Goal: Communication & Community: Answer question/provide support

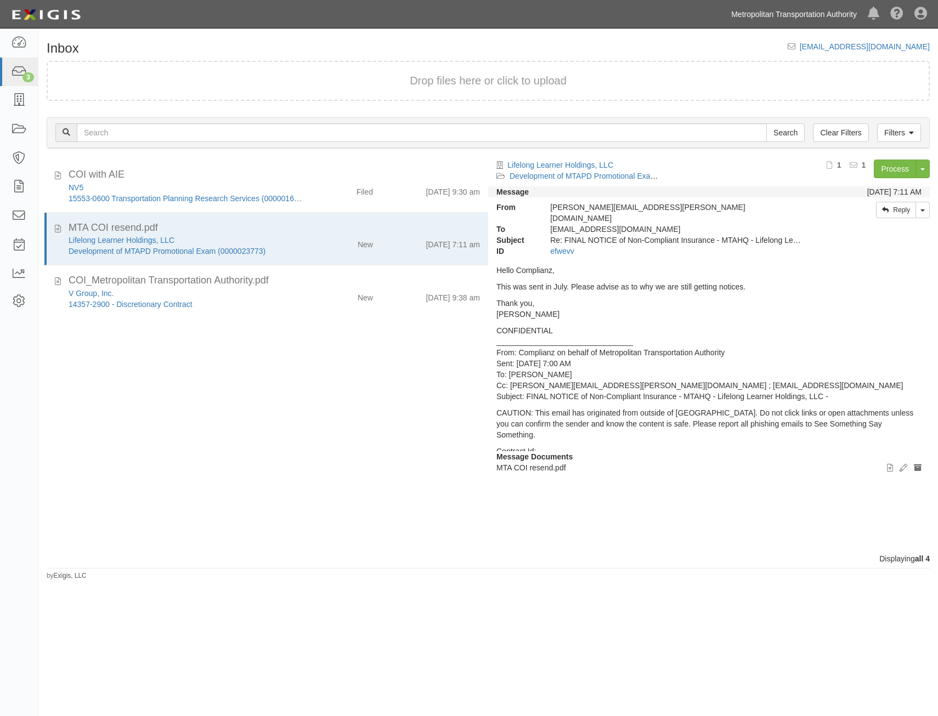
drag, startPoint x: 0, startPoint y: 0, endPoint x: 808, endPoint y: 19, distance: 807.8
click at [808, 19] on link "Metropolitan Transportation Authority" at bounding box center [794, 14] width 137 height 22
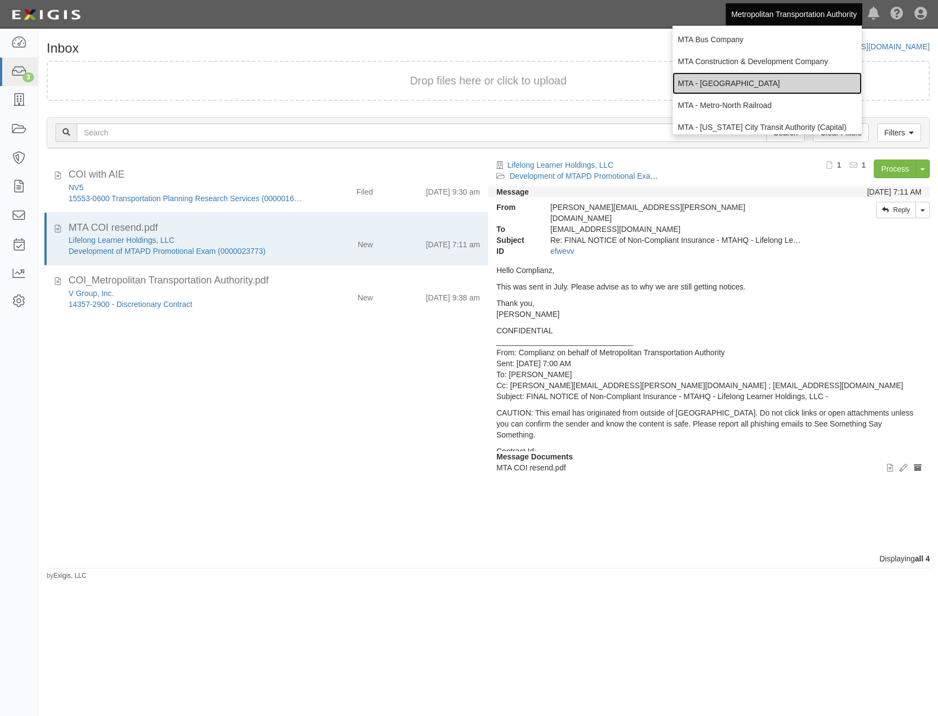
click at [783, 86] on link "MTA - [GEOGRAPHIC_DATA]" at bounding box center [767, 83] width 189 height 22
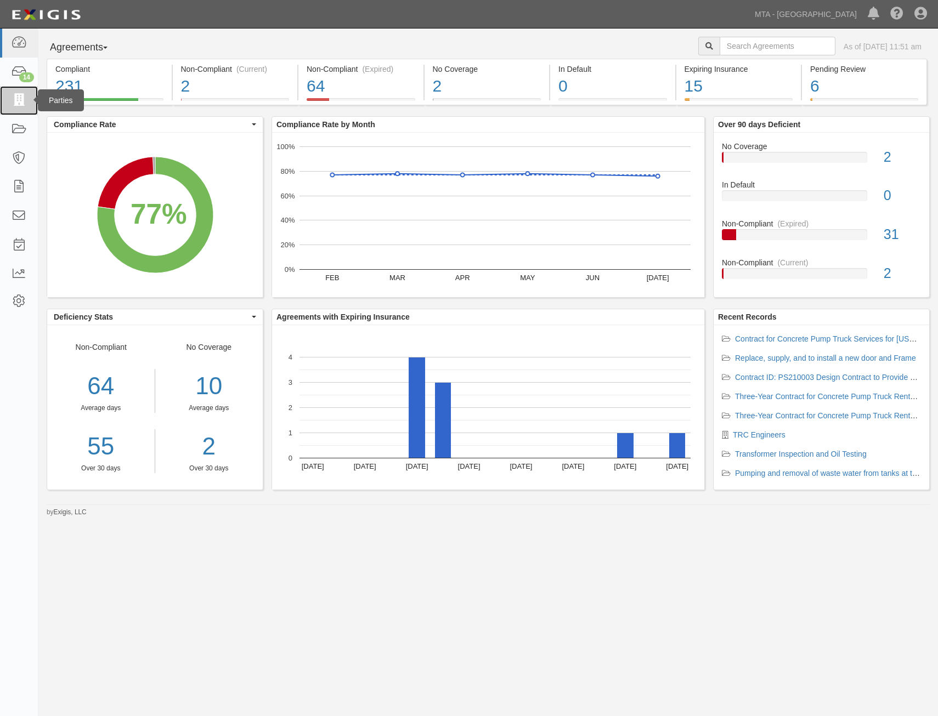
click at [8, 100] on link at bounding box center [19, 100] width 38 height 29
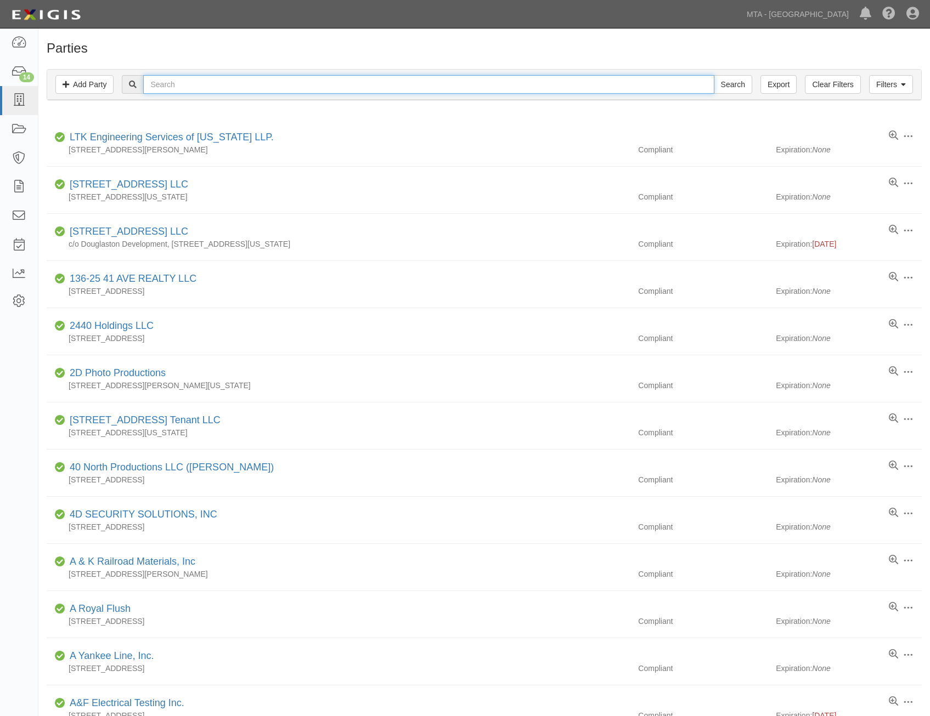
click at [256, 89] on input "text" at bounding box center [428, 84] width 571 height 19
type input "ozone"
click at [714, 75] on input "Search" at bounding box center [733, 84] width 38 height 19
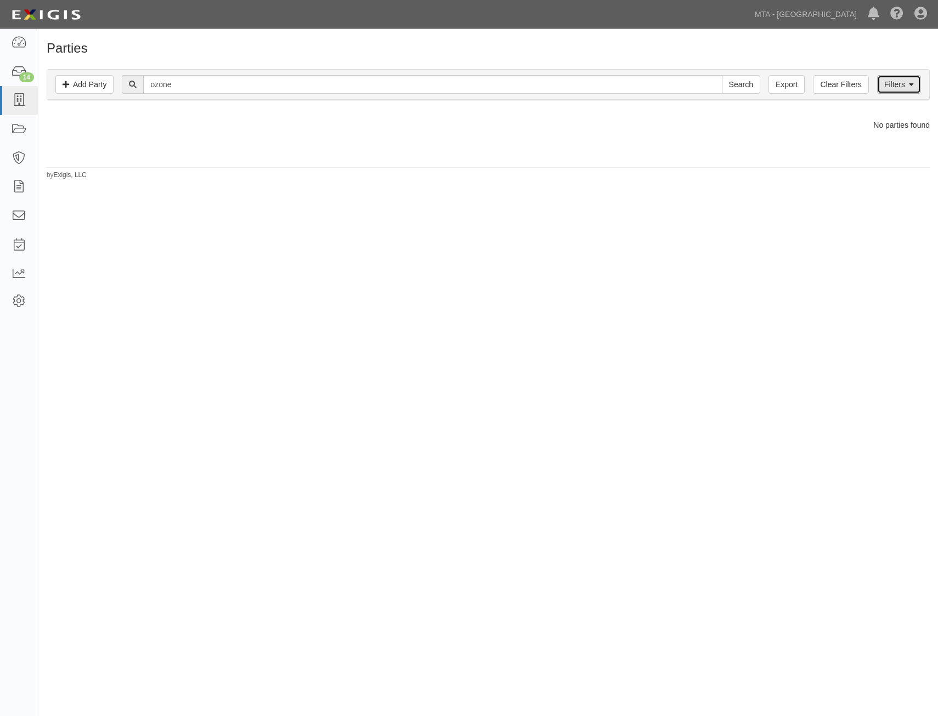
click at [895, 84] on link "Filters" at bounding box center [899, 84] width 44 height 19
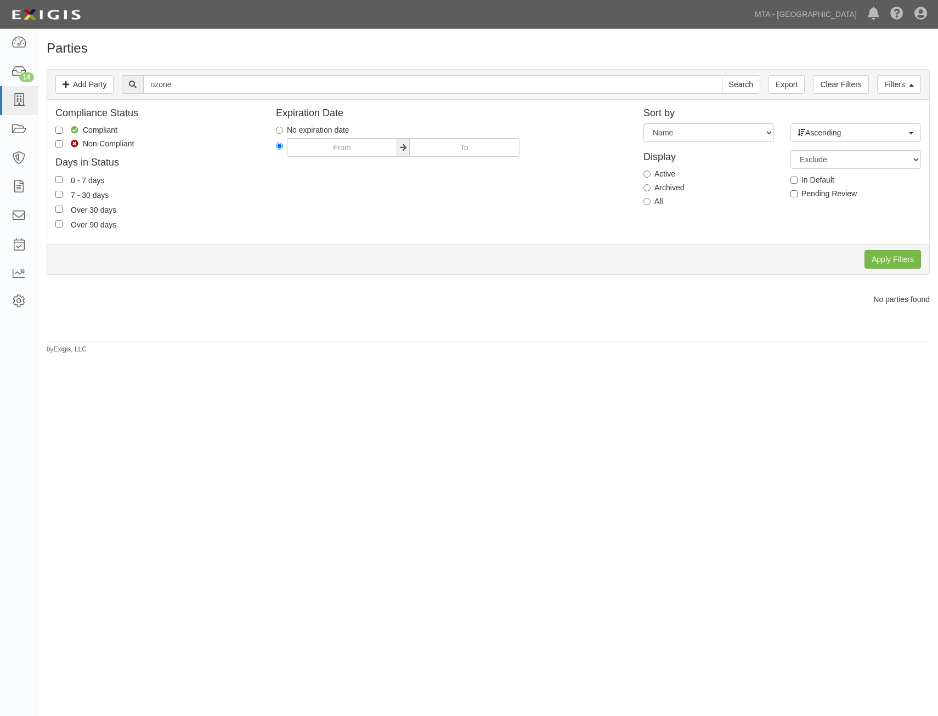
click at [659, 205] on label "All" at bounding box center [653, 201] width 20 height 11
click at [651, 205] on input "All" at bounding box center [646, 201] width 7 height 7
radio input "true"
click at [880, 258] on input "Apply Filters" at bounding box center [893, 259] width 57 height 19
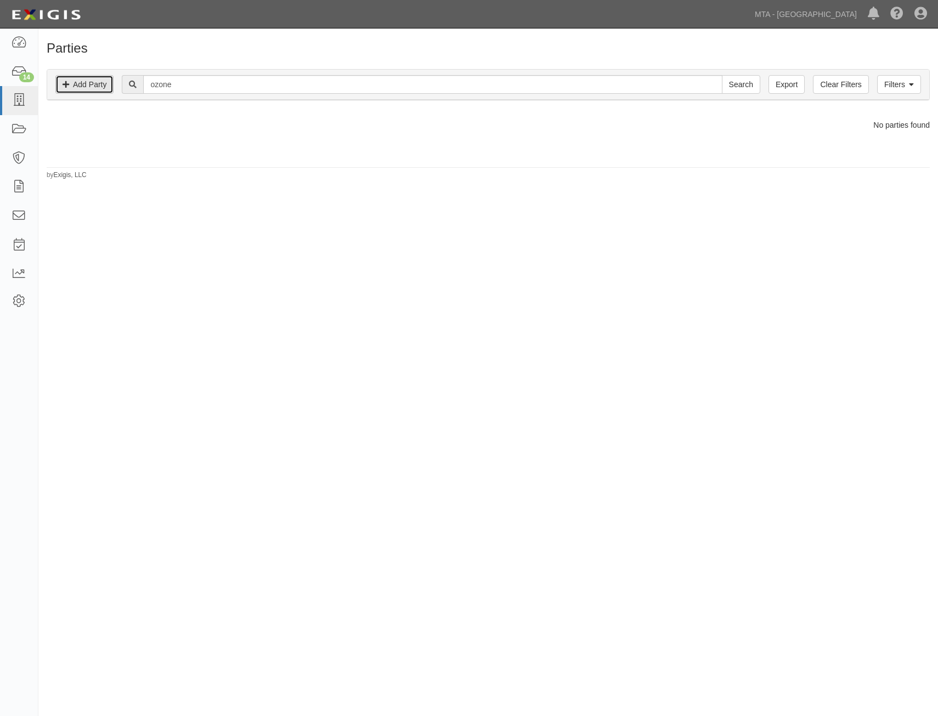
click at [99, 93] on link "Add Party" at bounding box center [84, 84] width 58 height 19
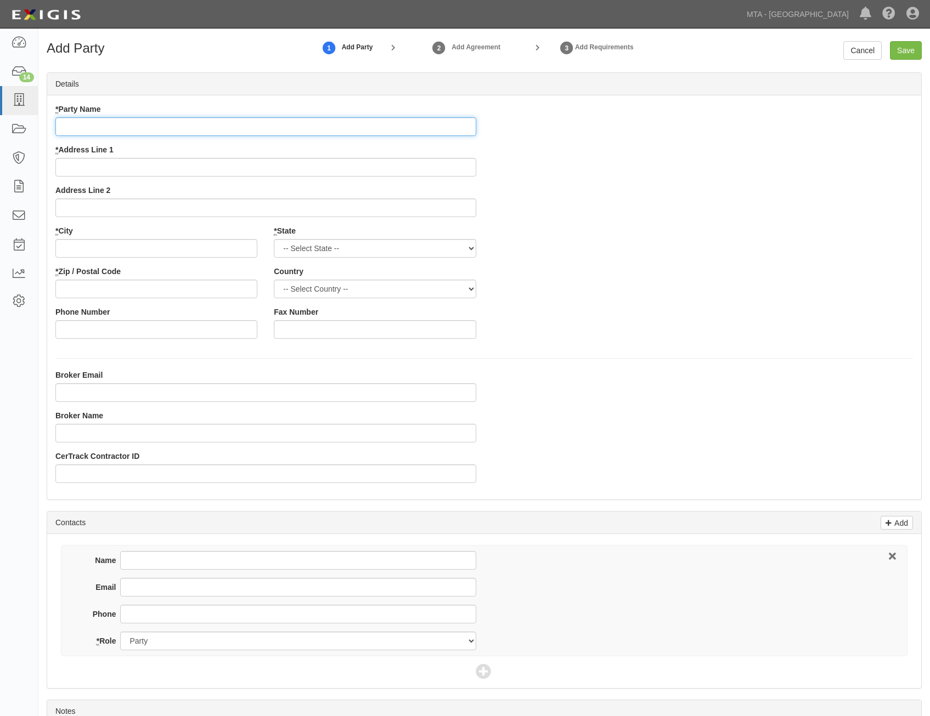
click at [397, 125] on input "* Party Name" at bounding box center [265, 126] width 421 height 19
paste input "OZONE PARK LUMBER"
type input "OZONE PARK LUMBER"
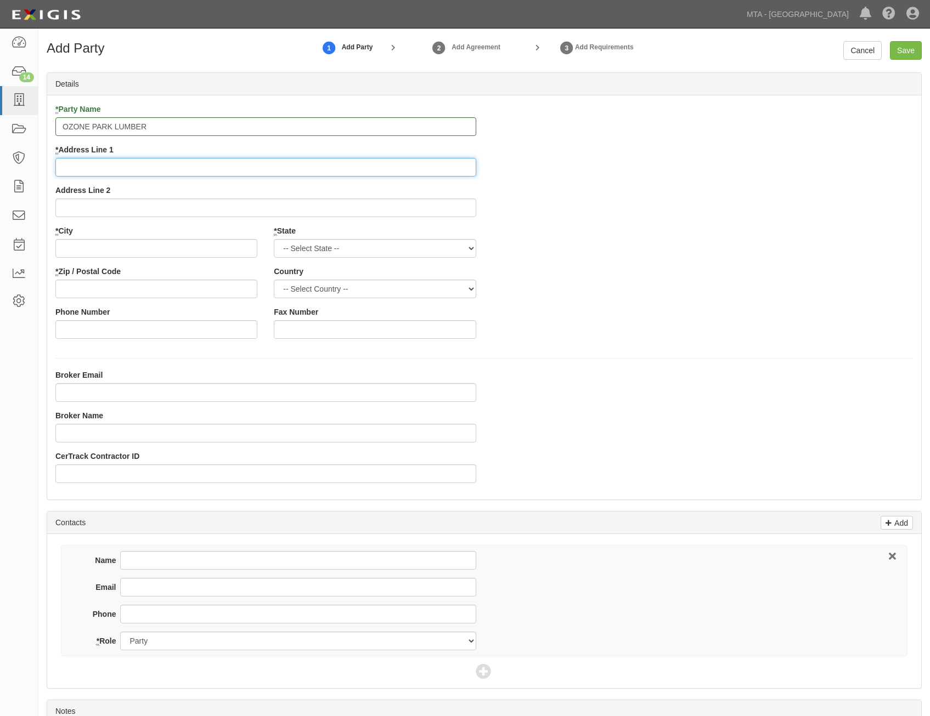
click at [471, 167] on input "* Address Line 1" at bounding box center [265, 167] width 421 height 19
paste input "123-24 Rockaway Blvd"
type input "123-24 Rockaway Blvd"
click at [826, 409] on div "Broker Email Broker Name CerTrack Contractor ID" at bounding box center [484, 431] width 874 height 122
click at [236, 243] on input "* City" at bounding box center [156, 248] width 202 height 19
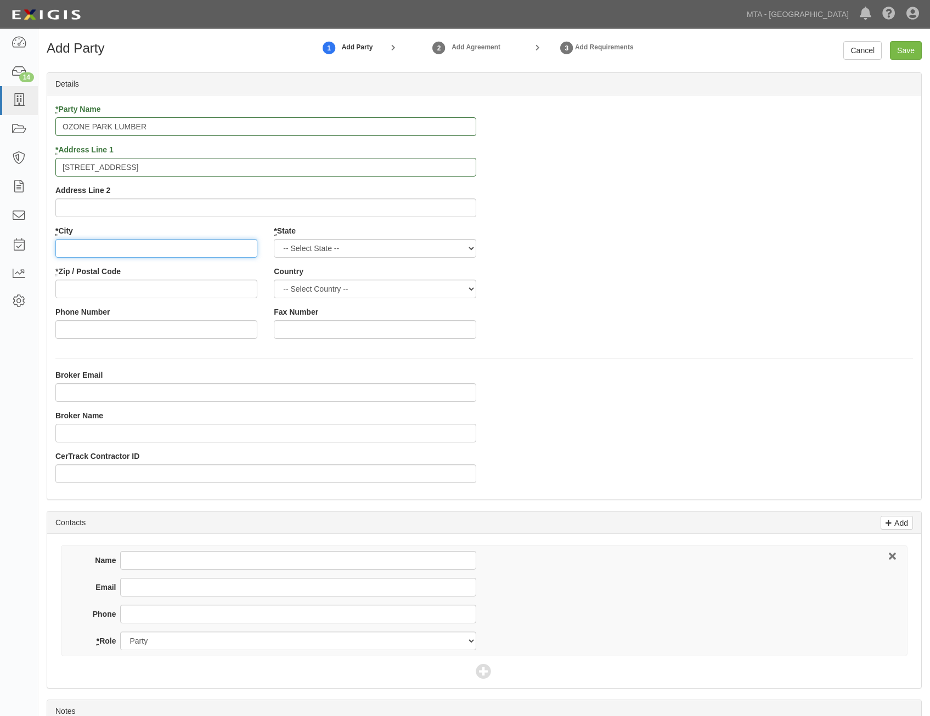
paste input "South Ozone Park,"
type input "South Ozone Park"
click at [409, 236] on div "* State -- Select State -- Alabama Alaska Arizona Arkansas California Colorado …" at bounding box center [375, 241] width 202 height 32
click at [405, 246] on select "-- Select State -- Alabama Alaska Arizona Arkansas California Colorado Connecti…" at bounding box center [375, 248] width 202 height 19
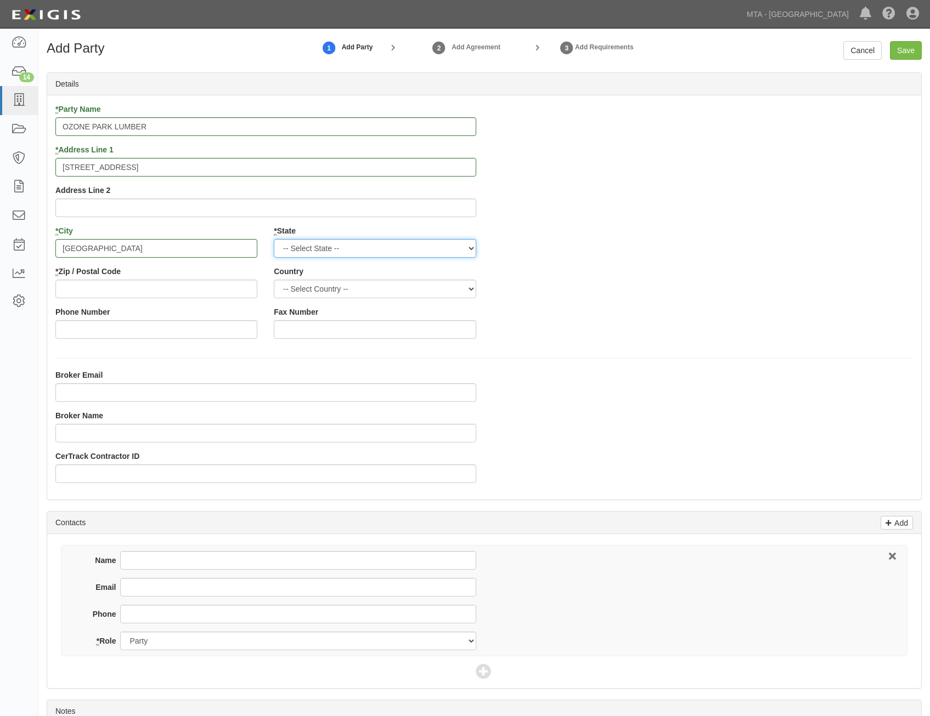
select select "NY"
click at [274, 239] on select "-- Select State -- Alabama Alaska Arizona Arkansas California Colorado Connecti…" at bounding box center [375, 248] width 202 height 19
click at [419, 290] on select "-- Select Country -- United States Canada --------------- Afghanistan Åland Isl…" at bounding box center [375, 289] width 202 height 19
select select "US"
click at [274, 280] on select "-- Select Country -- United States Canada --------------- Afghanistan Åland Isl…" at bounding box center [375, 289] width 202 height 19
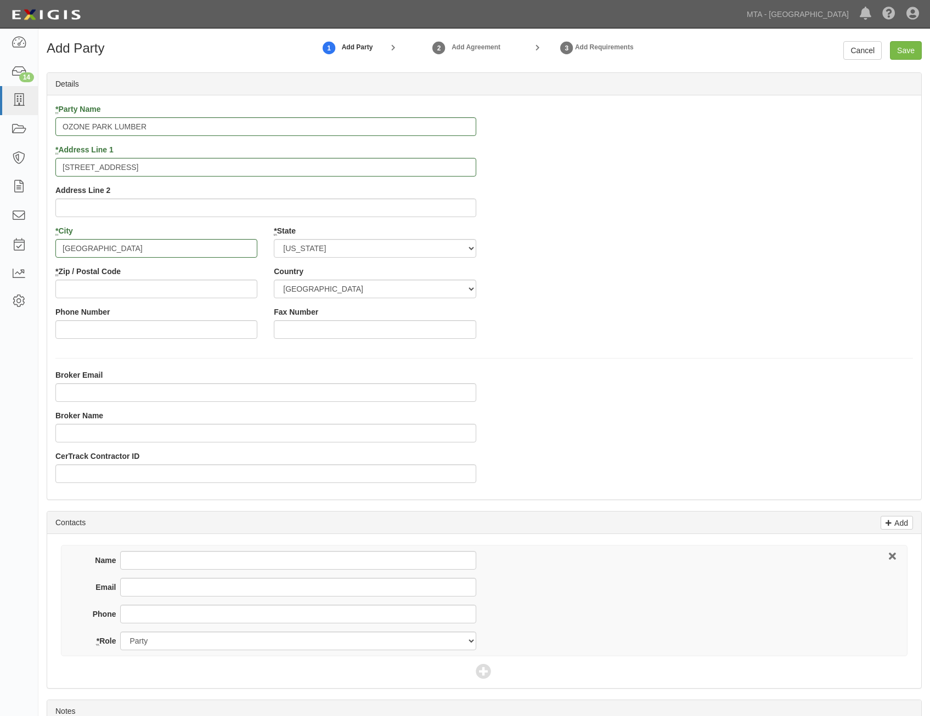
click at [539, 301] on div "* Party Name OZONE PARK LUMBER * Address Line 1 123-24 Rockaway Blvd Address Li…" at bounding box center [484, 226] width 874 height 244
click at [245, 290] on input "* Zip / Postal Code" at bounding box center [156, 289] width 202 height 19
paste input "11420"
type input "11420"
click at [732, 307] on div "* Party Name OZONE PARK LUMBER * Address Line 1 123-24 Rockaway Blvd Address Li…" at bounding box center [484, 226] width 874 height 244
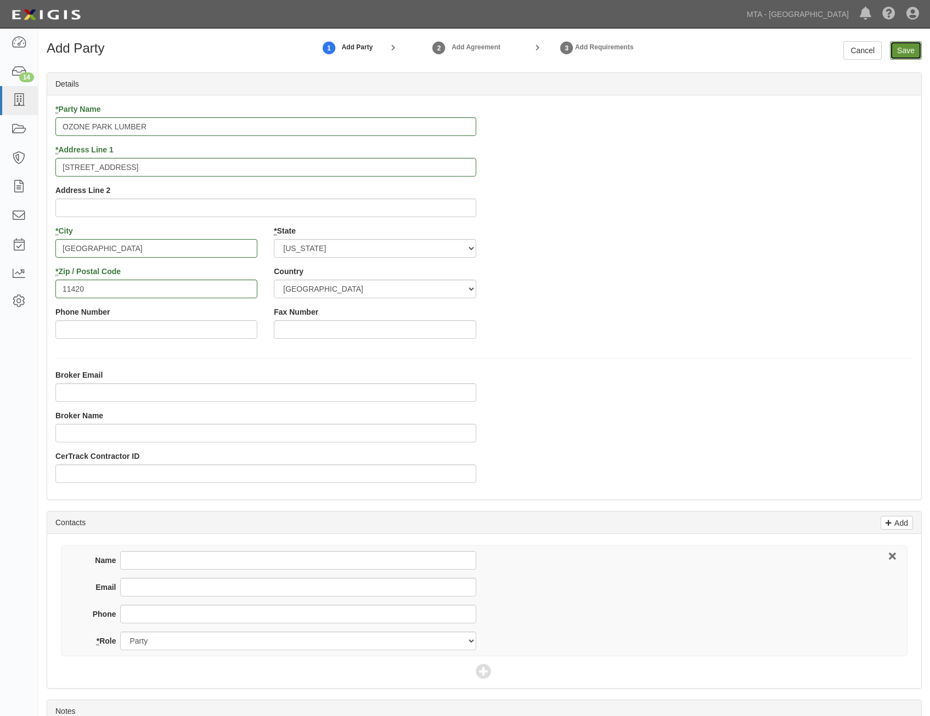
click at [898, 54] on input "Save" at bounding box center [906, 50] width 32 height 19
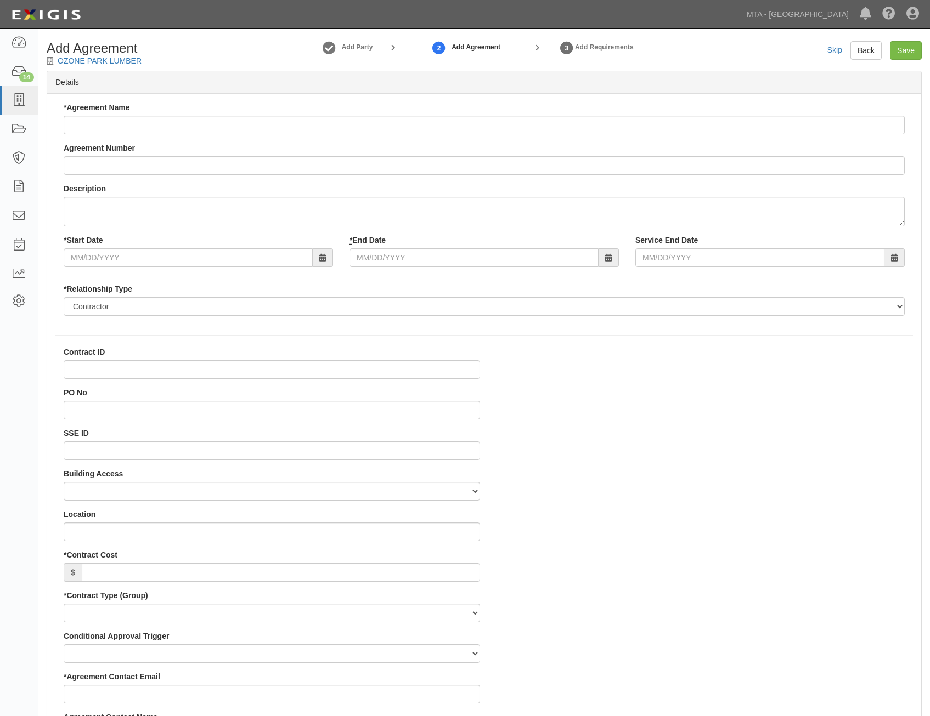
select select
click at [613, 125] on input "* Agreement Name" at bounding box center [484, 125] width 841 height 19
paste input "Provide & Delivery Sapele Mahogany Molding to [GEOGRAPHIC_DATA][PERSON_NAME]."
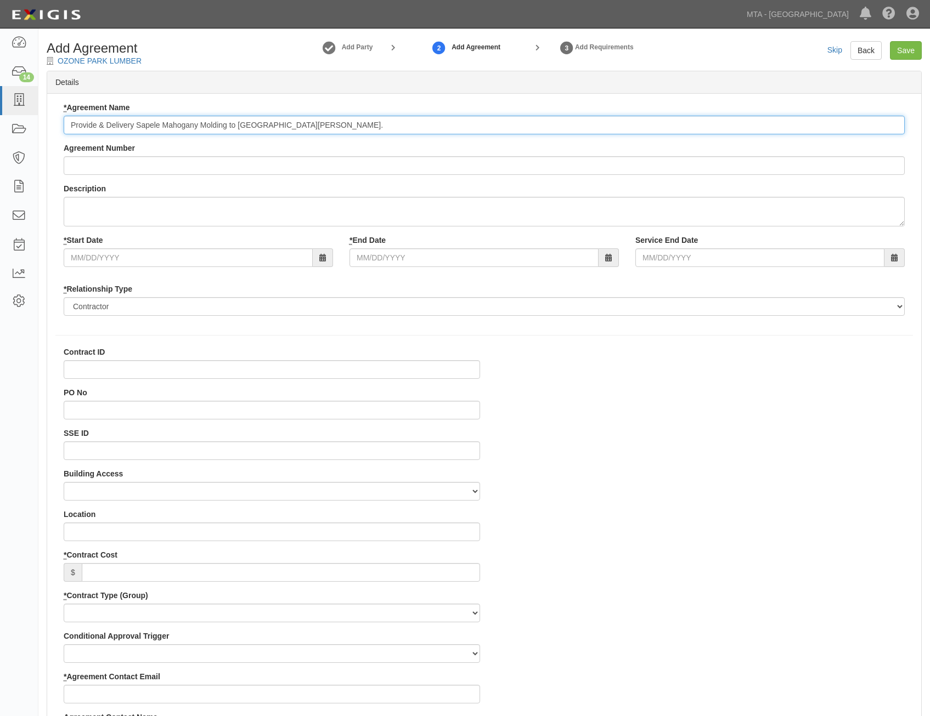
type input "Provide & Delivery Sapele Mahogany Molding to [GEOGRAPHIC_DATA][PERSON_NAME]."
click at [729, 167] on input "Agreement Number" at bounding box center [484, 165] width 841 height 19
paste input "0000233986"
type input "0000233986"
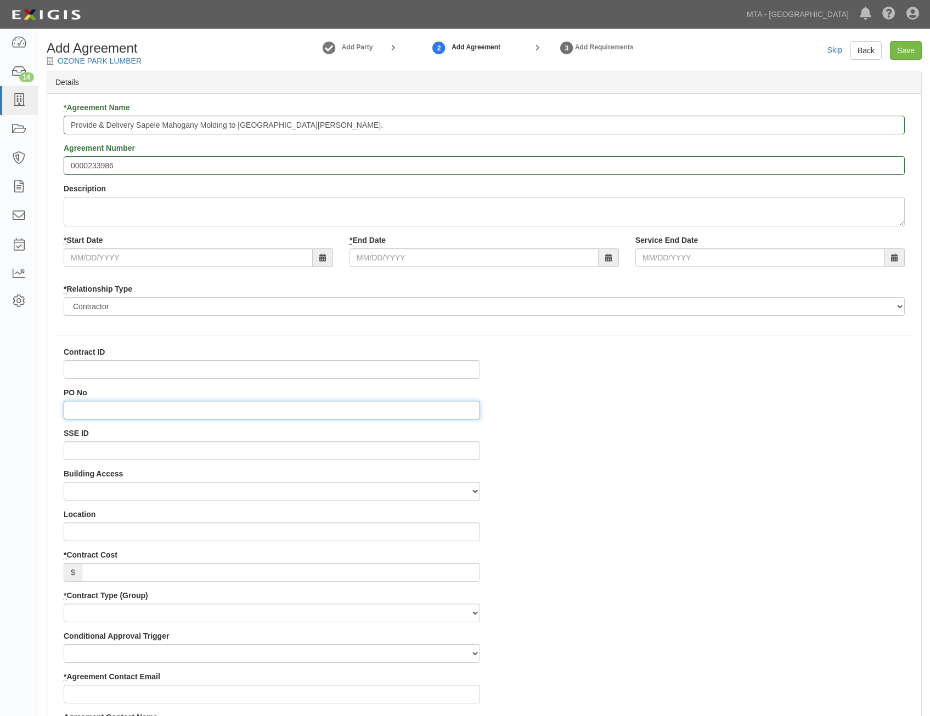
click at [414, 408] on input "PO No" at bounding box center [272, 410] width 416 height 19
paste input "4000214496"
type input "4000214496"
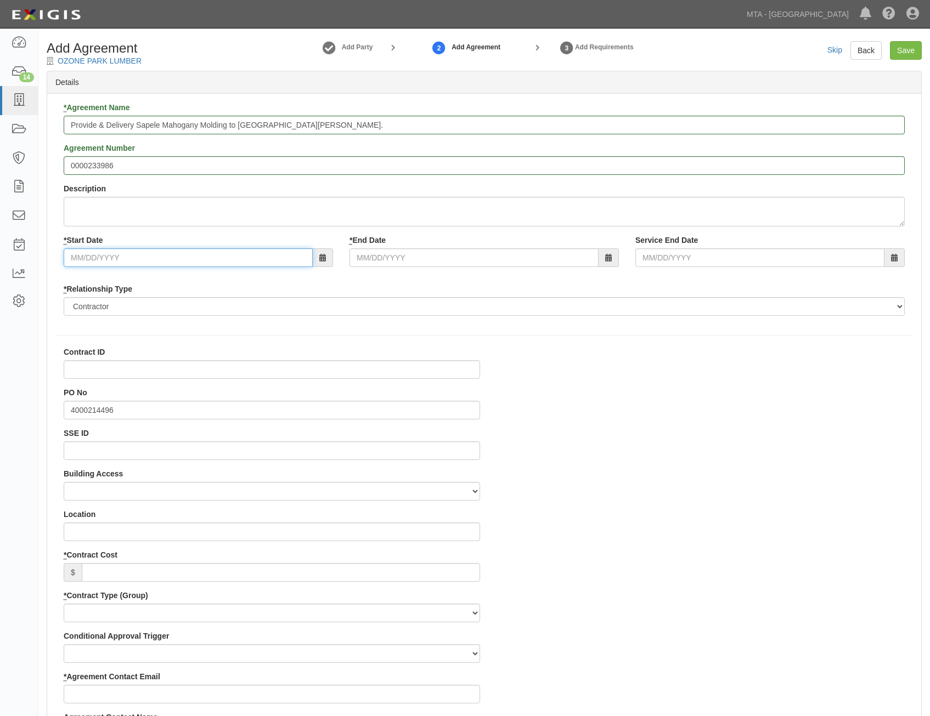
click at [284, 260] on input "* Start Date" at bounding box center [188, 258] width 249 height 19
type input "07/20/2002"
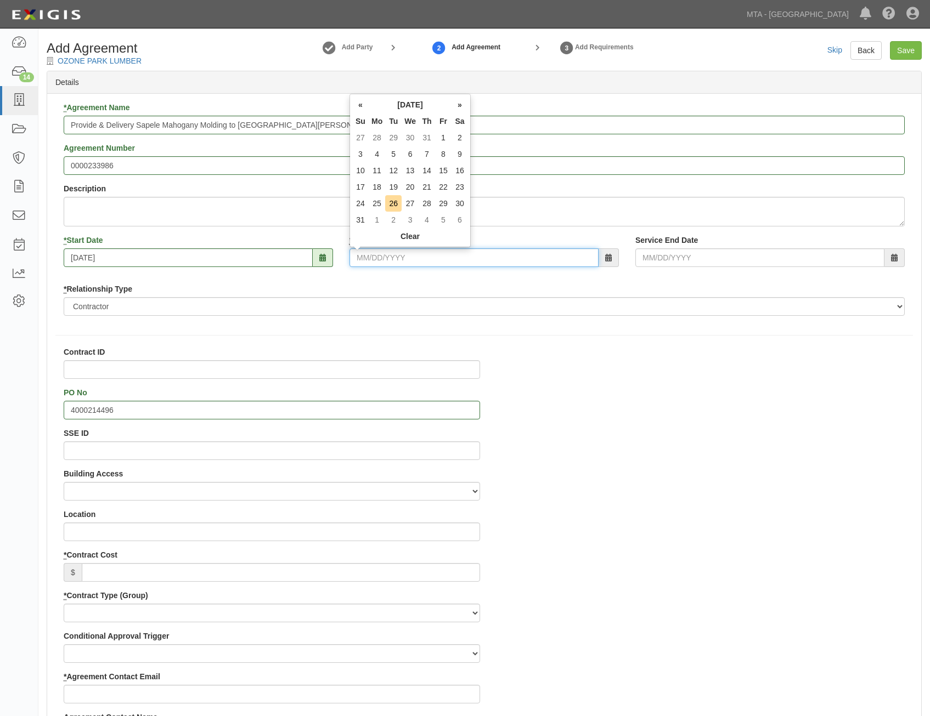
click at [483, 252] on input "* End Date" at bounding box center [473, 258] width 249 height 19
type input "08/30/2025"
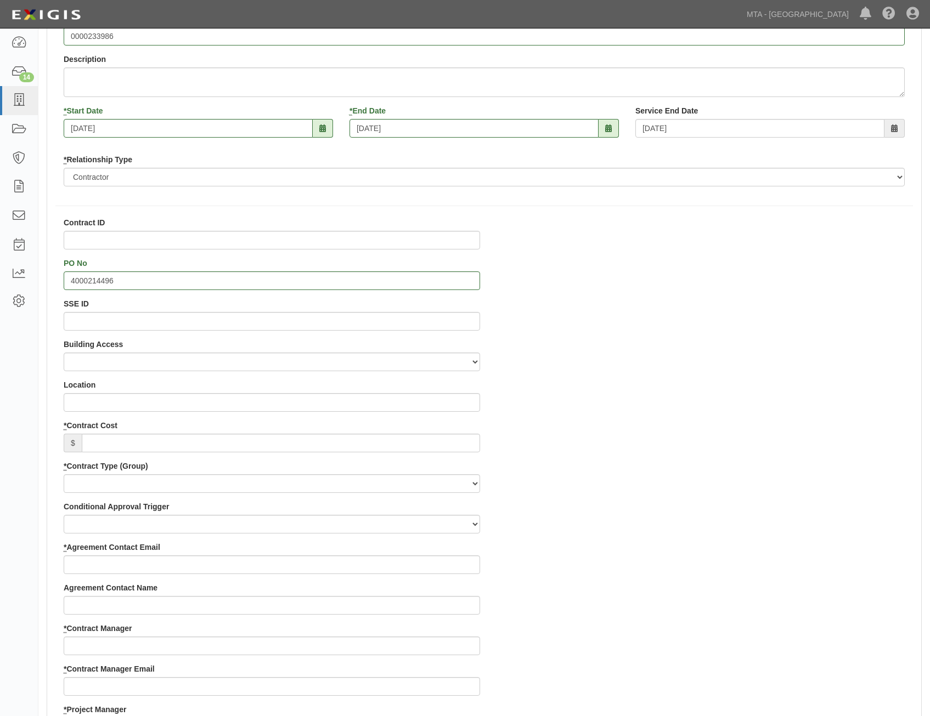
scroll to position [165, 0]
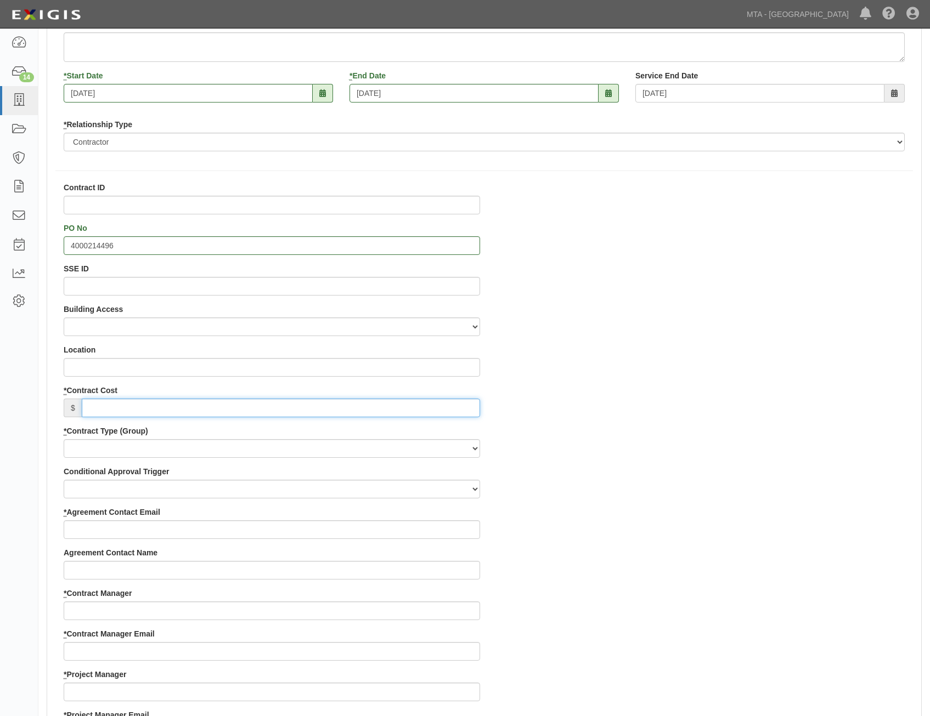
click at [460, 404] on input "* Contract Cost" at bounding box center [281, 408] width 398 height 19
paste input "12,890.00"
type input "12,890.00"
click at [606, 463] on div "Contract ID PO No 4000214496 SSE ID Building Access 2 Broadway 341/345/347 BREP…" at bounding box center [484, 689] width 874 height 1015
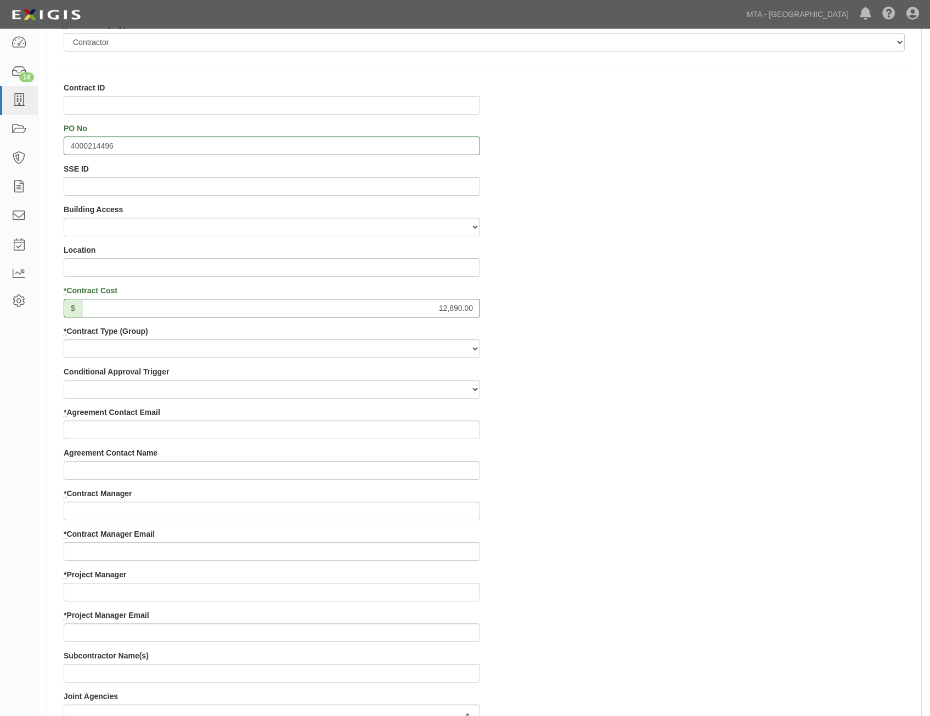
scroll to position [274, 0]
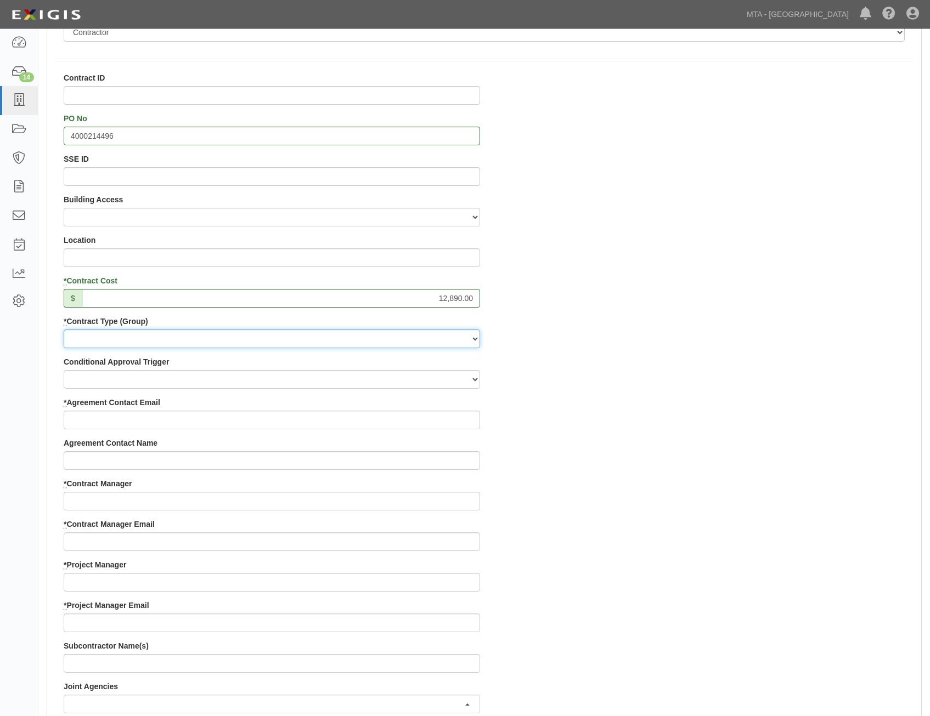
click at [465, 338] on select "Capital Operating Not for Benefit (incls. FA, Entry Permits) Real Estate Other" at bounding box center [272, 339] width 416 height 19
select select "107"
click at [64, 330] on select "Capital Operating Not for Benefit (incls. FA, Entry Permits) Real Estate Other" at bounding box center [272, 339] width 416 height 19
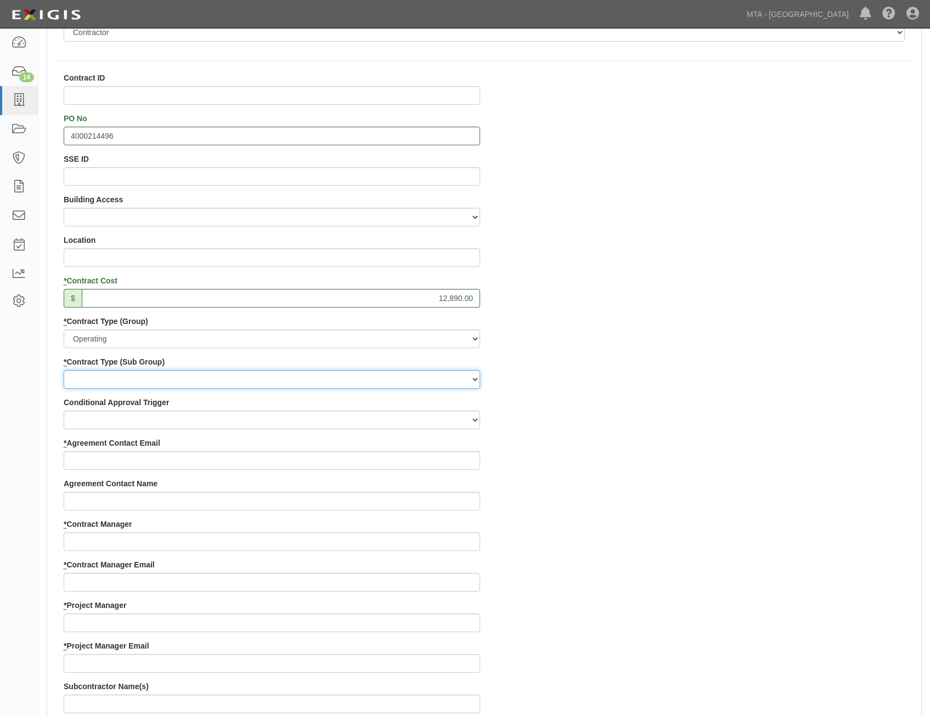
click at [445, 388] on select "Construction Loan / Test and Demo Maintenance Painting Personal Services Contra…" at bounding box center [272, 379] width 416 height 19
select select "181"
click at [64, 370] on select "Construction Loan / Test and Demo Maintenance Painting Personal Services Contra…" at bounding box center [272, 379] width 416 height 19
click at [598, 465] on div "Contract ID PO No 4000214496 SSE ID Building Access 2 Broadway 341/345/347 BREP…" at bounding box center [484, 599] width 874 height 1055
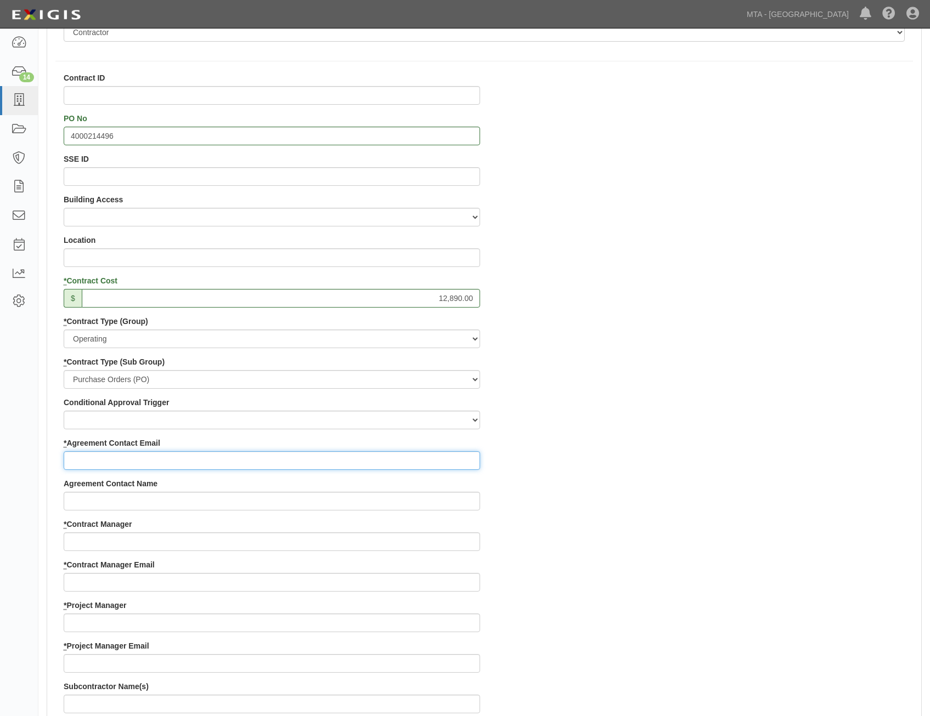
click at [464, 453] on input "* Agreement Contact Email" at bounding box center [272, 460] width 416 height 19
paste input "ANDREW@OZONEPARKLUBMER.COM"
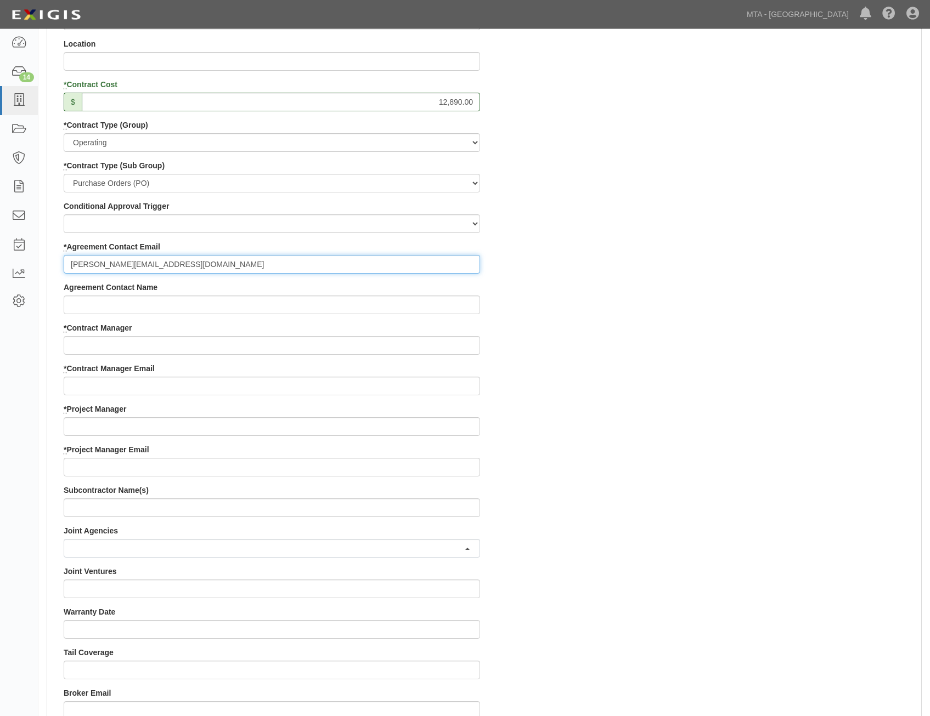
scroll to position [494, 0]
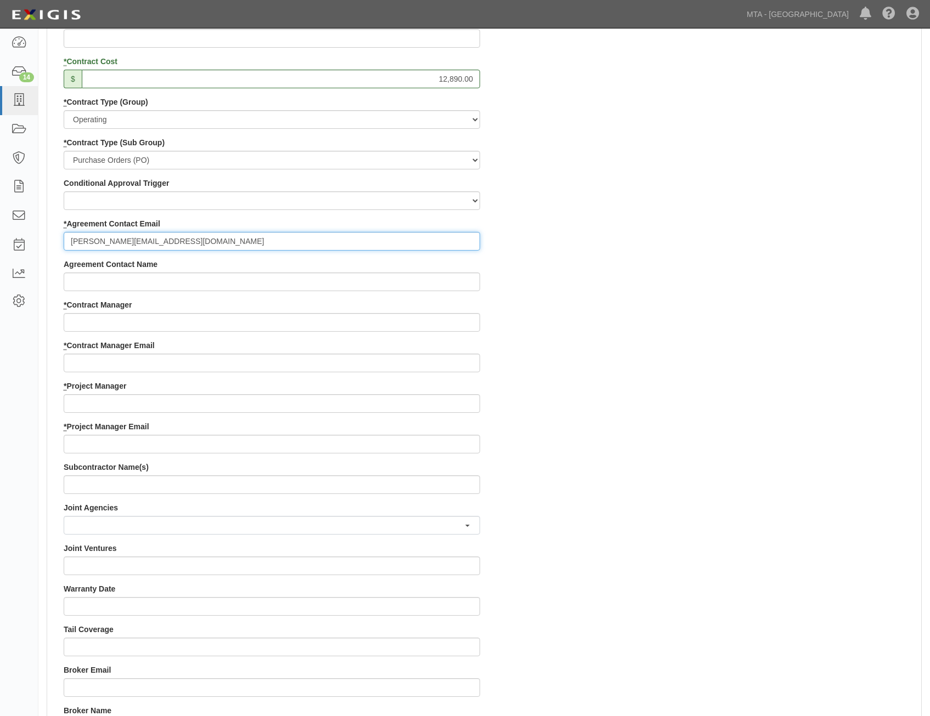
type input "ANDREW@OZONEPARKLUBMER.COM"
click at [427, 323] on input "* Contract Manager" at bounding box center [272, 322] width 416 height 19
paste input "NEIL ACKERMAN"
type input "NEIL ACKERMAN"
click at [876, 407] on div "Contract ID PO No 4000214496 SSE ID Building Access 2 Broadway 341/345/347 BREP…" at bounding box center [484, 380] width 874 height 1055
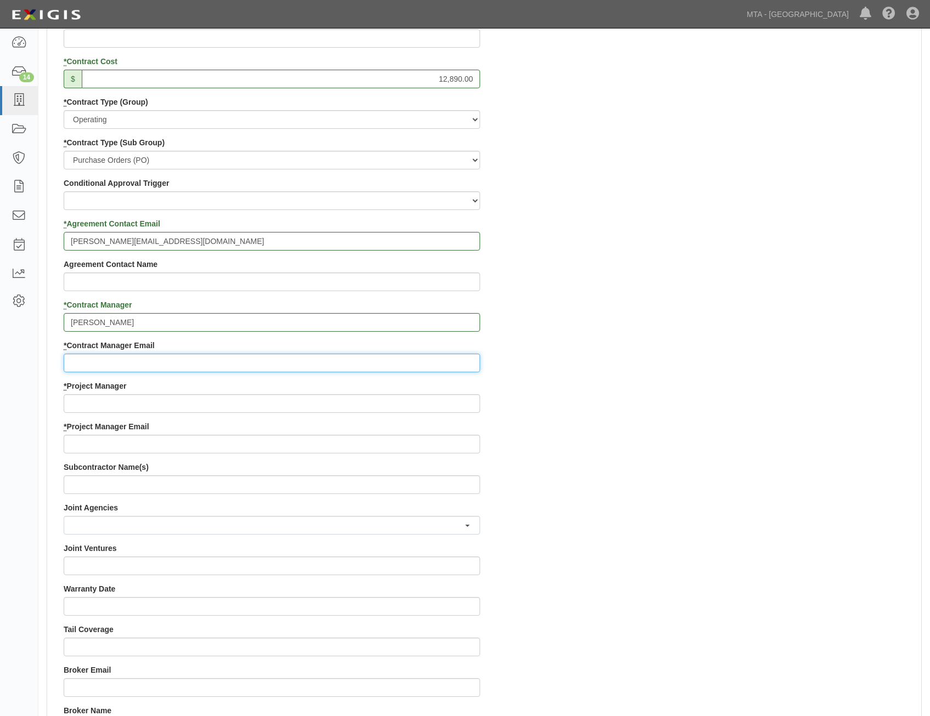
click at [417, 360] on input "* Contract Manager Email" at bounding box center [272, 363] width 416 height 19
paste input "NJACKER@LIRR.ORG"
type input "NJACKER@LIRR.ORG"
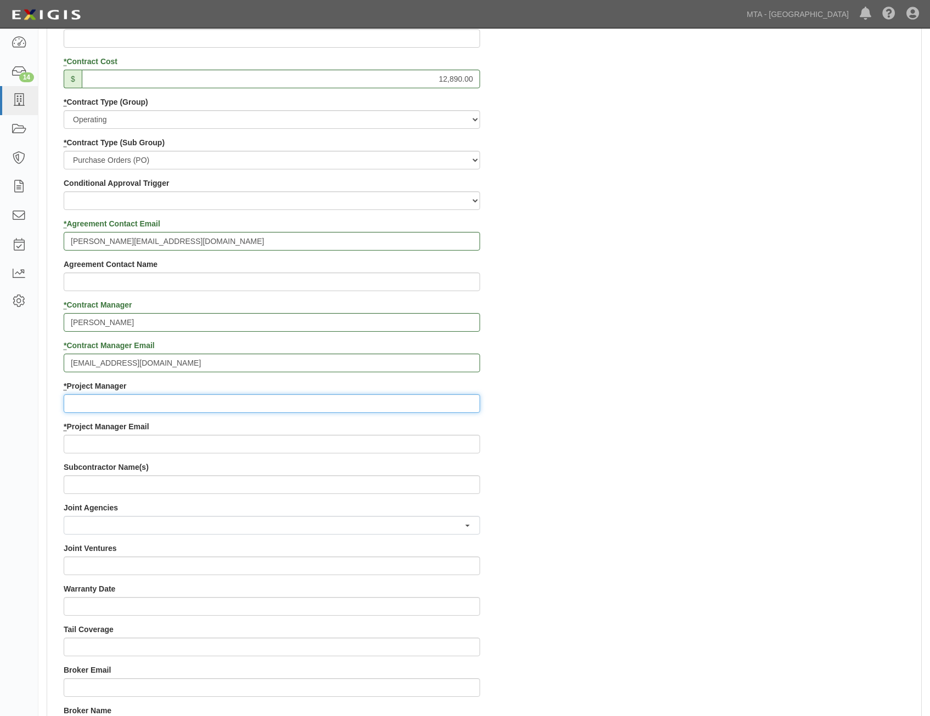
click at [414, 394] on input "* Project Manager" at bounding box center [272, 403] width 416 height 19
paste input "JOE SAVORTYI"
type input "JOE SAVORTYI"
drag, startPoint x: 851, startPoint y: 451, endPoint x: 924, endPoint y: 432, distance: 75.4
click at [852, 451] on div "Contract ID PO No 4000214496 SSE ID Building Access 2 Broadway 341/345/347 BREP…" at bounding box center [484, 380] width 874 height 1055
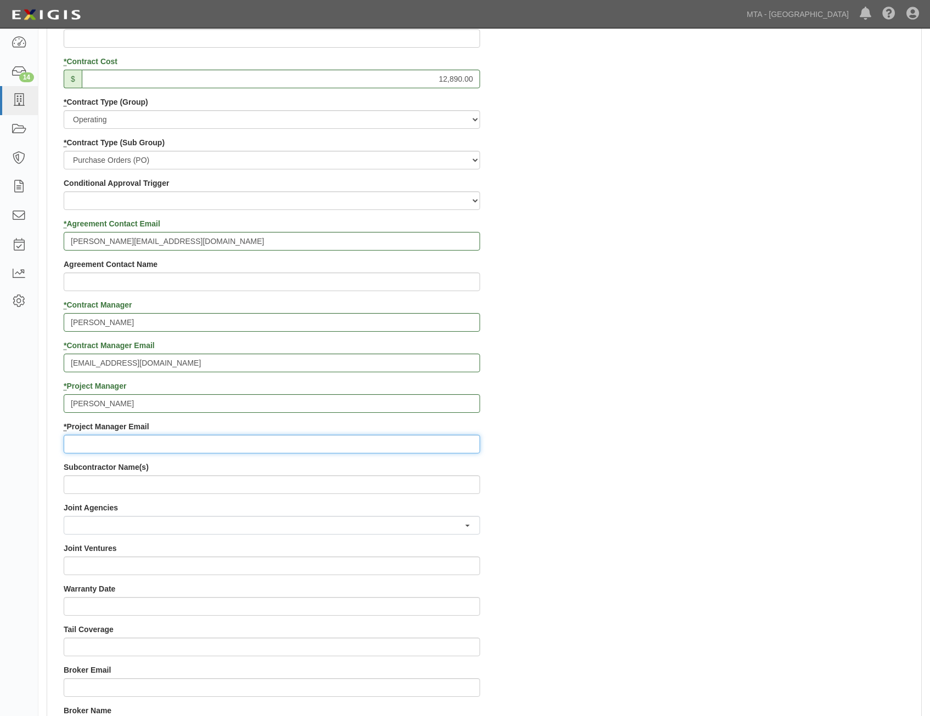
click at [357, 444] on input "* Project Manager Email" at bounding box center [272, 444] width 416 height 19
paste input "JSAVOR@LIRR.ORG"
type input "JSAVOR@LIRR.ORG"
click at [612, 494] on div "Contract ID PO No 4000214496 SSE ID Building Access 2 Broadway 341/345/347 BREP…" at bounding box center [484, 380] width 874 height 1055
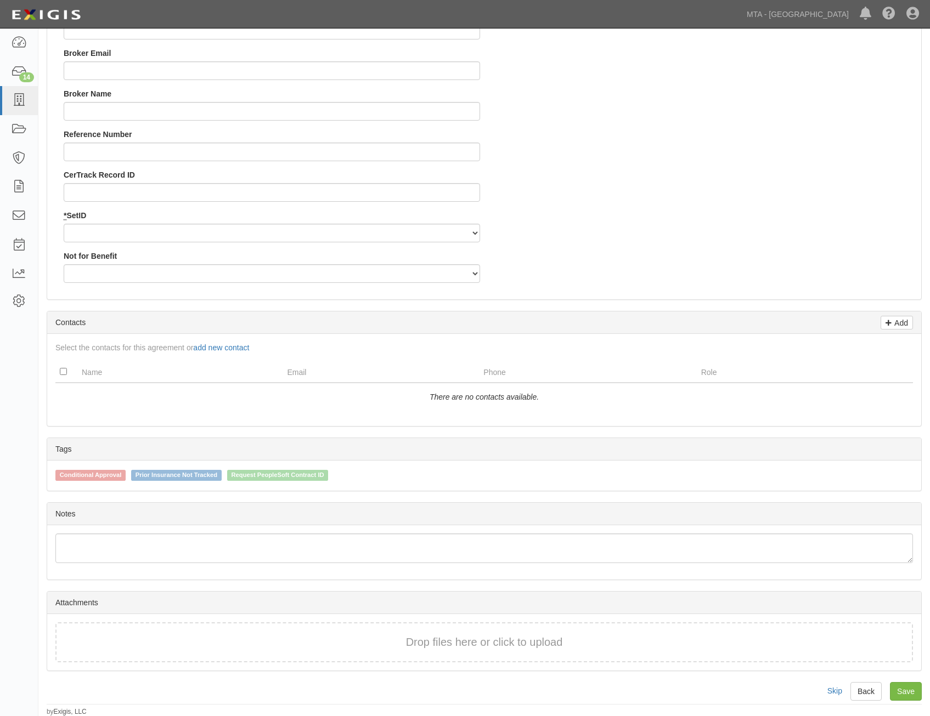
scroll to position [1111, 0]
click at [296, 476] on span "Request PeopleSoft Contract ID" at bounding box center [277, 475] width 101 height 11
click at [223, 476] on input "Request PeopleSoft Contract ID" at bounding box center [219, 474] width 7 height 7
checkbox input "true"
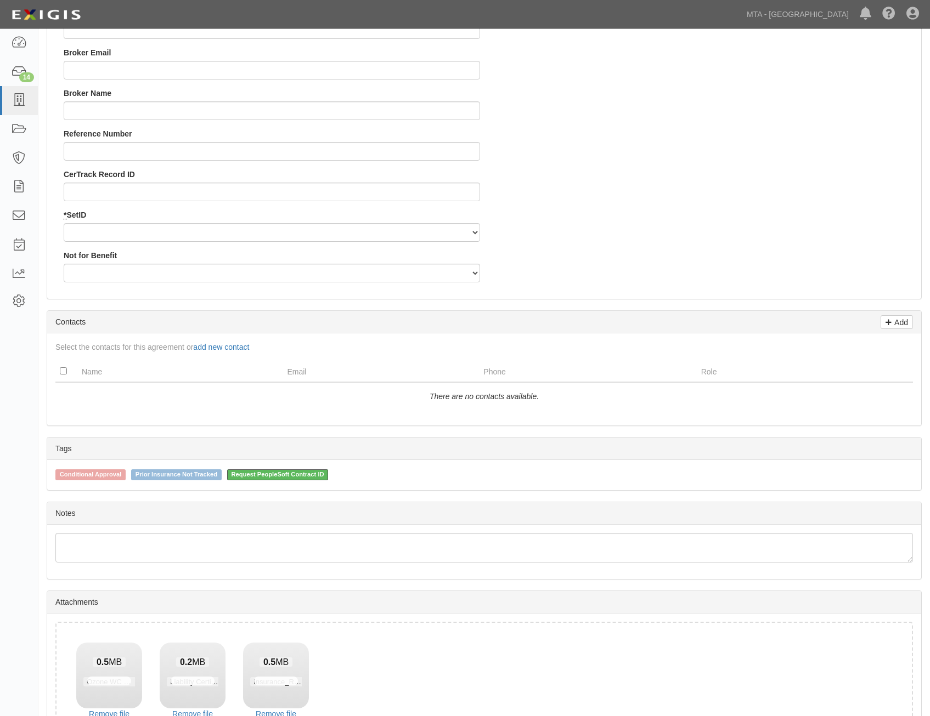
scroll to position [1190, 0]
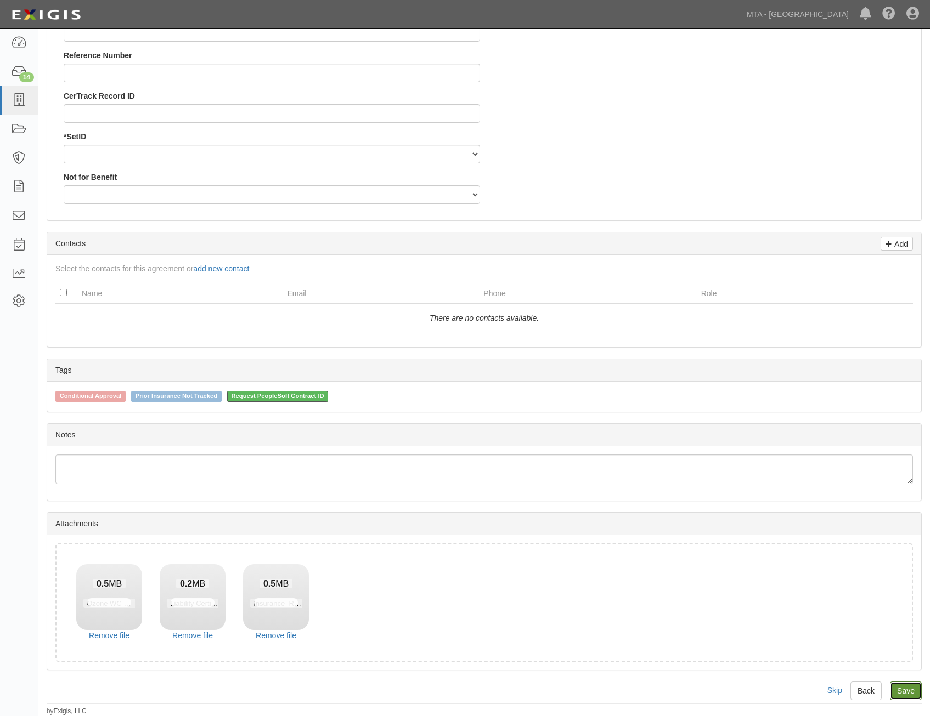
click at [911, 689] on link "Save" at bounding box center [906, 691] width 32 height 19
click at [912, 695] on link "Save" at bounding box center [906, 691] width 32 height 19
click at [459, 146] on select "LIRRD" at bounding box center [272, 154] width 416 height 19
select select "93"
click at [64, 145] on select "LIRRD" at bounding box center [272, 154] width 416 height 19
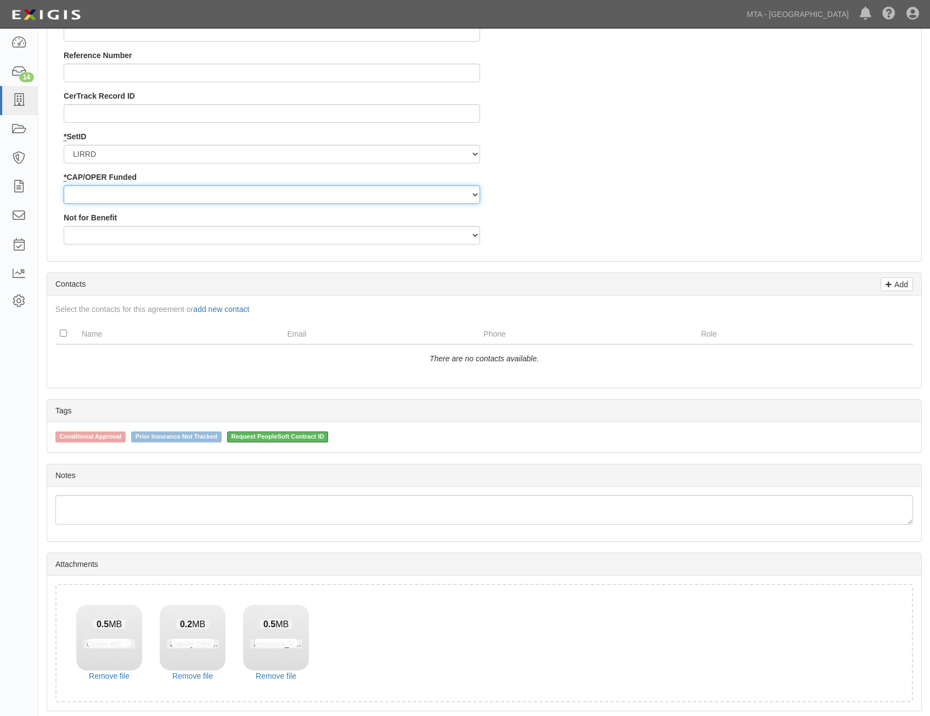
click at [436, 190] on select "Capital Operating" at bounding box center [272, 194] width 416 height 19
select select "353"
click at [64, 185] on select "Capital Operating" at bounding box center [272, 194] width 416 height 19
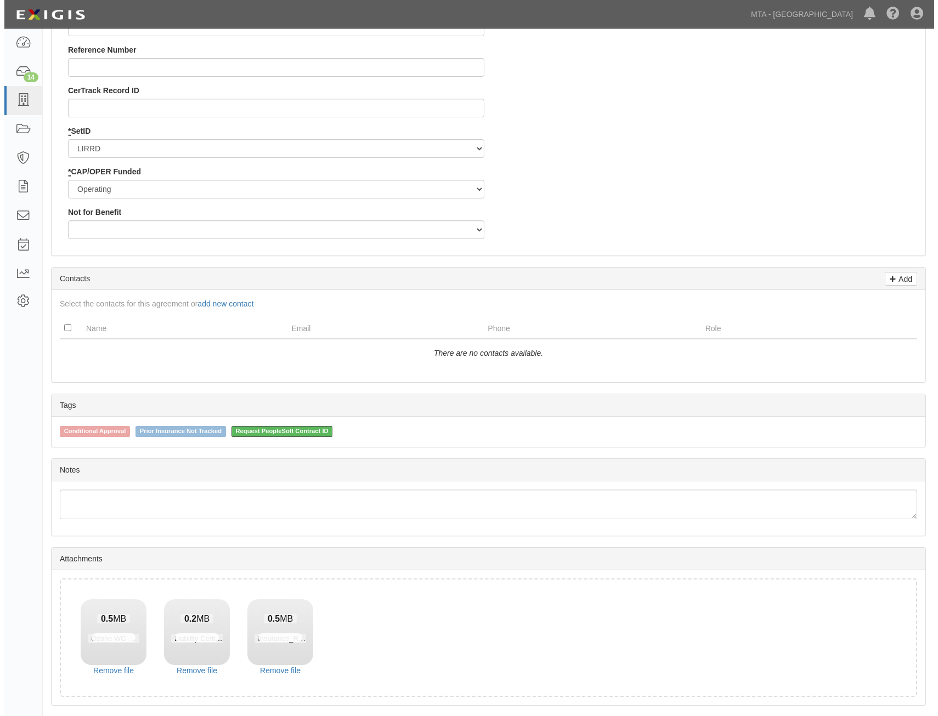
scroll to position [1230, 0]
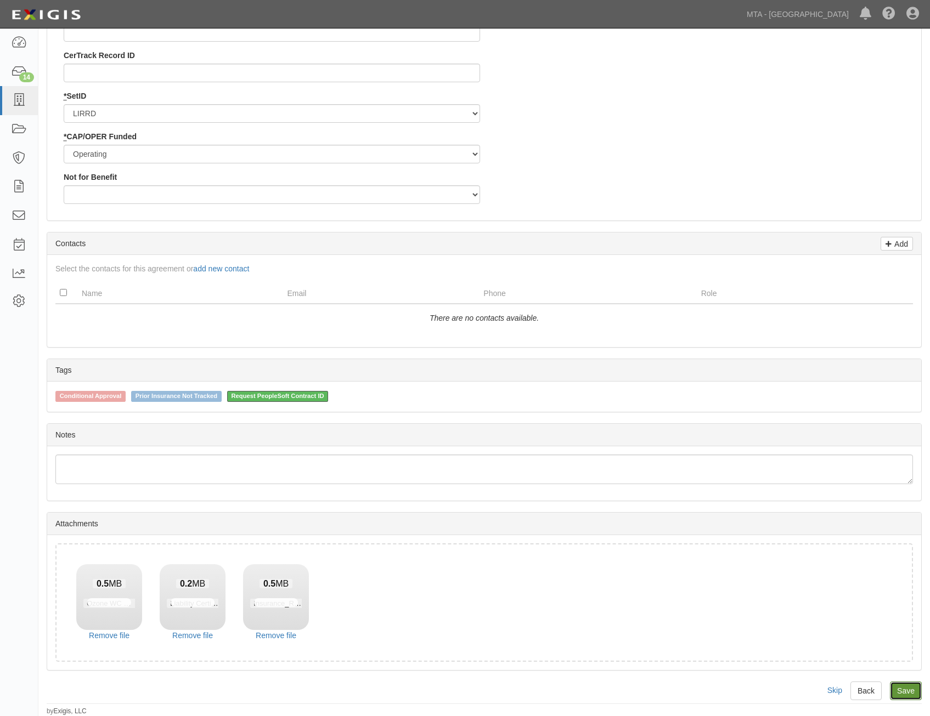
click at [908, 685] on link "Save" at bounding box center [906, 691] width 32 height 19
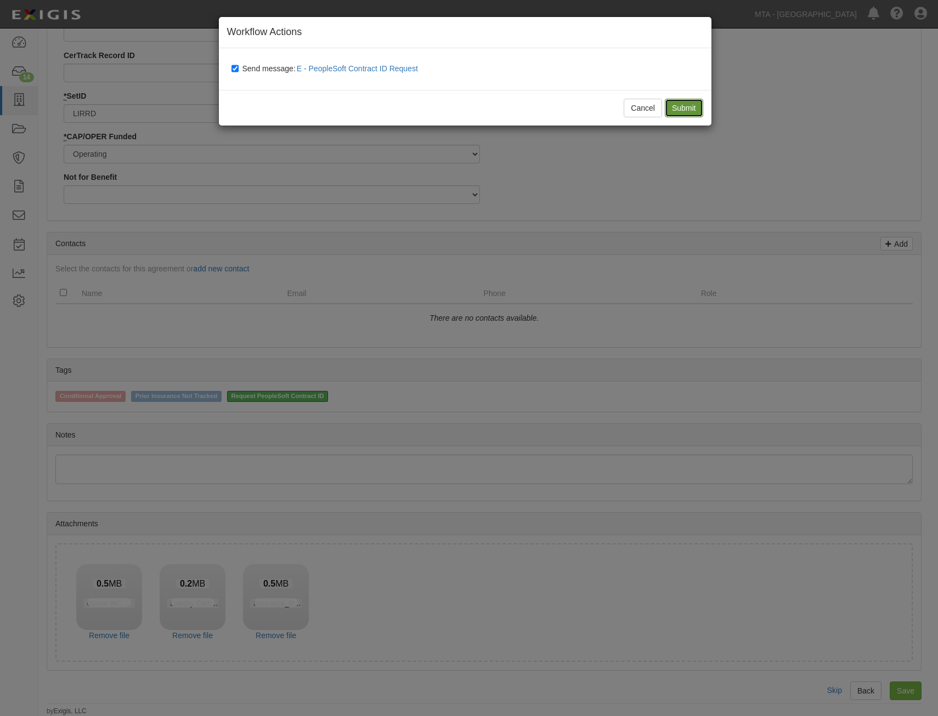
click at [676, 104] on input "Submit" at bounding box center [684, 108] width 38 height 19
type input "12890.00"
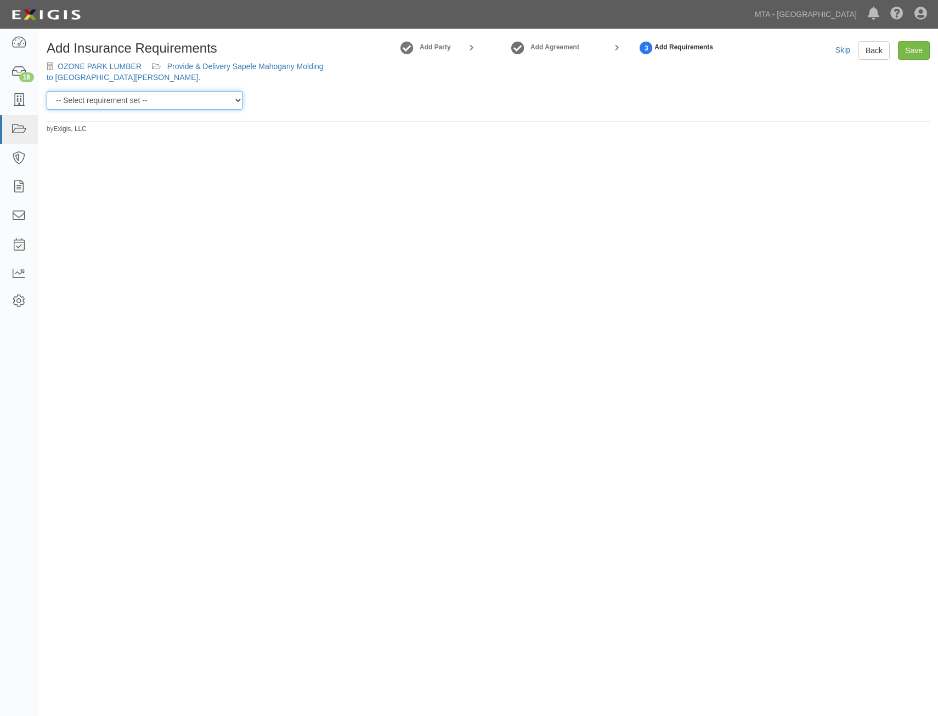
click at [165, 103] on select "-- Select requirement set -- Basic Basic Enhanced Option for Operating Agreemen…" at bounding box center [145, 100] width 196 height 19
select select "7456"
click at [47, 91] on select "-- Select requirement set -- Basic Basic Enhanced Option for Operating Agreemen…" at bounding box center [145, 100] width 196 height 19
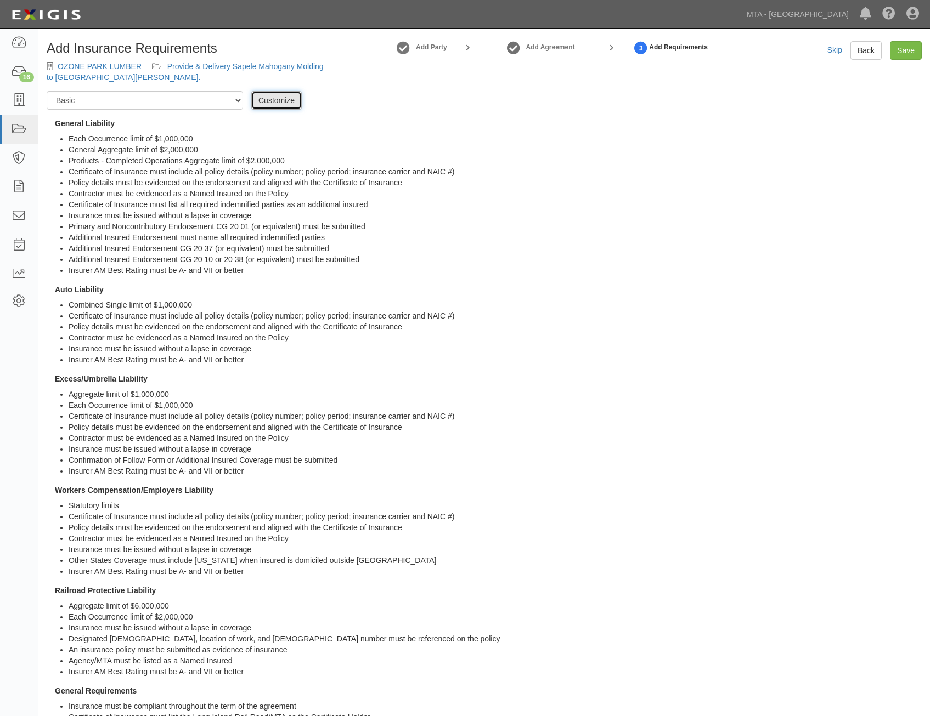
click at [273, 103] on link "Customize" at bounding box center [276, 100] width 50 height 19
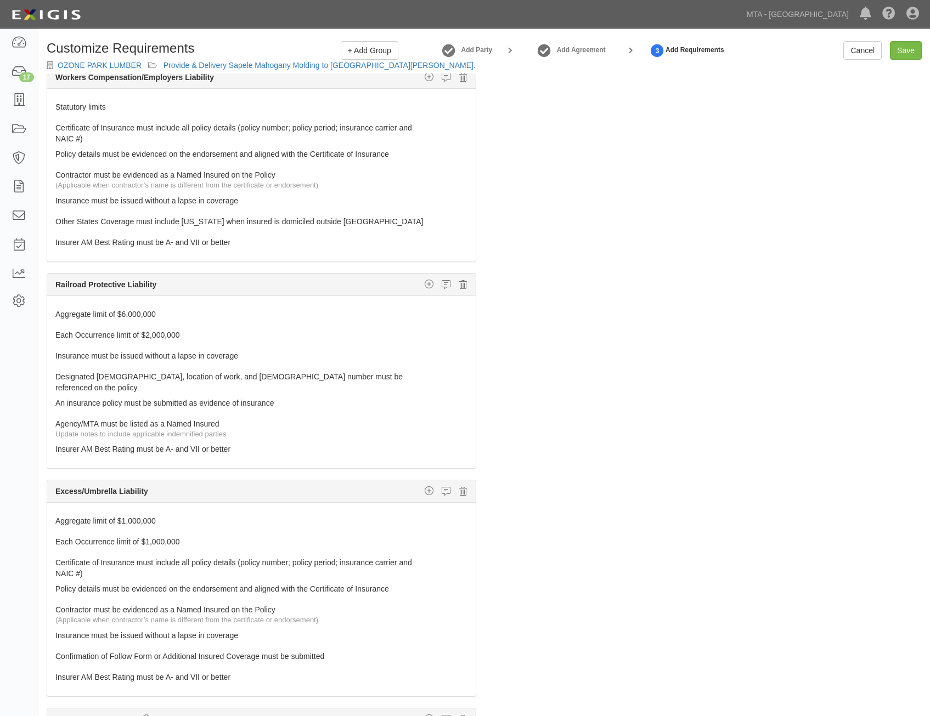
scroll to position [549, 0]
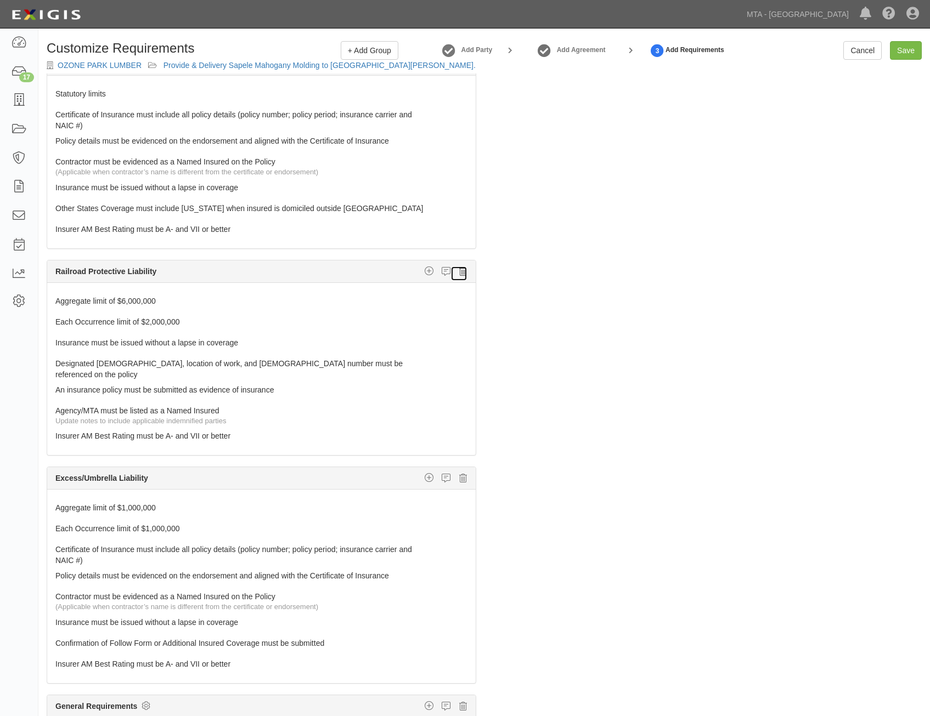
click at [459, 272] on icon at bounding box center [463, 272] width 8 height 10
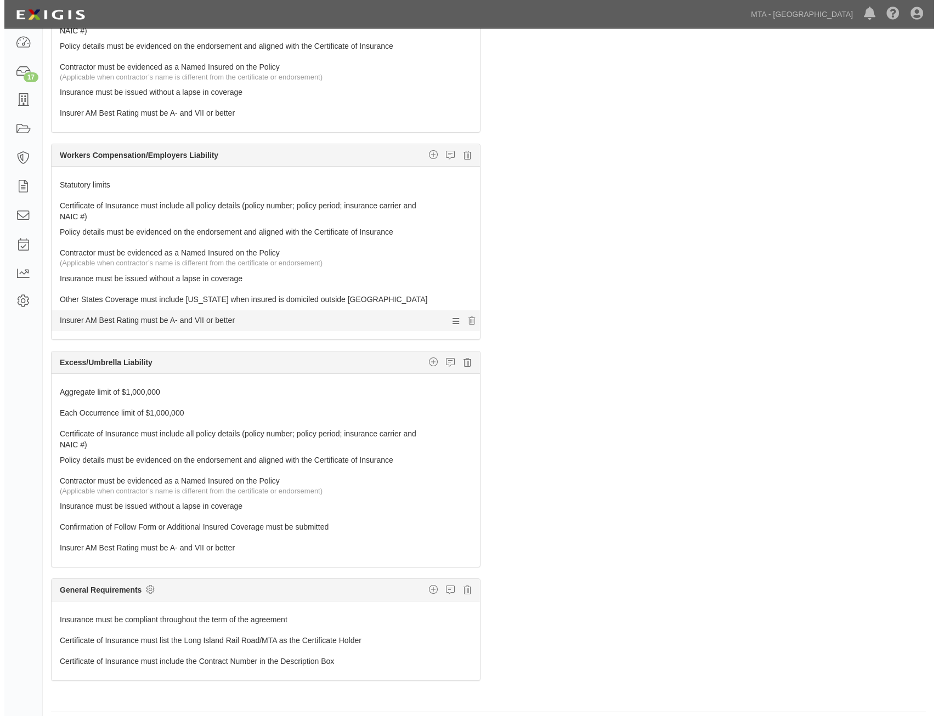
scroll to position [70, 0]
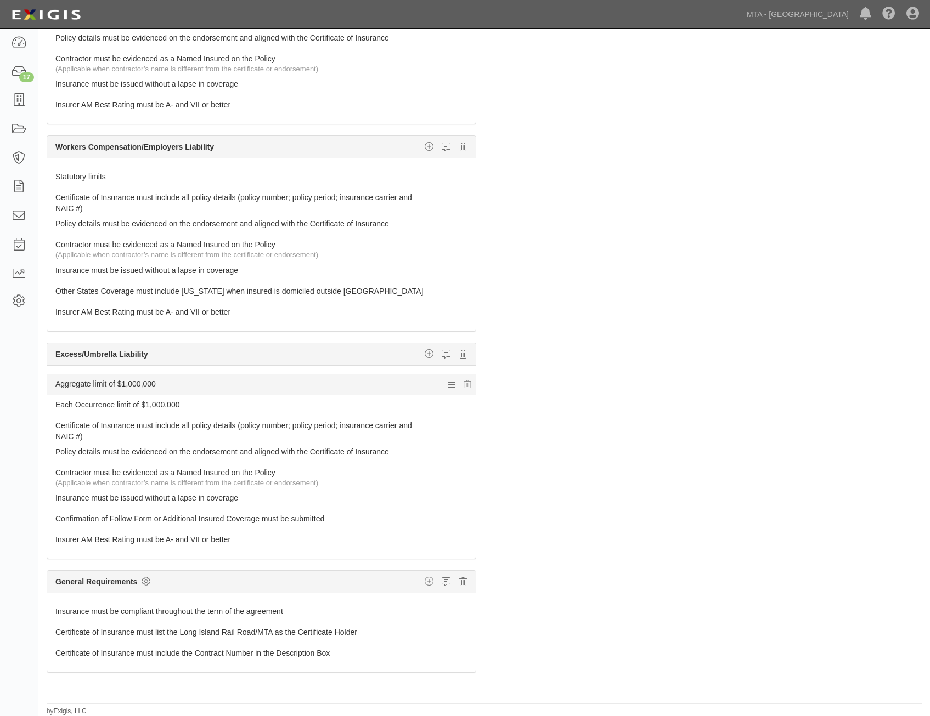
click at [315, 382] on link "Aggregate limit of $1,000,000" at bounding box center [240, 381] width 371 height 15
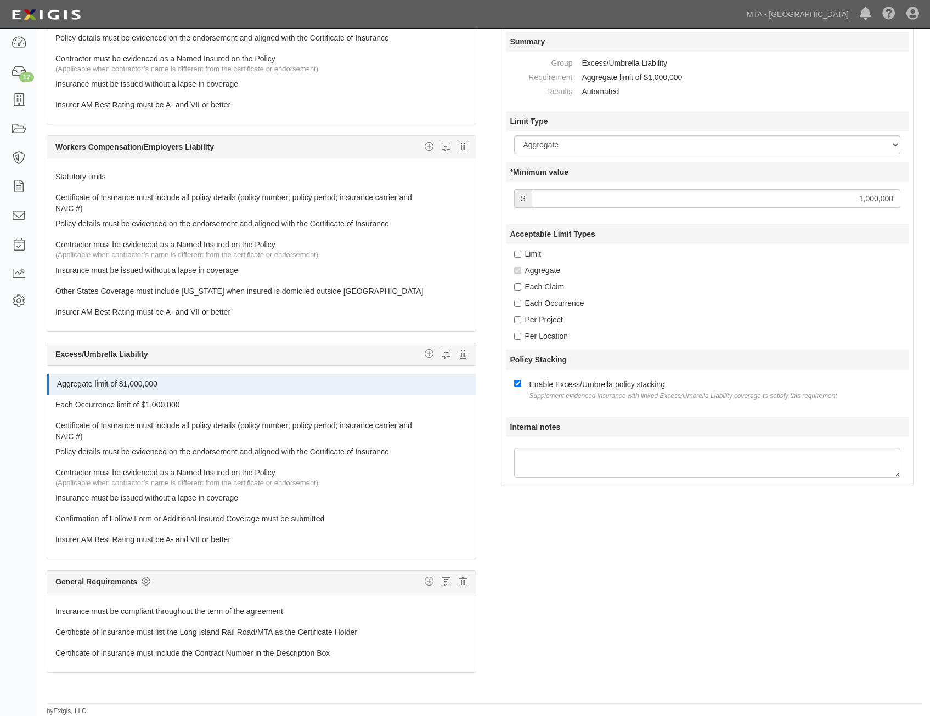
click at [871, 195] on input "1,000,000" at bounding box center [716, 198] width 369 height 19
type input "2,000,000"
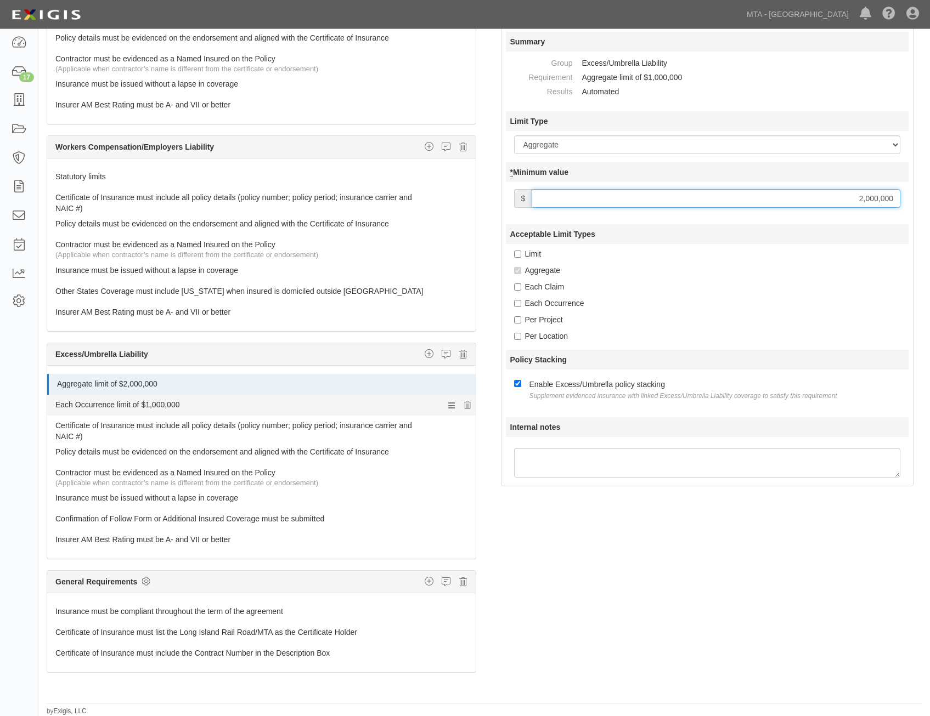
click at [324, 407] on link "Each Occurrence limit of $1,000,000" at bounding box center [240, 402] width 371 height 15
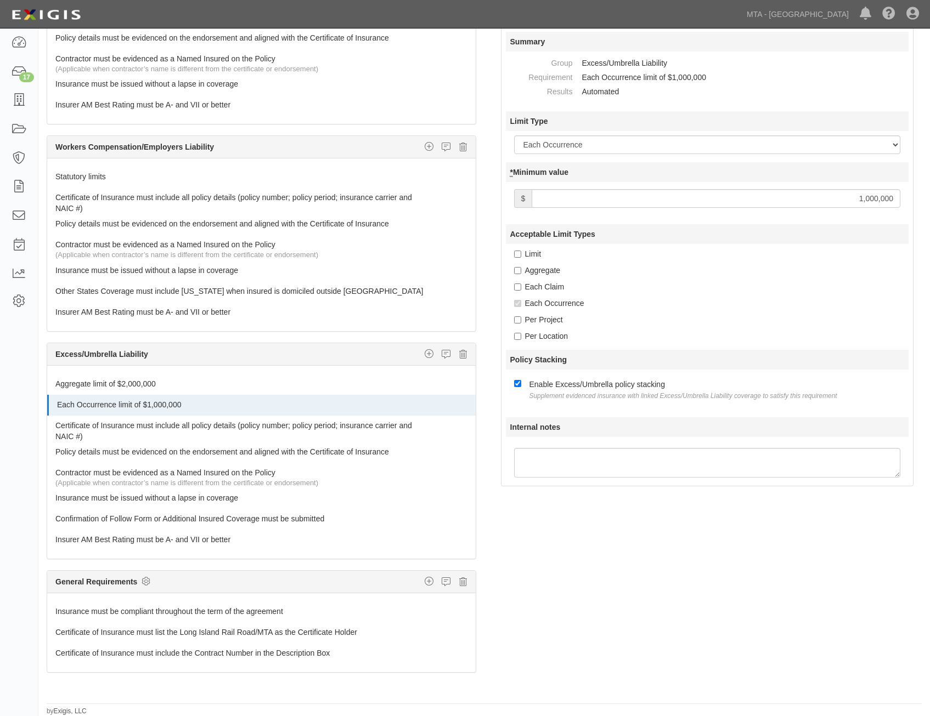
click at [863, 197] on input "1,000,000" at bounding box center [716, 198] width 369 height 19
type input "2,000,000"
click at [148, 579] on icon at bounding box center [146, 582] width 9 height 10
checkbox input "true"
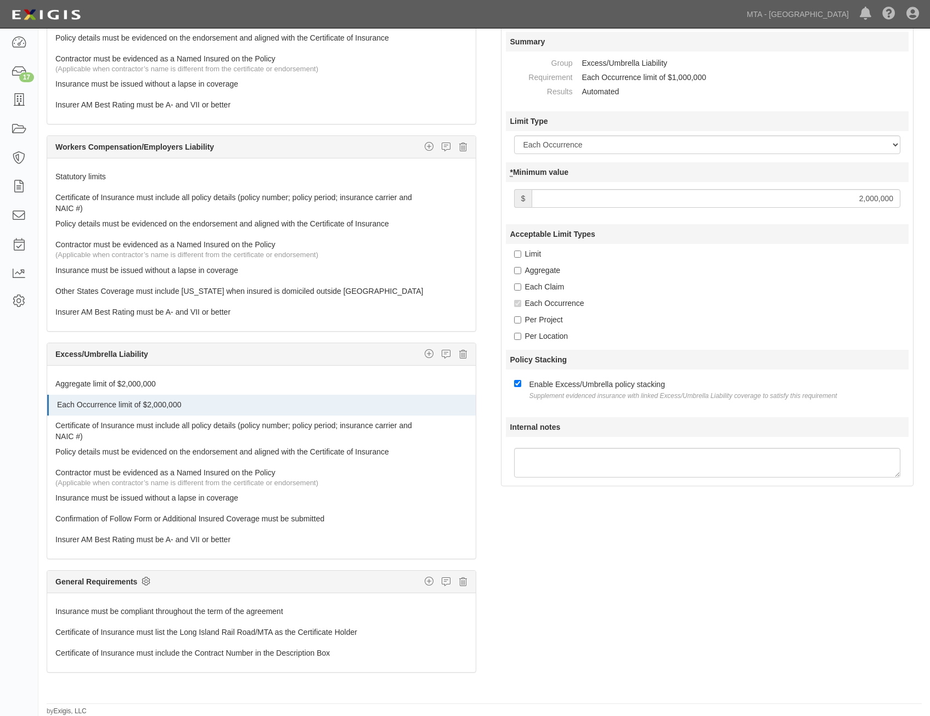
checkbox input "true"
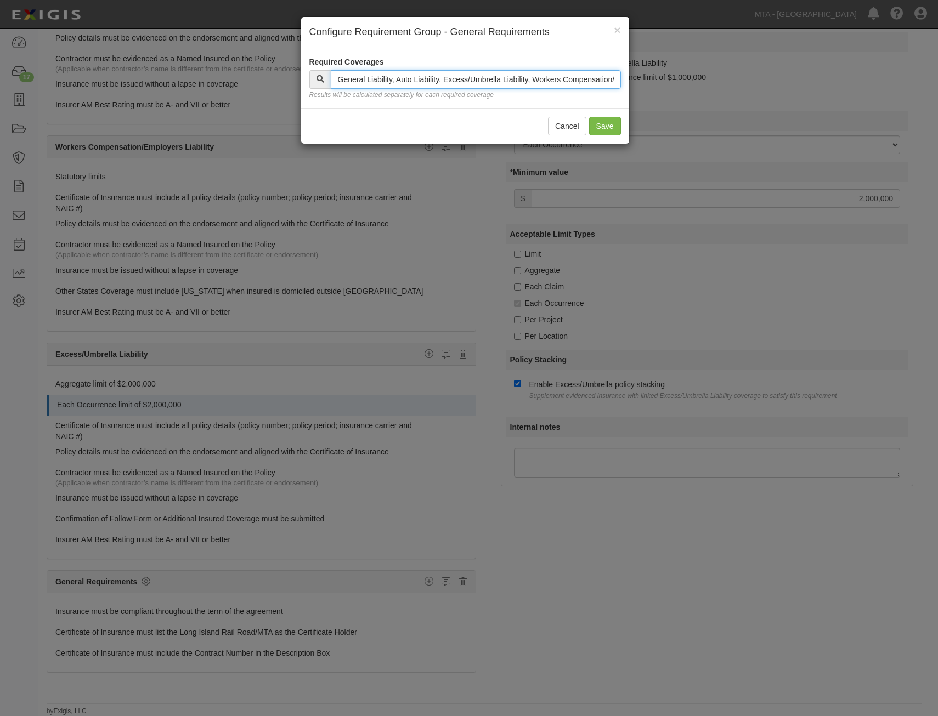
click at [493, 80] on input "text" at bounding box center [476, 79] width 290 height 19
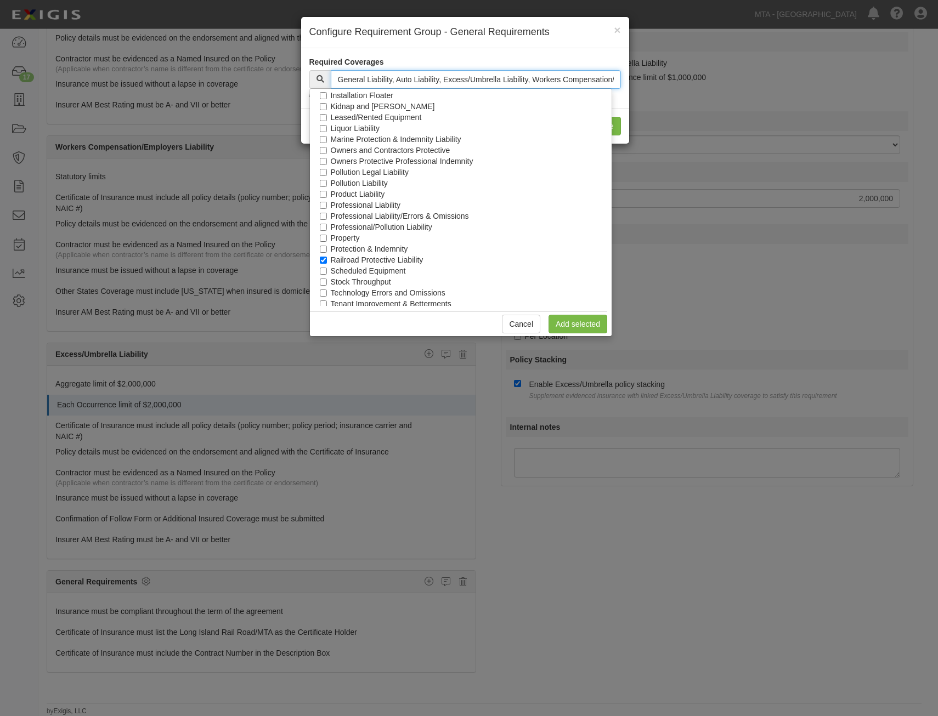
scroll to position [498, 0]
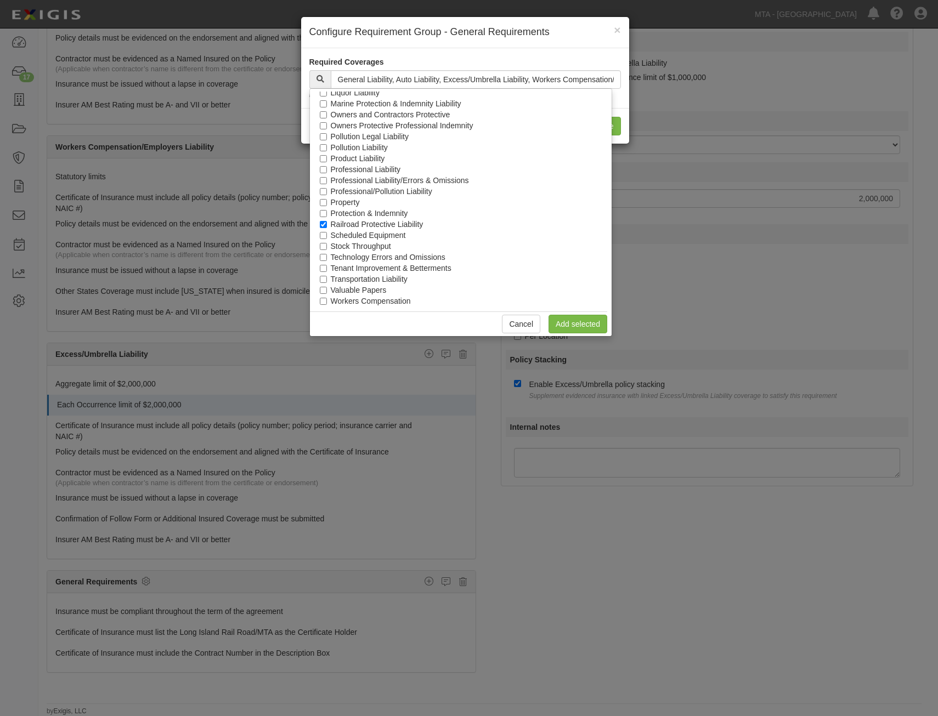
click at [409, 224] on label "Railroad Protective Liability" at bounding box center [377, 224] width 93 height 11
click at [327, 224] on input "Railroad Protective Liability" at bounding box center [323, 224] width 7 height 7
checkbox input "false"
click at [592, 326] on link "Add selected" at bounding box center [578, 324] width 59 height 19
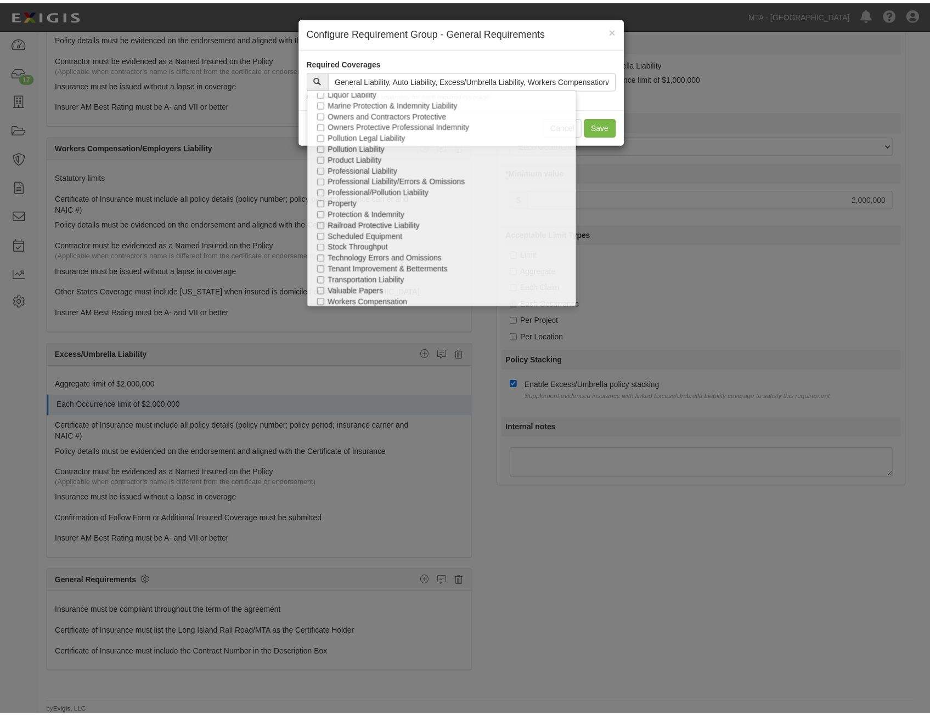
scroll to position [1124, 0]
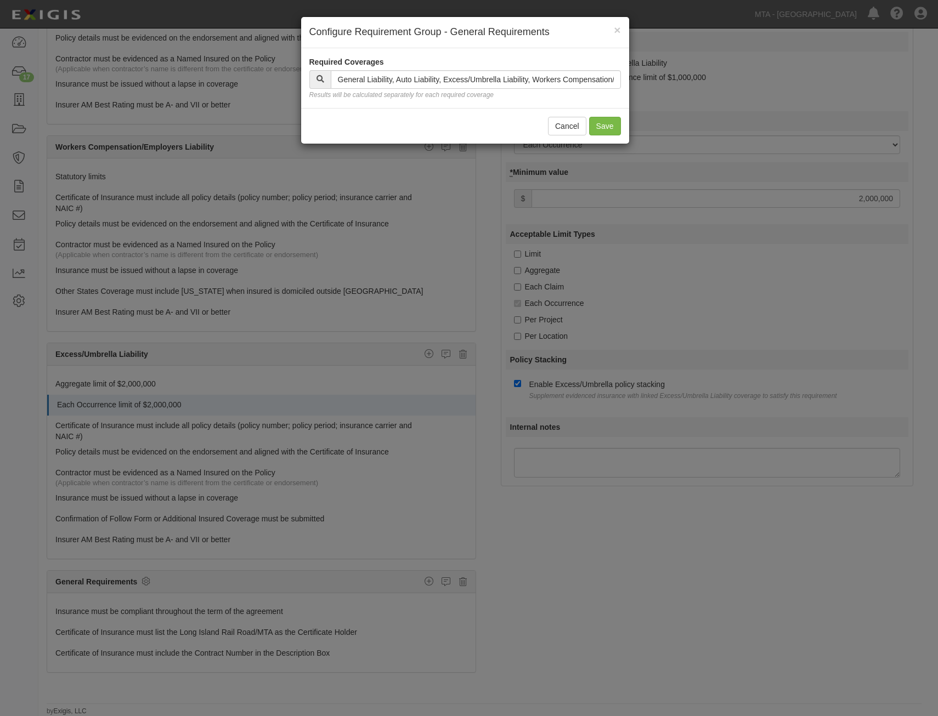
click at [600, 110] on div "Cancel Save" at bounding box center [465, 126] width 328 height 36
click at [608, 131] on button "Save" at bounding box center [605, 126] width 32 height 19
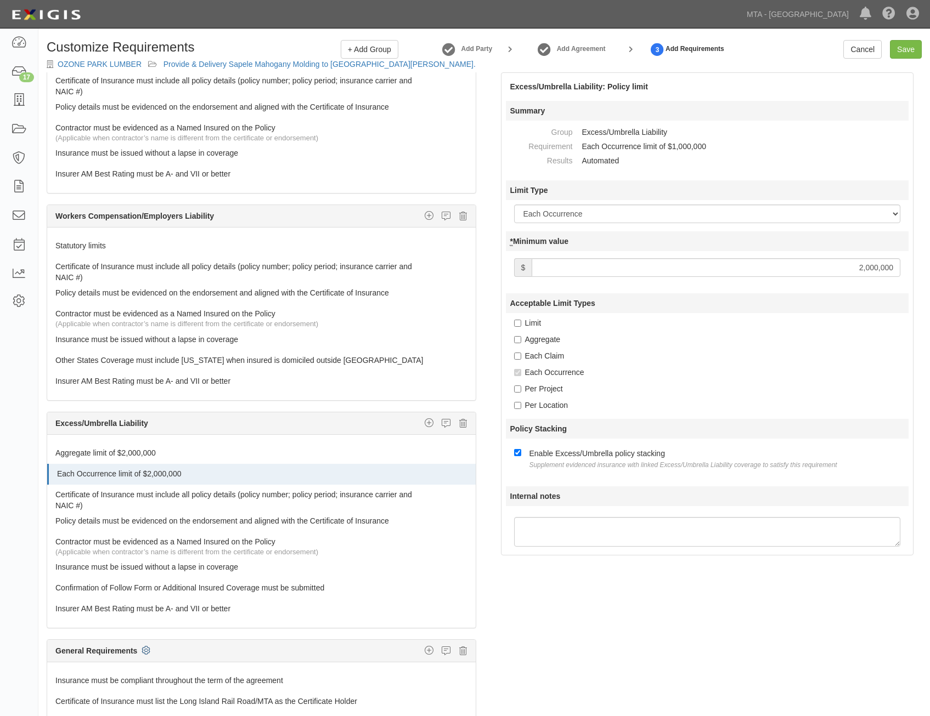
scroll to position [0, 0]
click at [907, 42] on input "Save" at bounding box center [906, 50] width 32 height 19
type input "2000000"
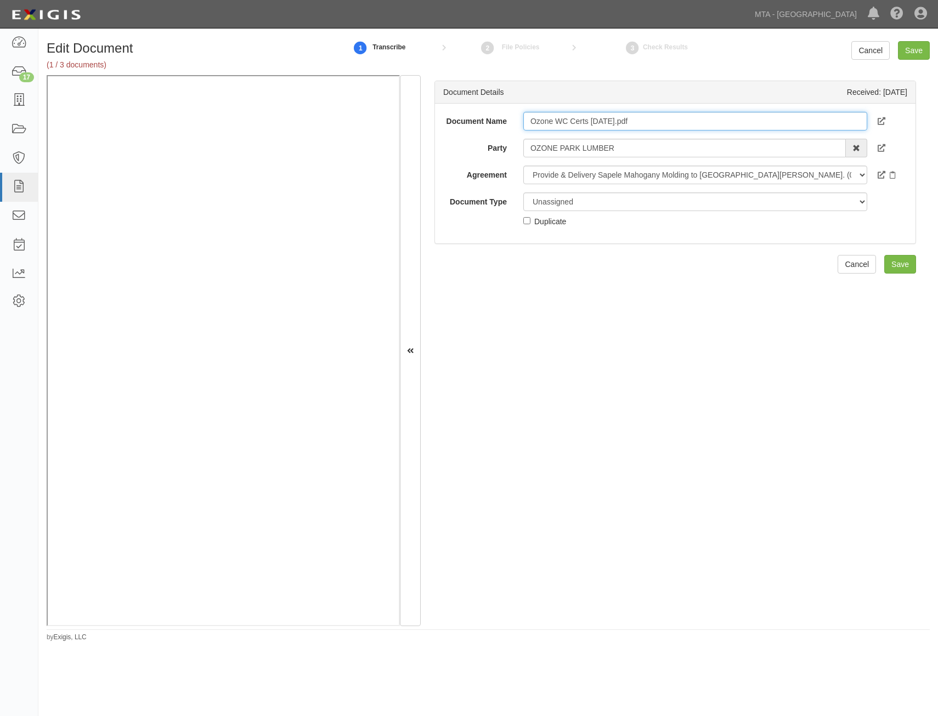
click at [742, 121] on input "Ozone WC Certs [DATE].pdf" at bounding box center [695, 121] width 344 height 19
click at [742, 121] on input "Ozone WC Certs 8.21.25.pdf" at bounding box center [695, 121] width 344 height 19
type input "COI"
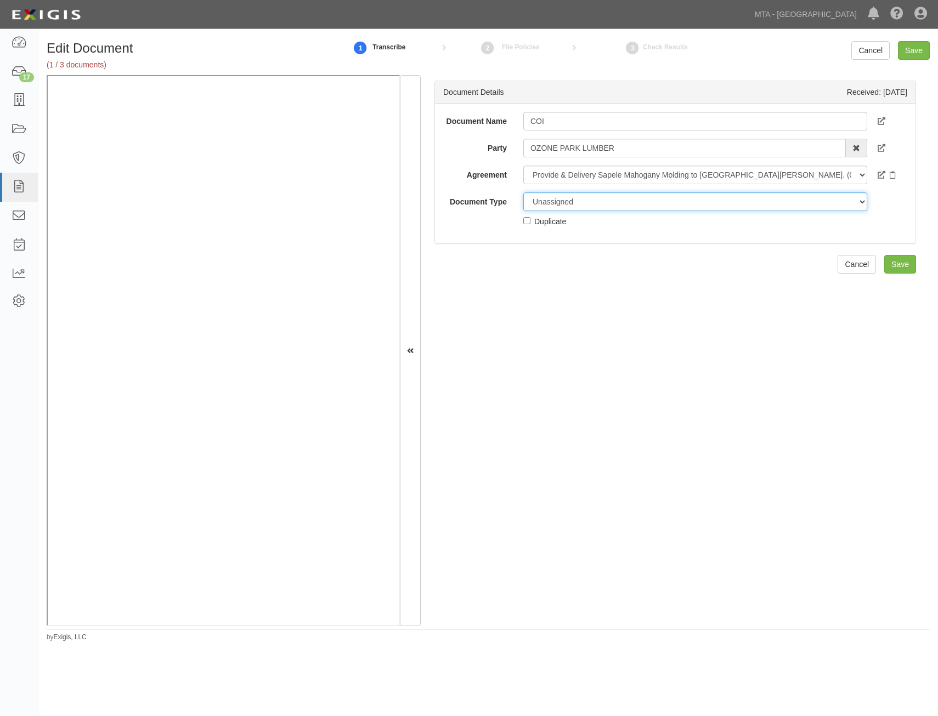
click at [647, 201] on select "Unassigned Binder Cancellation Notice Certificate Contract Endorsement Insuranc…" at bounding box center [695, 202] width 344 height 19
select select "CertificateDetail"
click at [523, 193] on select "Unassigned Binder Cancellation Notice Certificate Contract Endorsement Insuranc…" at bounding box center [695, 202] width 344 height 19
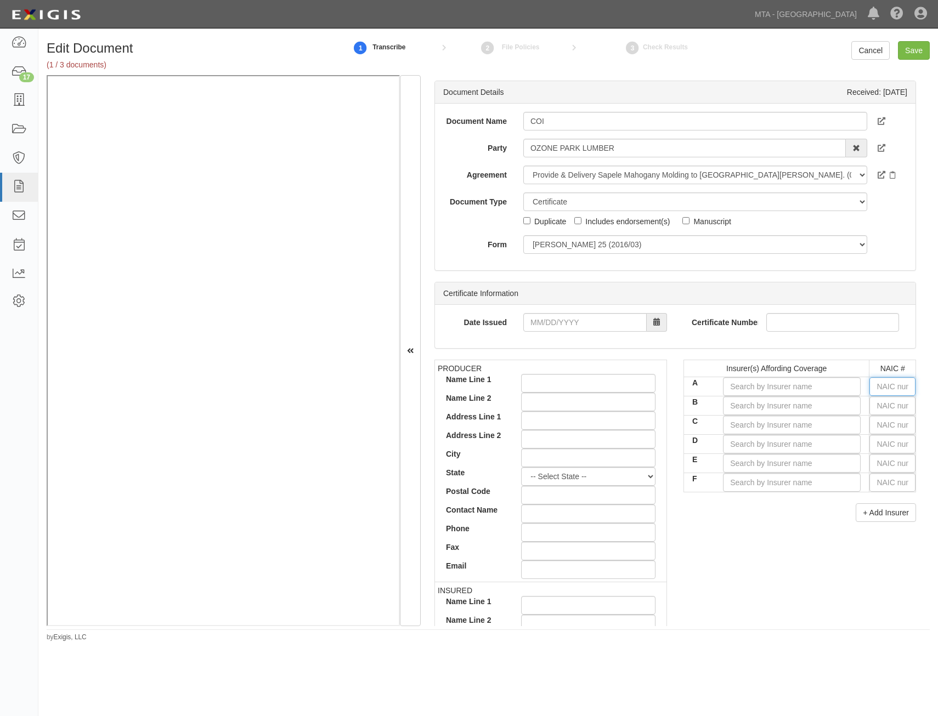
click at [882, 387] on input "text" at bounding box center [893, 386] width 46 height 19
type input "0"
click at [886, 403] on input "text" at bounding box center [893, 406] width 46 height 19
type input "0"
click at [831, 436] on div "0" at bounding box center [842, 426] width 88 height 21
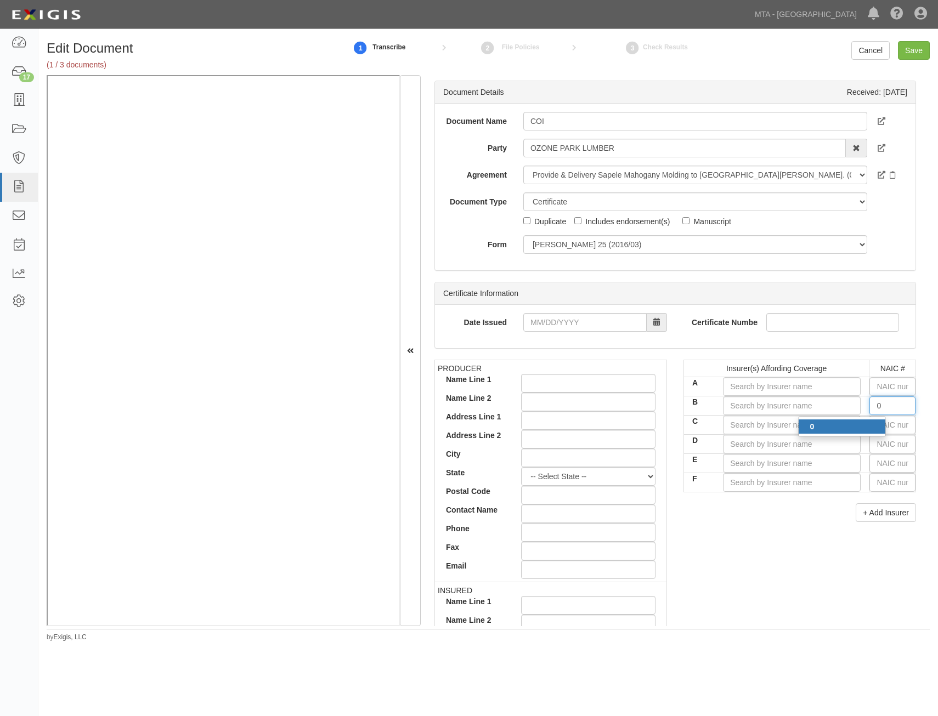
click at [834, 433] on div "0" at bounding box center [842, 427] width 87 height 14
type input "State Compensation Insurance Fund (A++ XV Rating)"
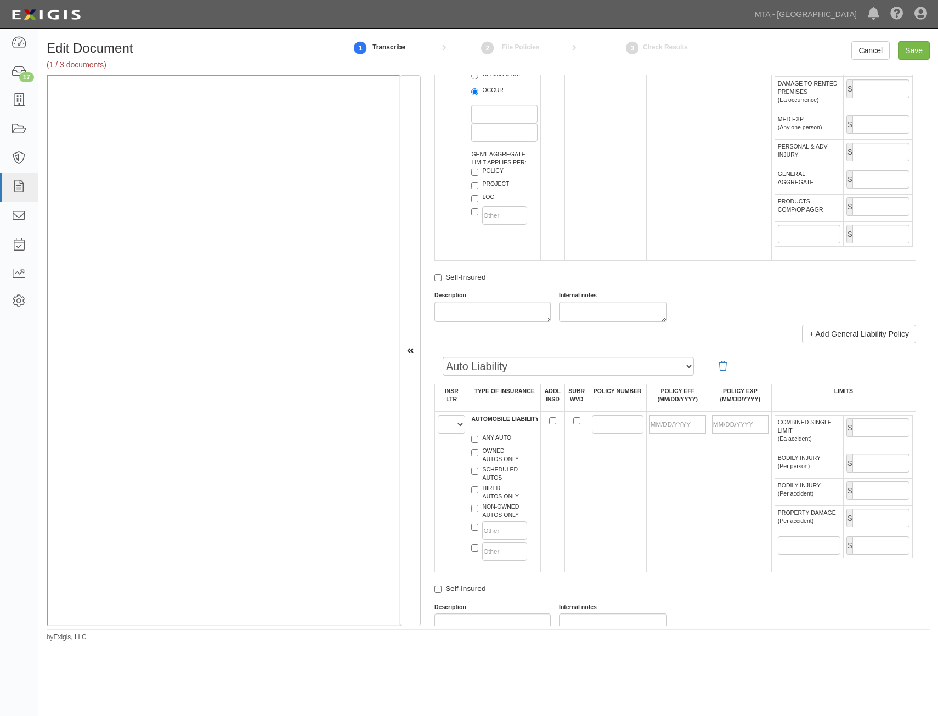
drag, startPoint x: 765, startPoint y: 479, endPoint x: 776, endPoint y: 616, distance: 137.0
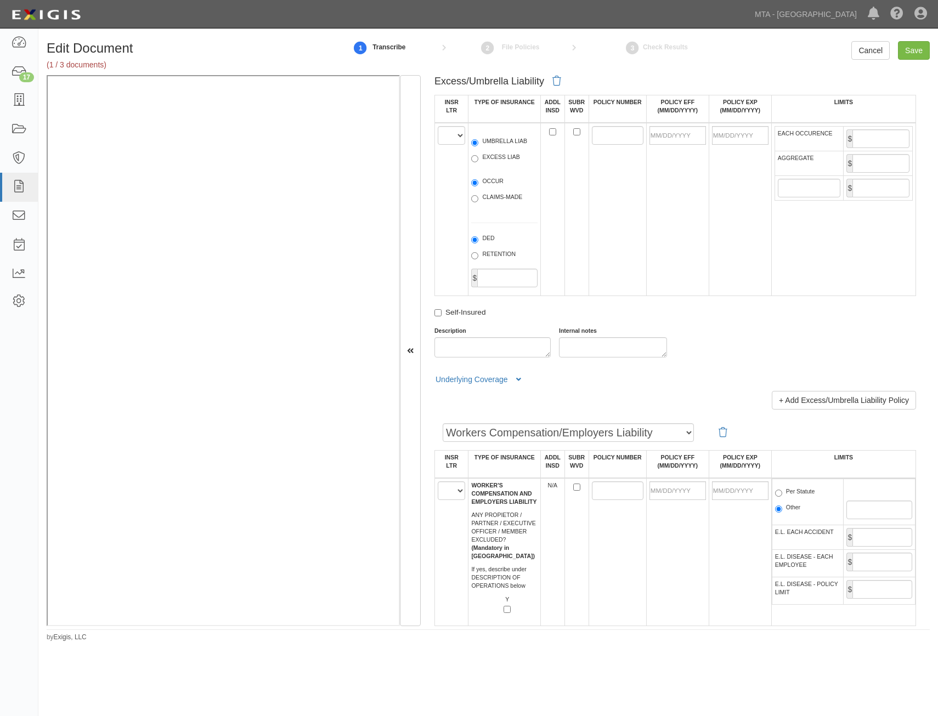
scroll to position [1491, 0]
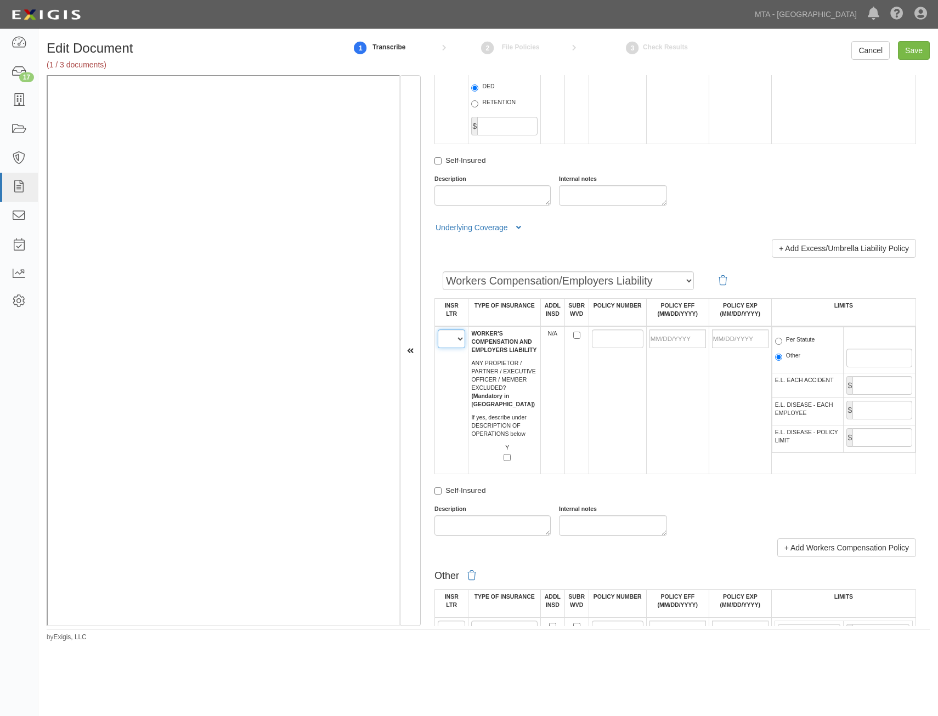
click at [454, 332] on select "A B C D E F" at bounding box center [451, 339] width 27 height 19
select select "B"
click at [438, 330] on select "A B C D E F" at bounding box center [451, 339] width 27 height 19
click at [603, 420] on td at bounding box center [618, 400] width 58 height 148
drag, startPoint x: 629, startPoint y: 344, endPoint x: 633, endPoint y: 334, distance: 10.4
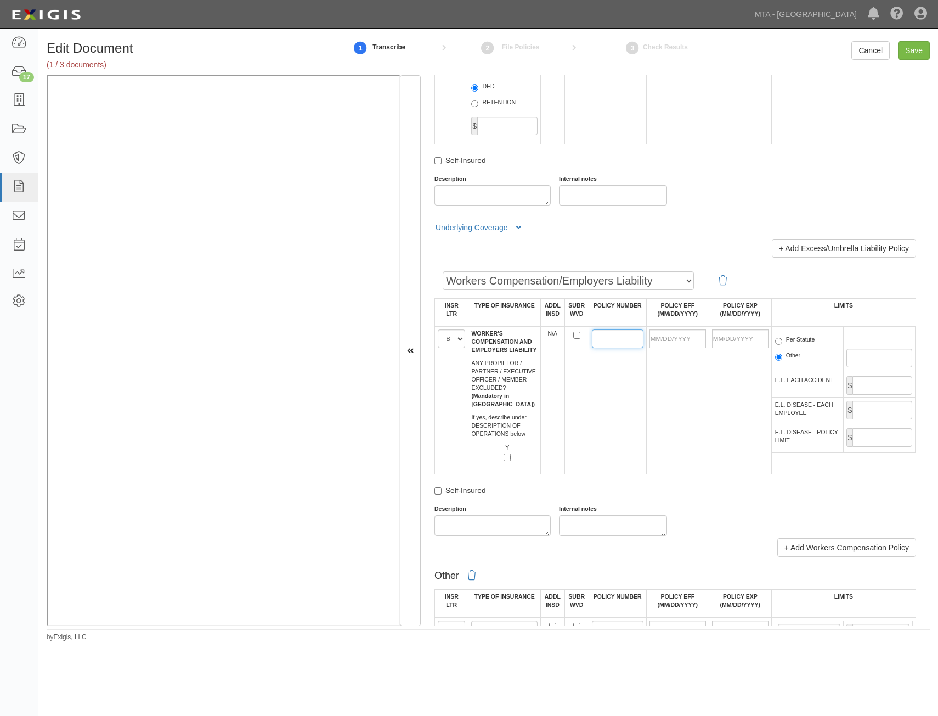
click at [629, 344] on input "POLICY NUMBER" at bounding box center [618, 339] width 52 height 19
paste input "Q 725 878-3"
type input "Q 725 878-3"
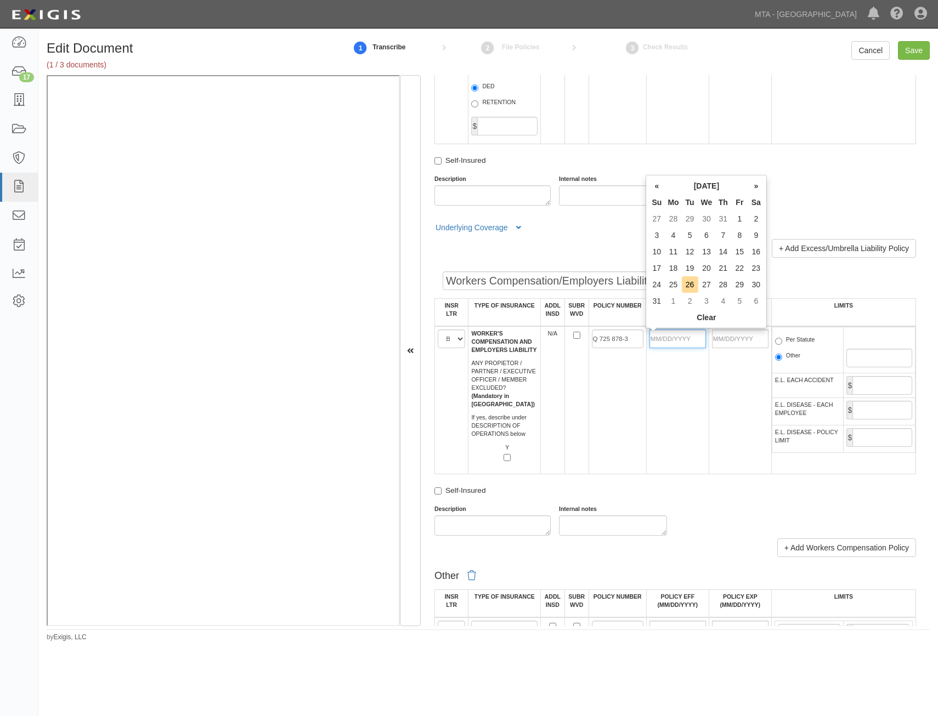
click at [683, 342] on input "POLICY EFF (MM/DD/YYYY)" at bounding box center [678, 339] width 57 height 19
type input "01/01/2025"
type input "01/01/2026"
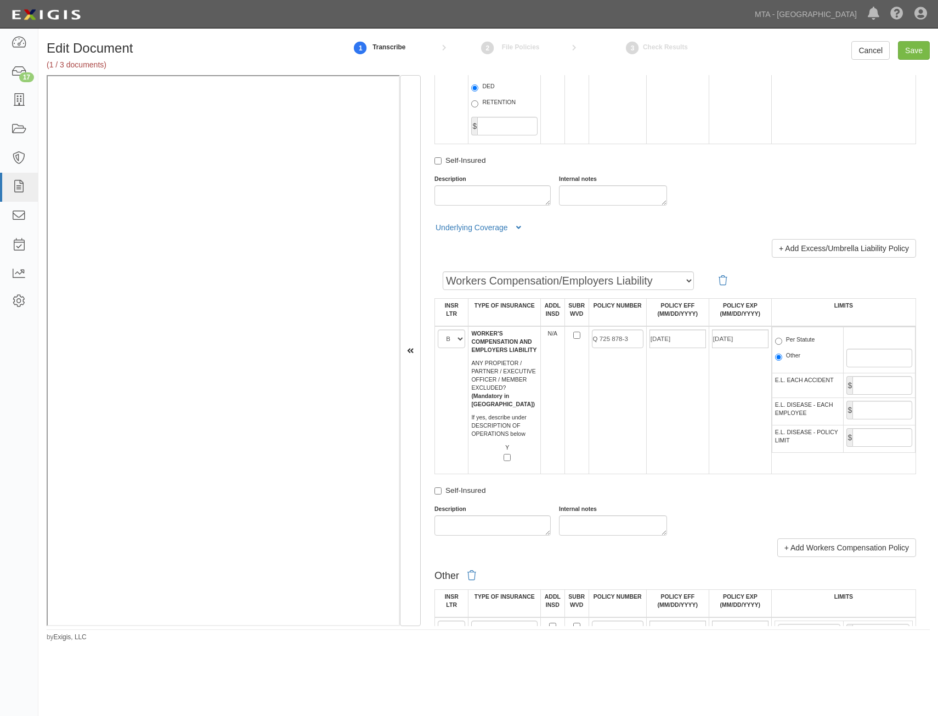
drag, startPoint x: 758, startPoint y: 392, endPoint x: 797, endPoint y: 339, distance: 65.2
click at [759, 391] on td "01/01/2026" at bounding box center [740, 400] width 63 height 148
click at [799, 345] on label "Per Statute" at bounding box center [795, 341] width 40 height 11
click at [782, 345] on input "Per Statute" at bounding box center [778, 341] width 7 height 7
radio input "true"
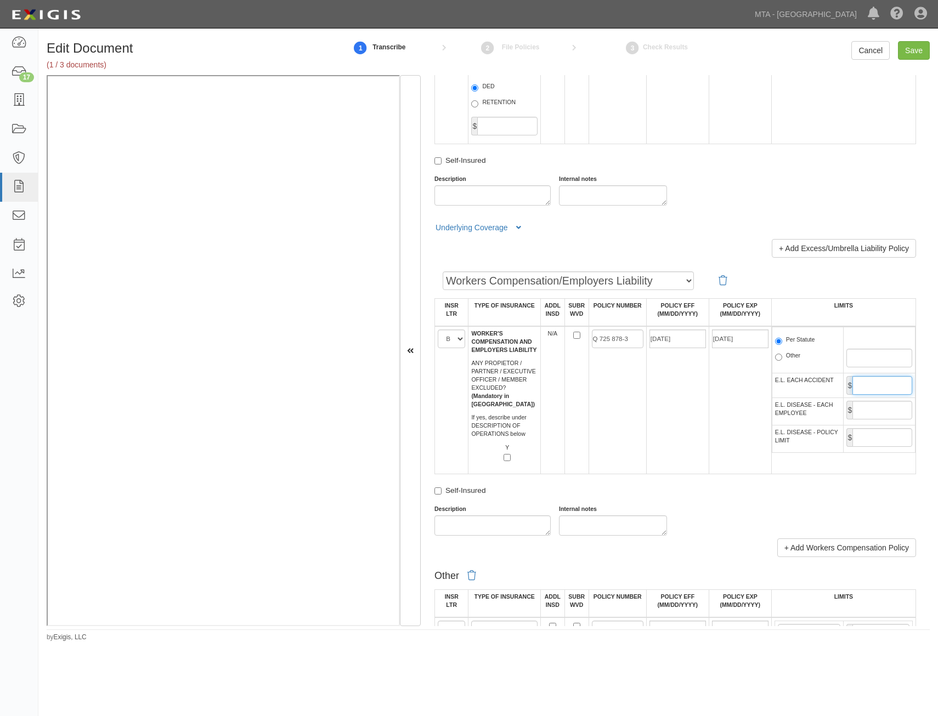
click at [866, 389] on input "E.L. EACH ACCIDENT" at bounding box center [883, 385] width 60 height 19
type input "1,000,000"
drag, startPoint x: 874, startPoint y: 424, endPoint x: 881, endPoint y: 413, distance: 13.1
click at [879, 416] on td "$" at bounding box center [880, 411] width 72 height 27
click at [883, 411] on input "E.L. DISEASE - EACH EMPLOYEE" at bounding box center [883, 410] width 60 height 19
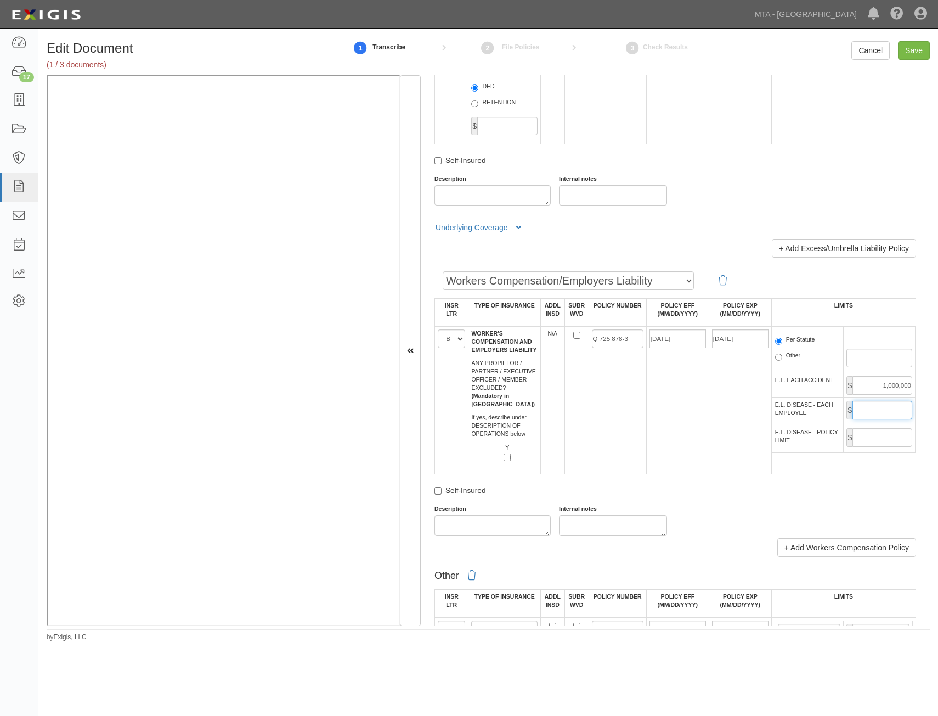
type input "1,000,000"
click at [870, 440] on input "E.L. DISEASE - POLICY LIMIT" at bounding box center [883, 437] width 60 height 19
type input "1,000,000"
drag, startPoint x: 711, startPoint y: 444, endPoint x: 772, endPoint y: 379, distance: 88.9
click at [713, 439] on td "01/01/2026" at bounding box center [740, 400] width 63 height 148
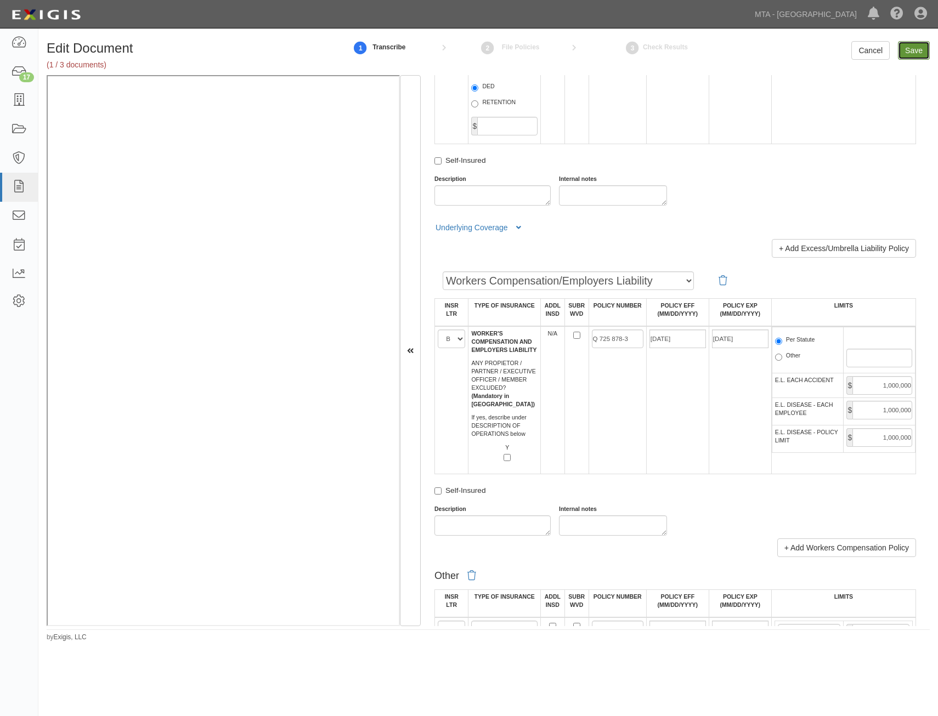
click at [917, 53] on input "Save" at bounding box center [914, 50] width 32 height 19
type input "1000000"
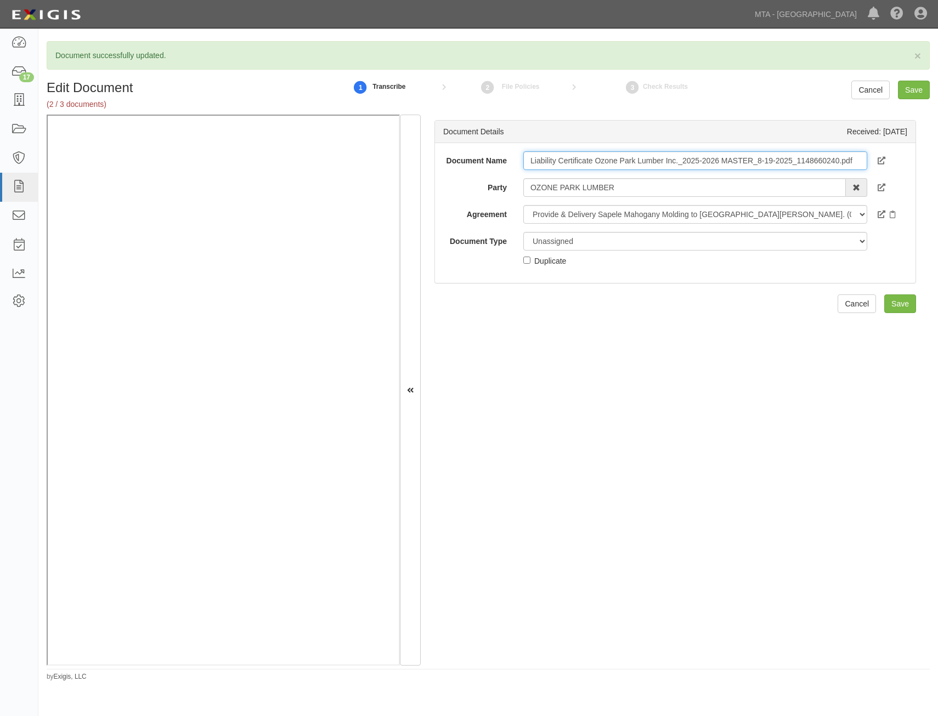
click at [741, 157] on input "Liability Certificate Ozone Park Lumber Inc._2025-2026 MASTER_8-19-2025_1148660…" at bounding box center [695, 160] width 344 height 19
type input "COI"
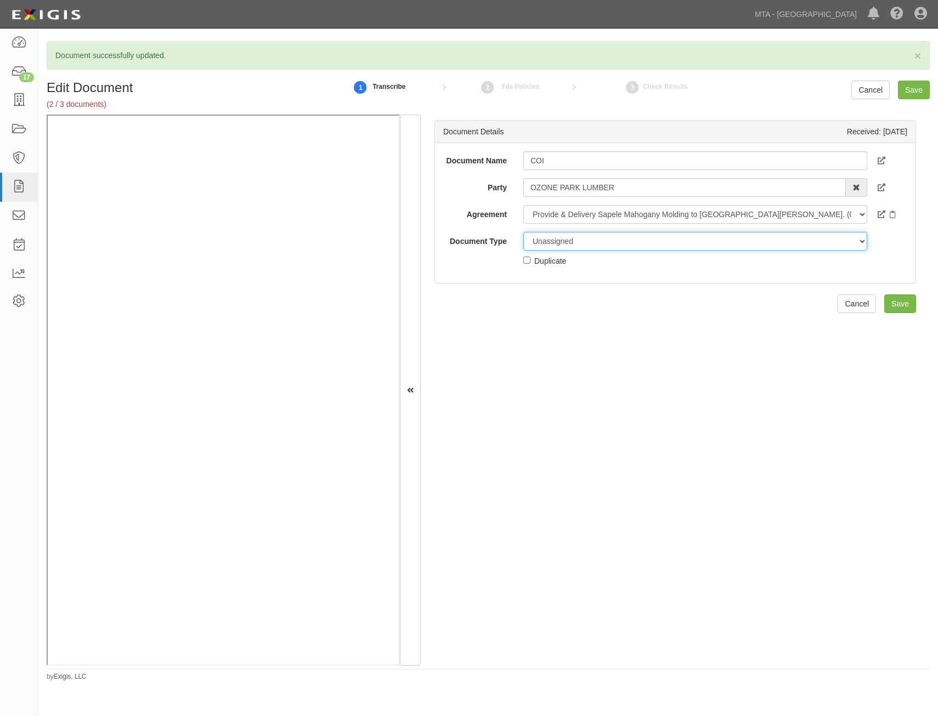
drag, startPoint x: 698, startPoint y: 241, endPoint x: 703, endPoint y: 252, distance: 12.0
click at [698, 241] on select "Unassigned Binder Cancellation Notice Certificate Contract Endorsement Insuranc…" at bounding box center [695, 241] width 344 height 19
select select "CertificateDetail"
click at [523, 232] on select "Unassigned Binder Cancellation Notice Certificate Contract Endorsement Insuranc…" at bounding box center [695, 241] width 344 height 19
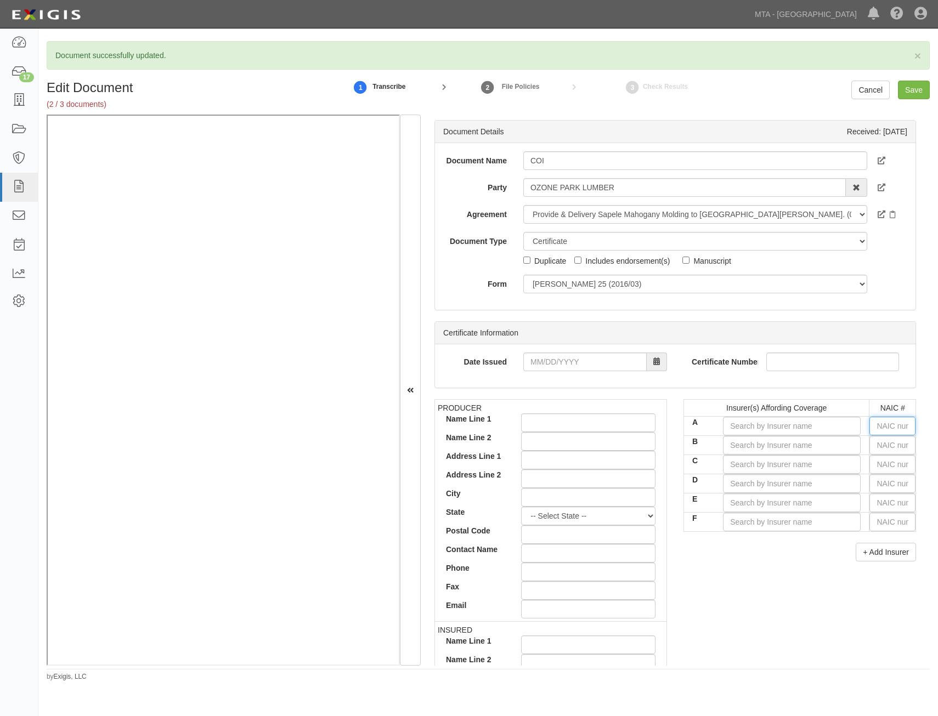
click at [880, 430] on input "text" at bounding box center [893, 426] width 46 height 19
type input "16862"
type input "1"
type input "14184"
type input "14"
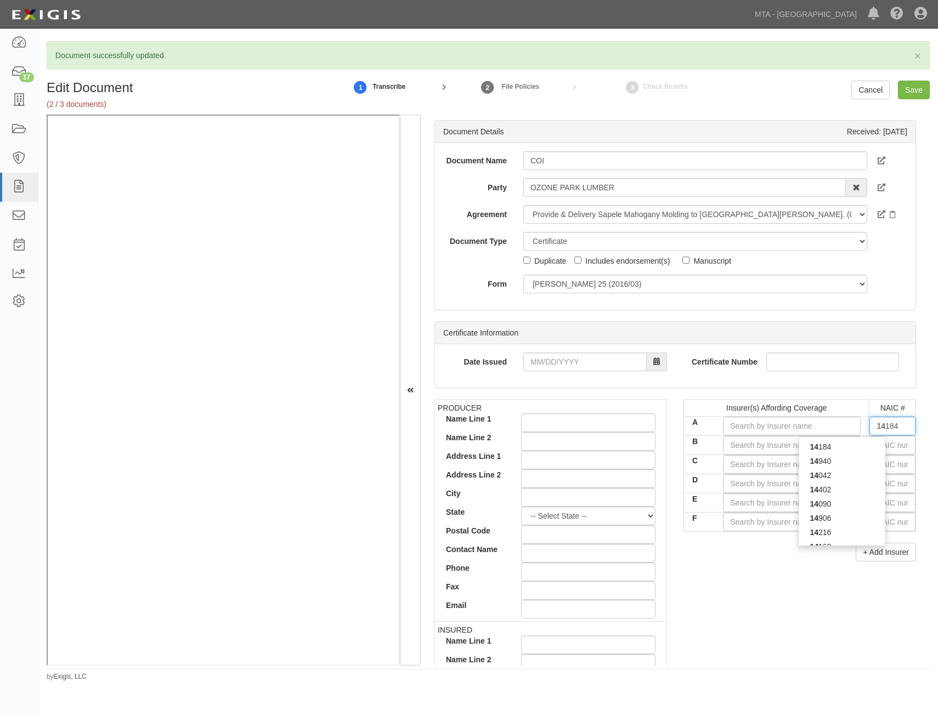
type input "14940"
type input "149"
type input "14974"
type input "1497"
type input "14974"
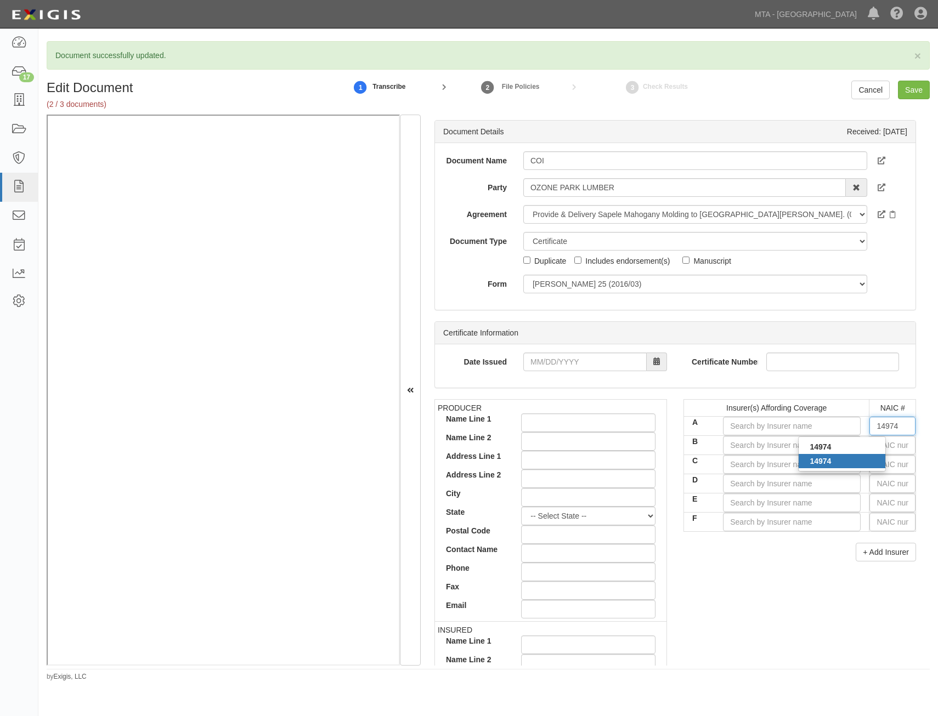
click at [865, 462] on div "14974" at bounding box center [842, 461] width 87 height 14
type input "Pennsylvania Lumbermens Mutual Ins Co (A- VIII Rating)"
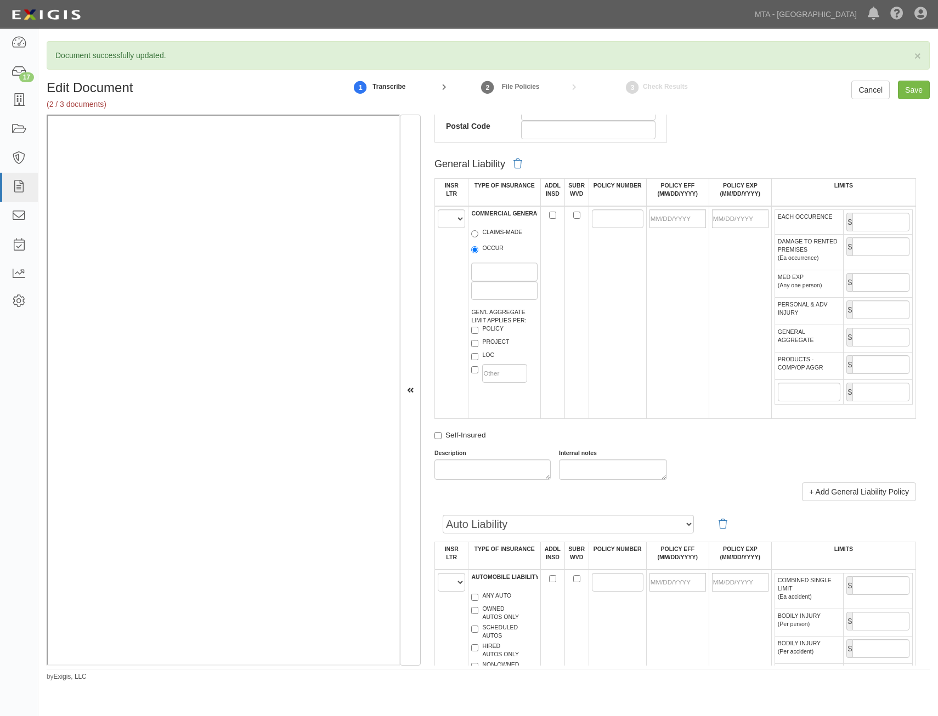
scroll to position [603, 0]
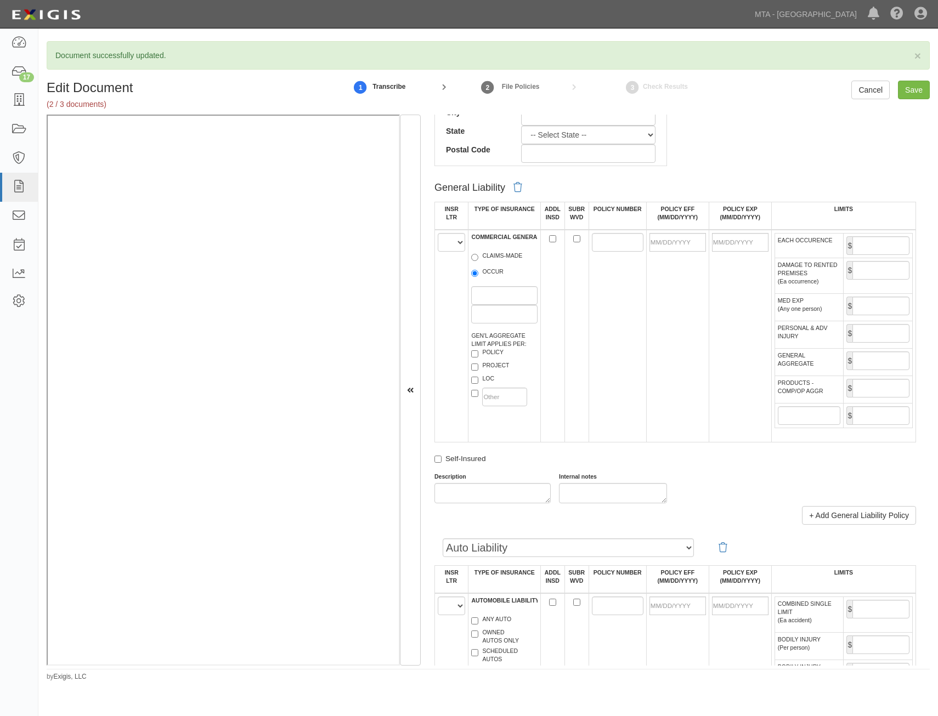
type input "14974"
click at [462, 245] on select "A B C D E F" at bounding box center [451, 242] width 27 height 19
select select "A"
click at [438, 233] on select "A B C D E F" at bounding box center [451, 242] width 27 height 19
click at [491, 274] on label "OCCUR" at bounding box center [487, 273] width 32 height 11
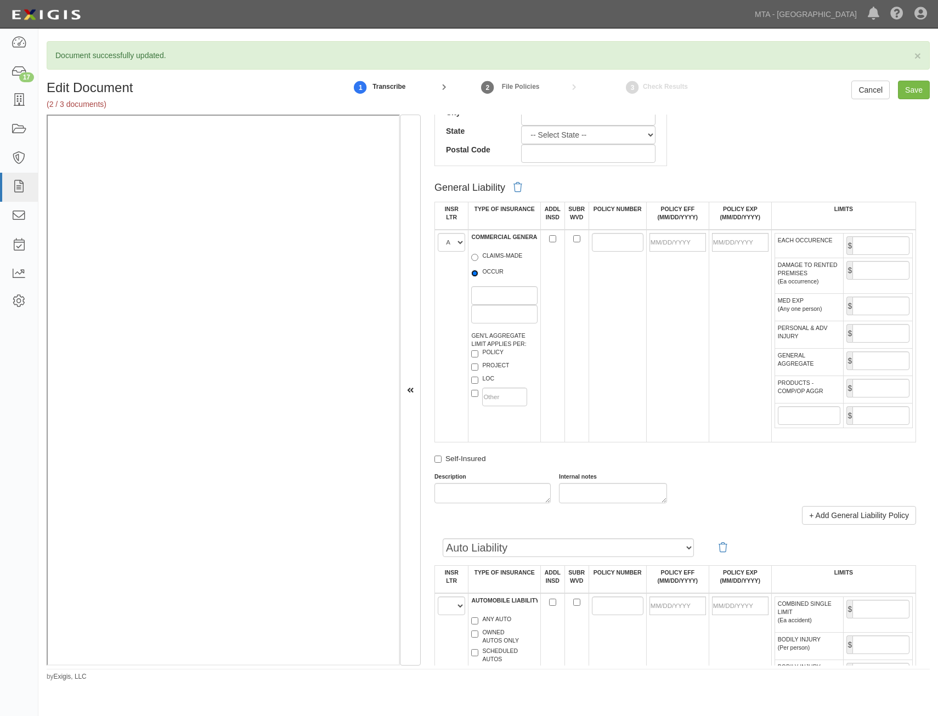
click at [478, 274] on input "OCCUR" at bounding box center [474, 273] width 7 height 7
radio input "true"
click at [496, 348] on label "POLICY" at bounding box center [487, 353] width 32 height 11
click at [478, 351] on input "POLICY" at bounding box center [474, 354] width 7 height 7
checkbox input "true"
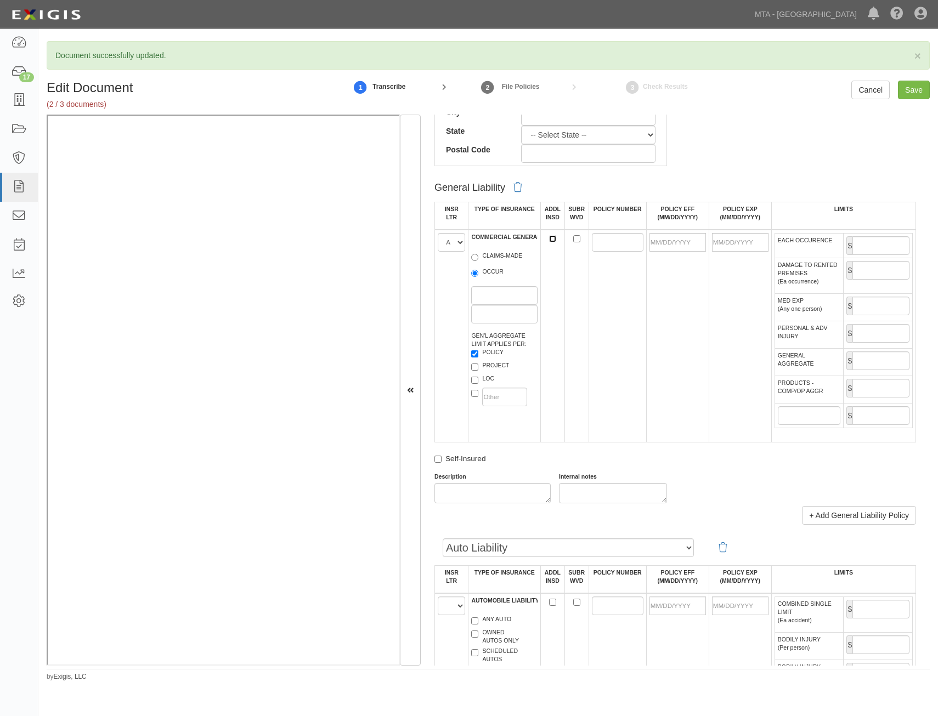
drag, startPoint x: 552, startPoint y: 239, endPoint x: 560, endPoint y: 241, distance: 7.5
click at [552, 239] on input "ADDL INSD" at bounding box center [552, 238] width 7 height 7
checkbox input "true"
click at [574, 240] on input "SUBR WVD" at bounding box center [576, 238] width 7 height 7
checkbox input "true"
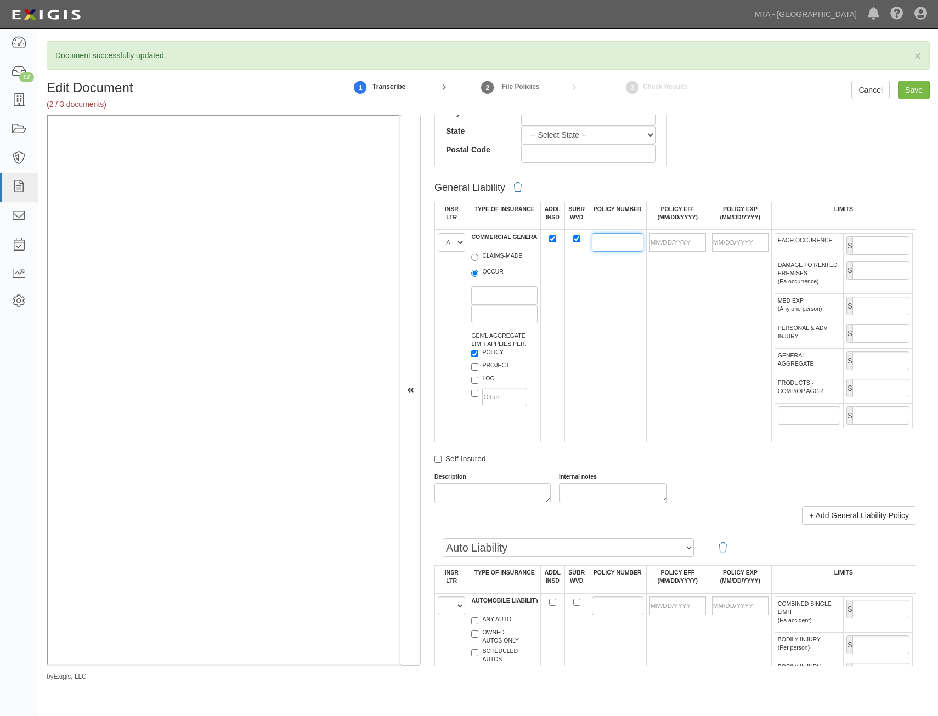
click at [593, 240] on input "POLICY NUMBER" at bounding box center [618, 242] width 52 height 19
paste input "31N1580625"
type input "31N1580625"
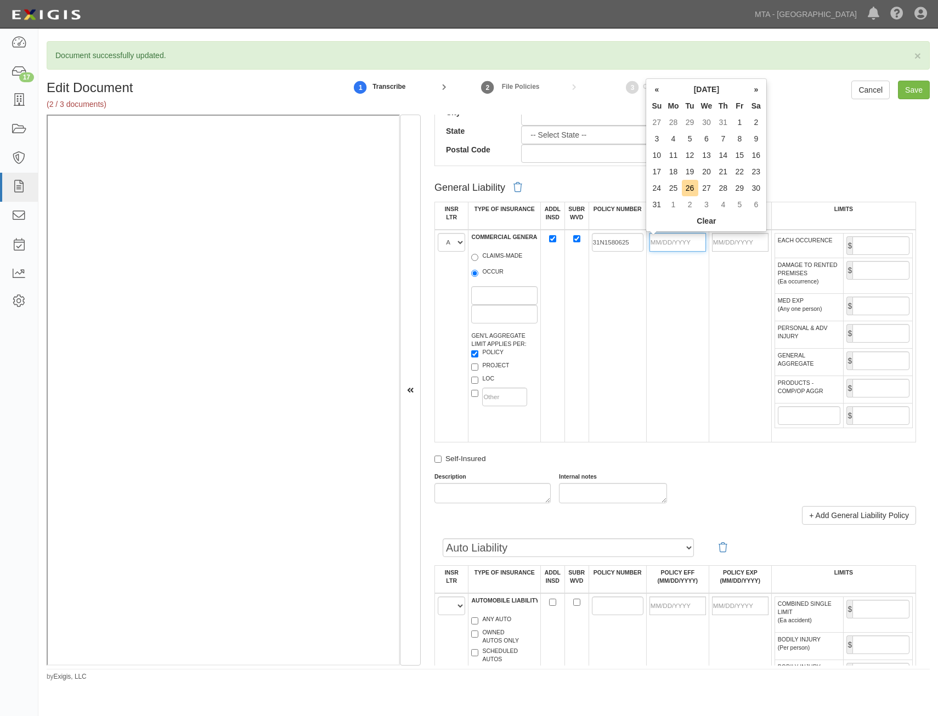
drag, startPoint x: 666, startPoint y: 239, endPoint x: 656, endPoint y: 266, distance: 29.3
click at [666, 239] on input "POLICY EFF (MM/DD/YYYY)" at bounding box center [678, 242] width 57 height 19
type input "01/01/2025"
type input "01/01/2026"
click at [722, 289] on td "01/01/2026" at bounding box center [740, 336] width 63 height 213
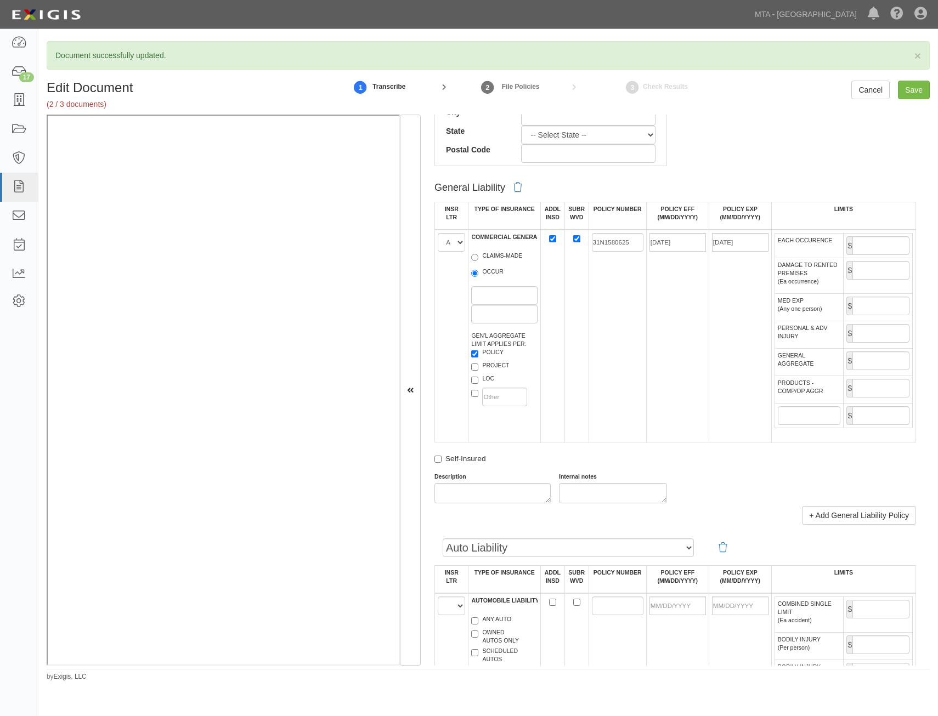
click at [885, 257] on td "$" at bounding box center [878, 245] width 69 height 25
click at [889, 250] on input "EACH OCCURENCE" at bounding box center [881, 245] width 57 height 19
type input "1,000,000"
click at [876, 366] on input "GENERAL AGGREGATE" at bounding box center [881, 361] width 57 height 19
type input "2,000,000"
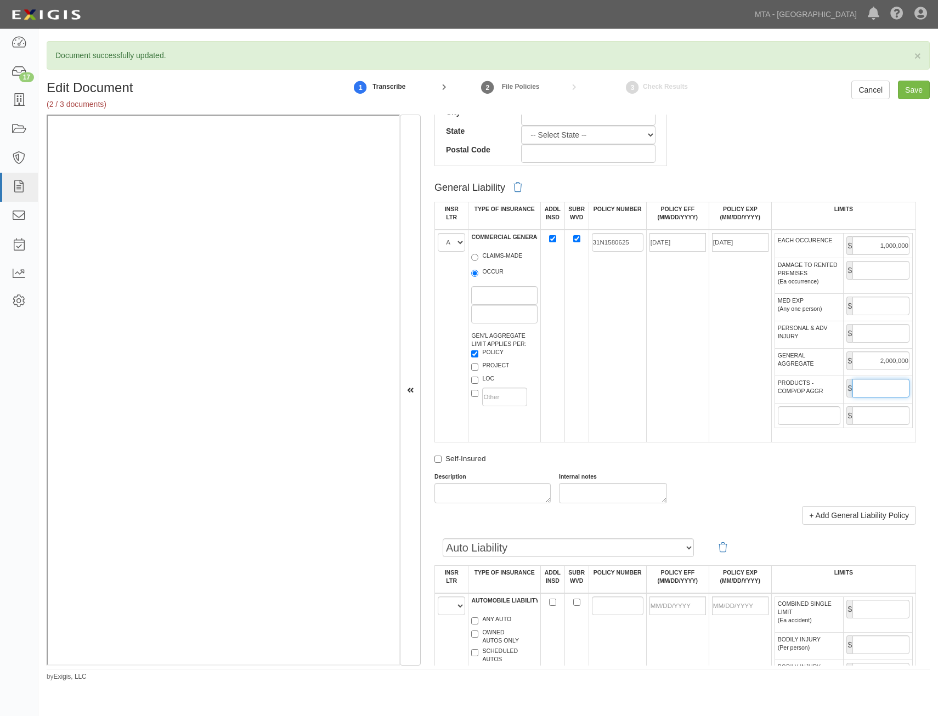
click at [858, 394] on input "PRODUCTS - COMP/OP AGGR" at bounding box center [881, 388] width 57 height 19
type input "2,000,000"
click at [693, 405] on td "01/01/2025" at bounding box center [677, 336] width 63 height 213
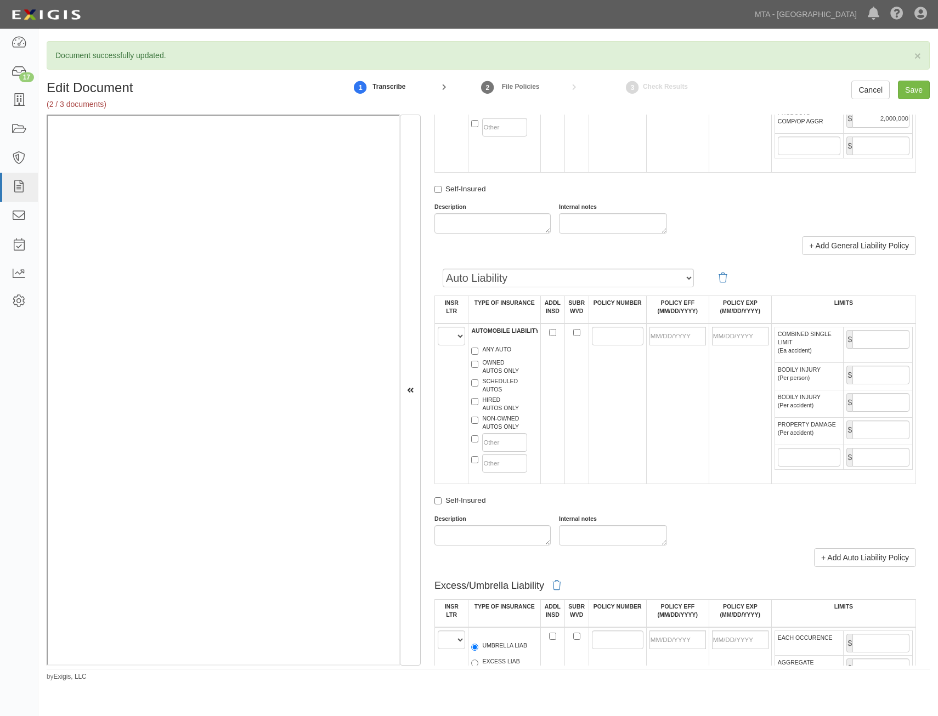
scroll to position [878, 0]
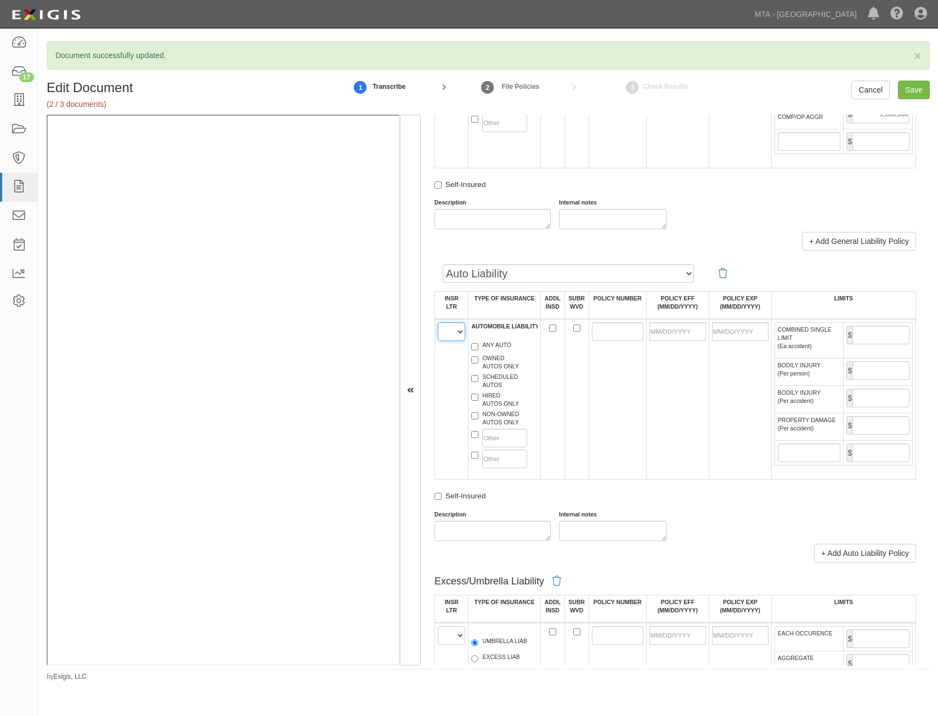
drag, startPoint x: 451, startPoint y: 330, endPoint x: 451, endPoint y: 337, distance: 7.7
click at [451, 330] on select "A B C D E F" at bounding box center [451, 332] width 27 height 19
select select "A"
click at [438, 323] on select "A B C D E F" at bounding box center [451, 332] width 27 height 19
click at [485, 341] on td "AUTOMOBILE LIABILITY ANY AUTO OWNED AUTOS ONLY SCHEDULED AUTOS HIRED AUTOS ONLY…" at bounding box center [504, 399] width 72 height 161
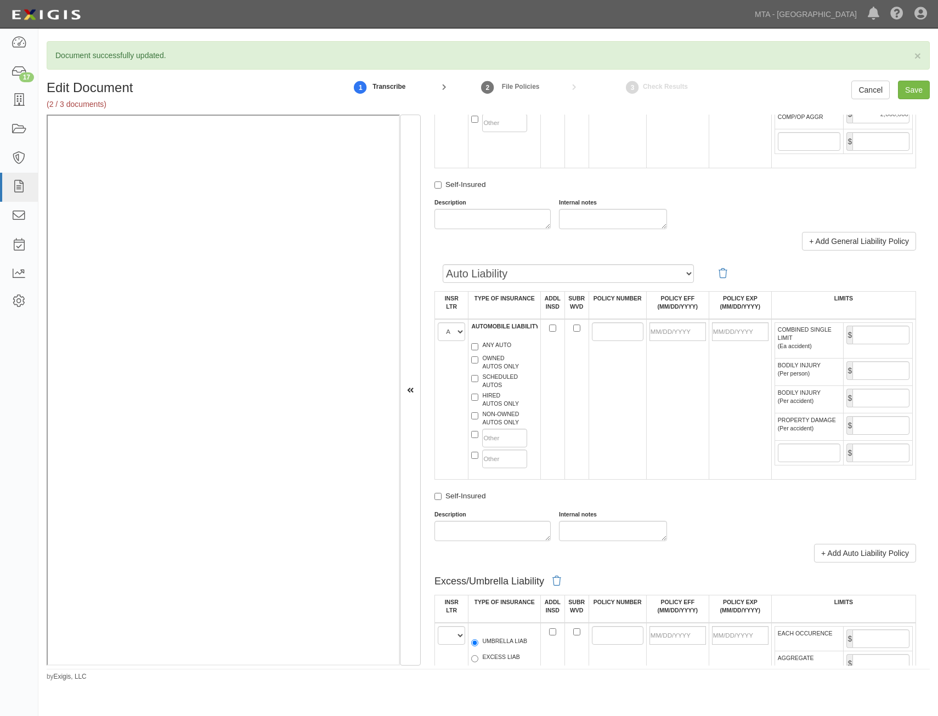
click at [488, 347] on label "ANY AUTO" at bounding box center [491, 346] width 40 height 11
click at [478, 347] on input "ANY AUTO" at bounding box center [474, 346] width 7 height 7
checkbox input "true"
click at [503, 404] on label "HIRED AUTOS ONLY" at bounding box center [495, 400] width 48 height 16
click at [478, 401] on input "HIRED AUTOS ONLY" at bounding box center [474, 397] width 7 height 7
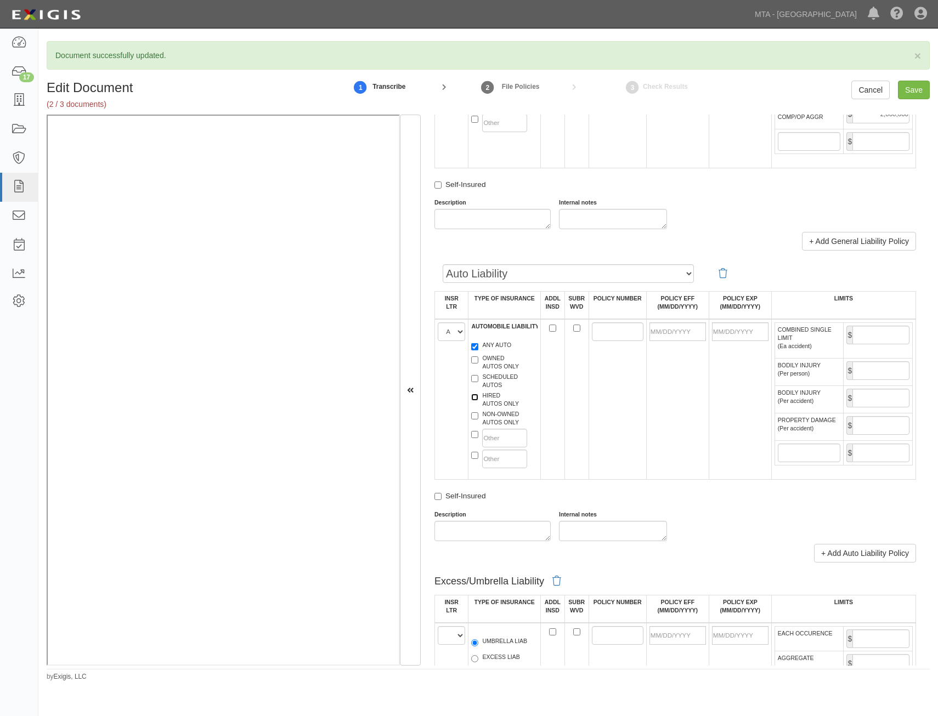
checkbox input "true"
click at [504, 417] on label "NON-OWNED AUTOS ONLY" at bounding box center [495, 418] width 48 height 16
click at [478, 417] on input "NON-OWNED AUTOS ONLY" at bounding box center [474, 416] width 7 height 7
checkbox input "true"
click at [551, 327] on input "ADDL INSD" at bounding box center [552, 328] width 7 height 7
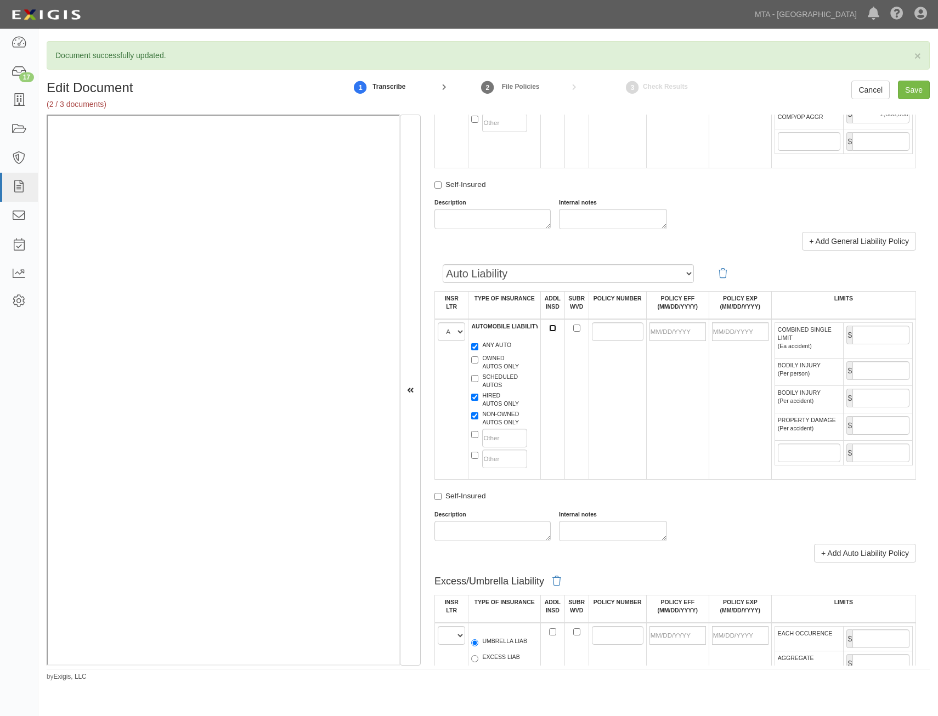
checkbox input "true"
click at [575, 328] on input "SUBR WVD" at bounding box center [576, 328] width 7 height 7
checkbox input "true"
click at [599, 332] on input "POLICY NUMBER" at bounding box center [618, 332] width 52 height 19
paste input "31N1580725"
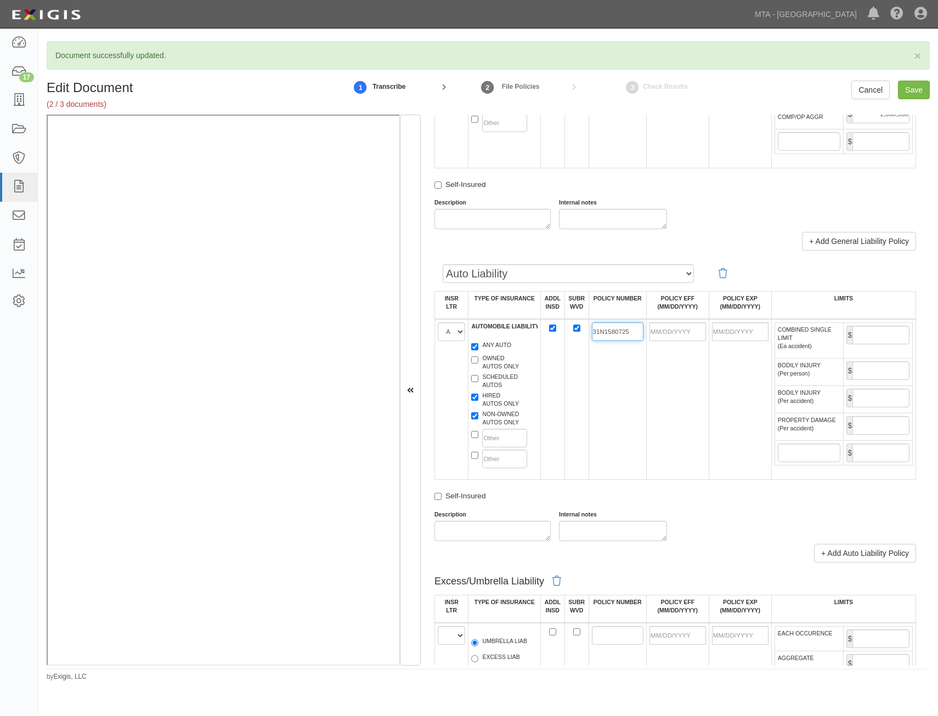
type input "31N1580725"
click at [681, 332] on input "POLICY EFF (MM/DD/YYYY)" at bounding box center [678, 332] width 57 height 19
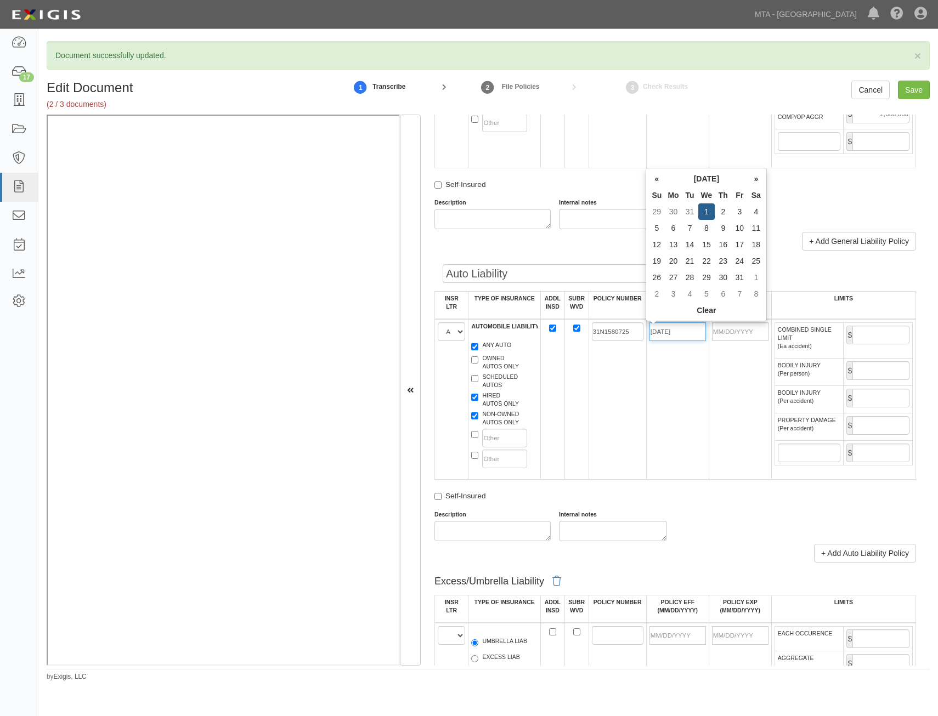
type input "01/01/2025"
type input "01/01/2026"
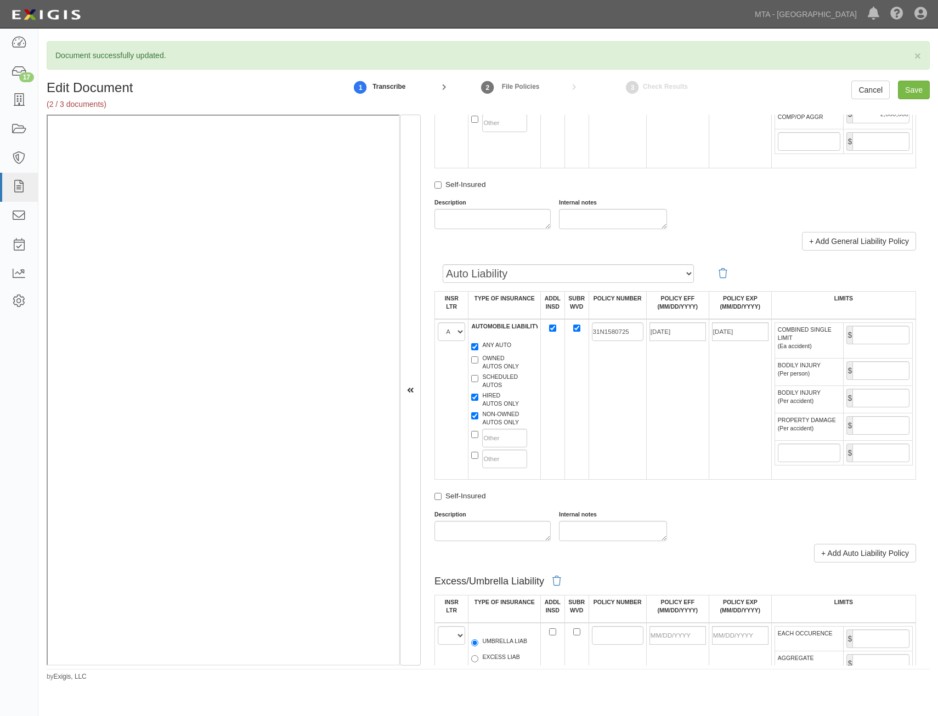
click at [620, 438] on td "31N1580725" at bounding box center [618, 399] width 58 height 161
click at [882, 335] on input "COMBINED SINGLE LIMIT (Ea accident)" at bounding box center [881, 335] width 57 height 19
type input "1,000,000"
click at [716, 396] on td "01/01/2026" at bounding box center [740, 399] width 63 height 161
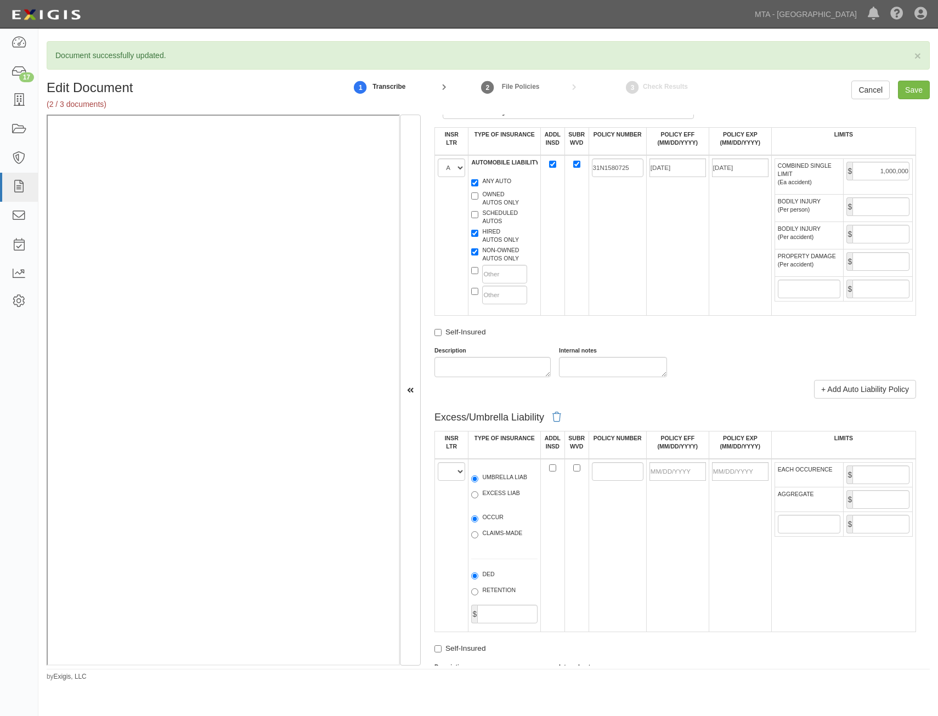
scroll to position [1042, 0]
click at [457, 474] on select "A B C D E F" at bounding box center [451, 471] width 27 height 19
select select "A"
click at [438, 462] on select "A B C D E F" at bounding box center [451, 471] width 27 height 19
click at [508, 482] on label "UMBRELLA LIAB" at bounding box center [499, 478] width 56 height 11
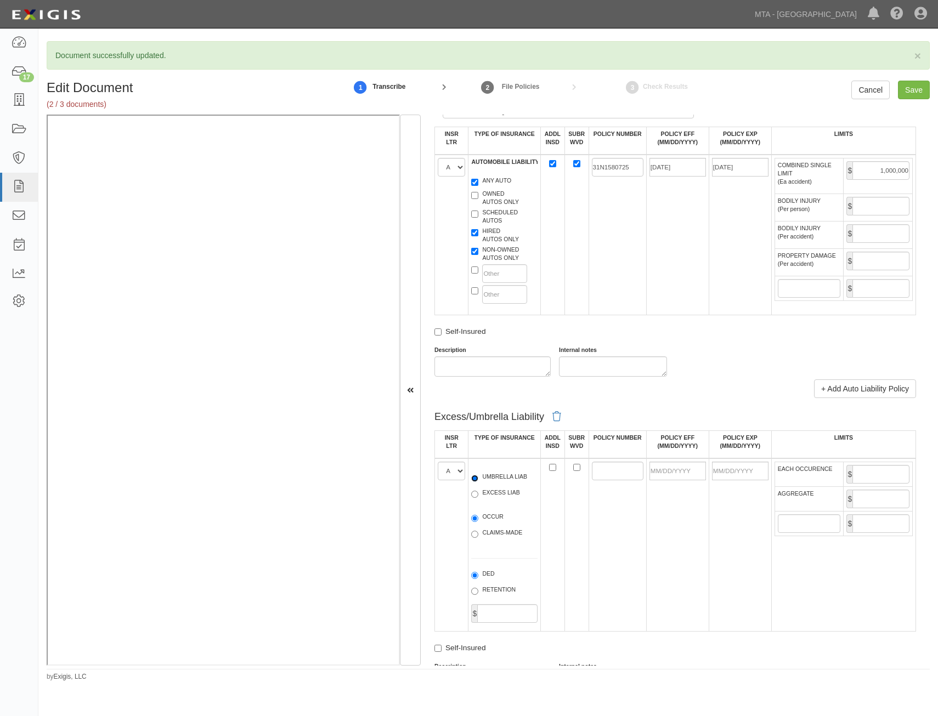
click at [478, 482] on input "UMBRELLA LIAB" at bounding box center [474, 478] width 7 height 7
radio input "true"
click at [488, 520] on label "OCCUR" at bounding box center [487, 518] width 32 height 11
click at [478, 520] on input "OCCUR" at bounding box center [474, 518] width 7 height 7
radio input "true"
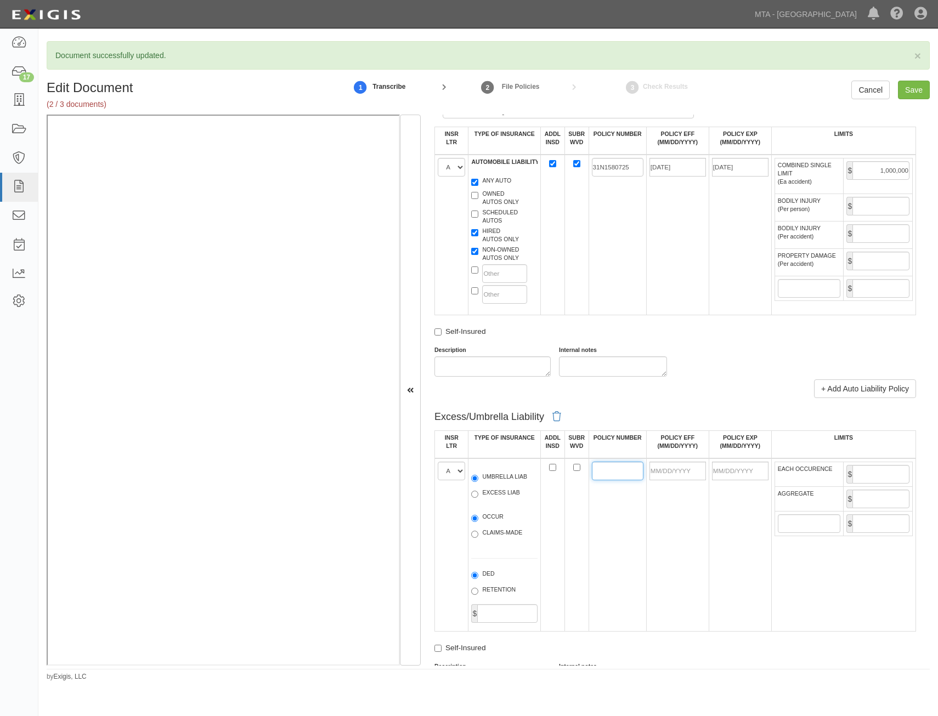
drag, startPoint x: 614, startPoint y: 473, endPoint x: 600, endPoint y: 468, distance: 15.3
click at [614, 473] on input "POLICY NUMBER" at bounding box center [618, 471] width 52 height 19
paste input "31N1580525"
type input "31N1580525"
click at [682, 473] on input "POLICY EFF (MM/DD/YYYY)" at bounding box center [678, 471] width 57 height 19
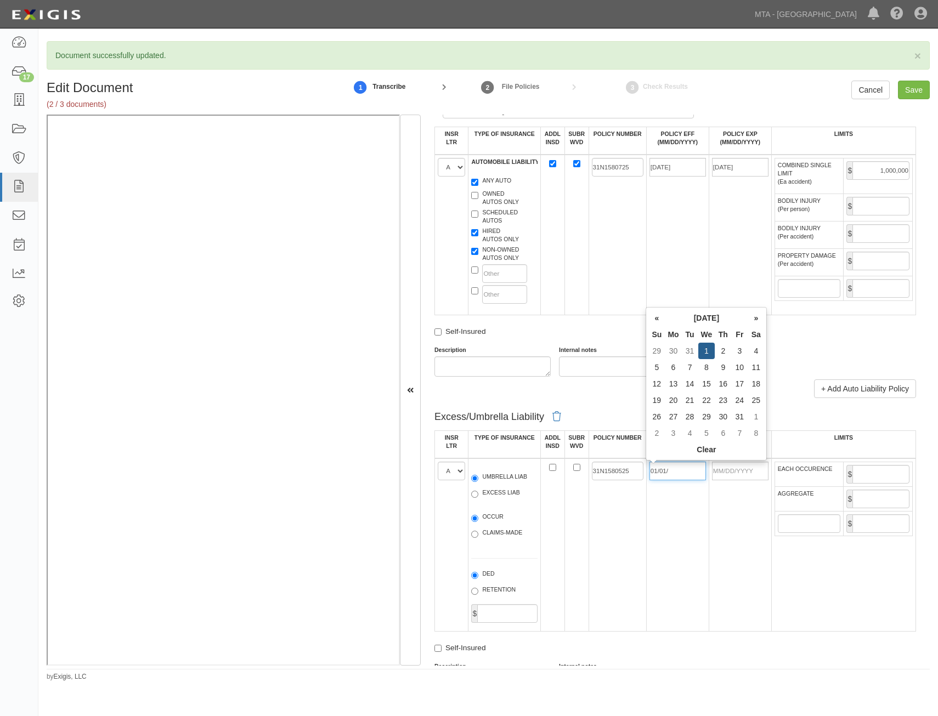
type input "01/01/2025"
type input "01/01/2026"
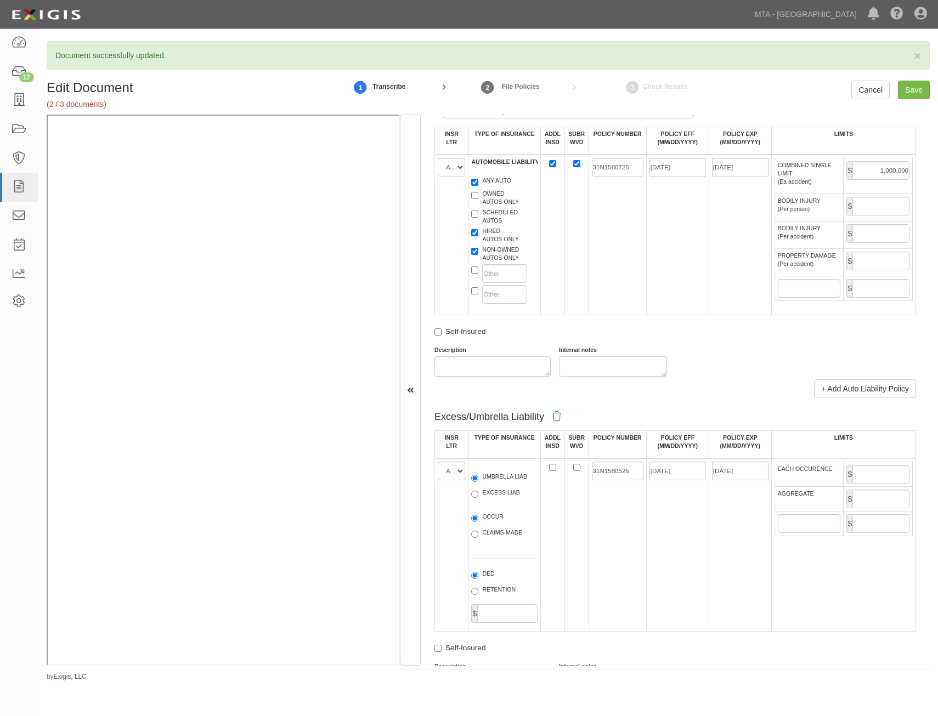
click at [601, 510] on td "31N1580525" at bounding box center [618, 545] width 58 height 173
click at [876, 471] on input "EACH OCCURENCE" at bounding box center [881, 474] width 57 height 19
type input "5,000,000"
click at [874, 502] on input "AGGREGATE" at bounding box center [881, 499] width 57 height 19
type input "5,000,000"
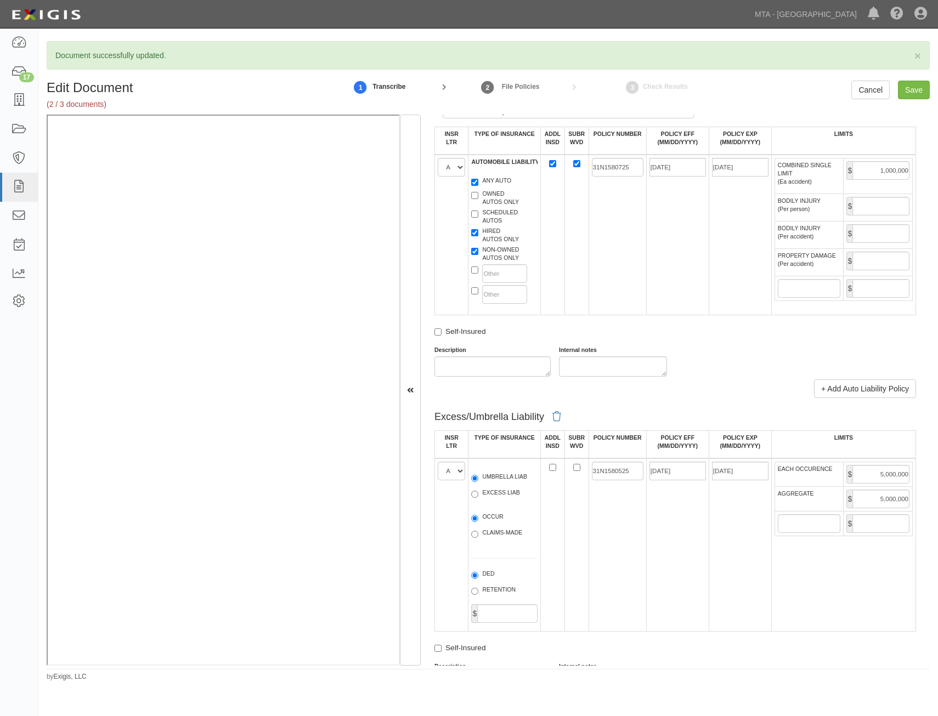
click at [580, 527] on td at bounding box center [576, 545] width 24 height 173
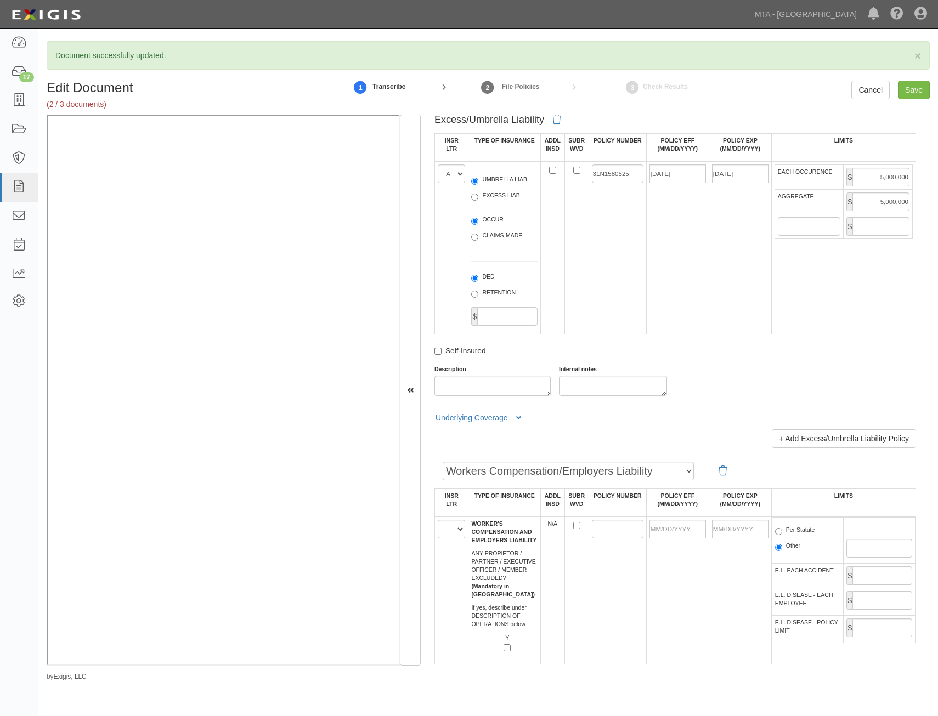
scroll to position [1371, 0]
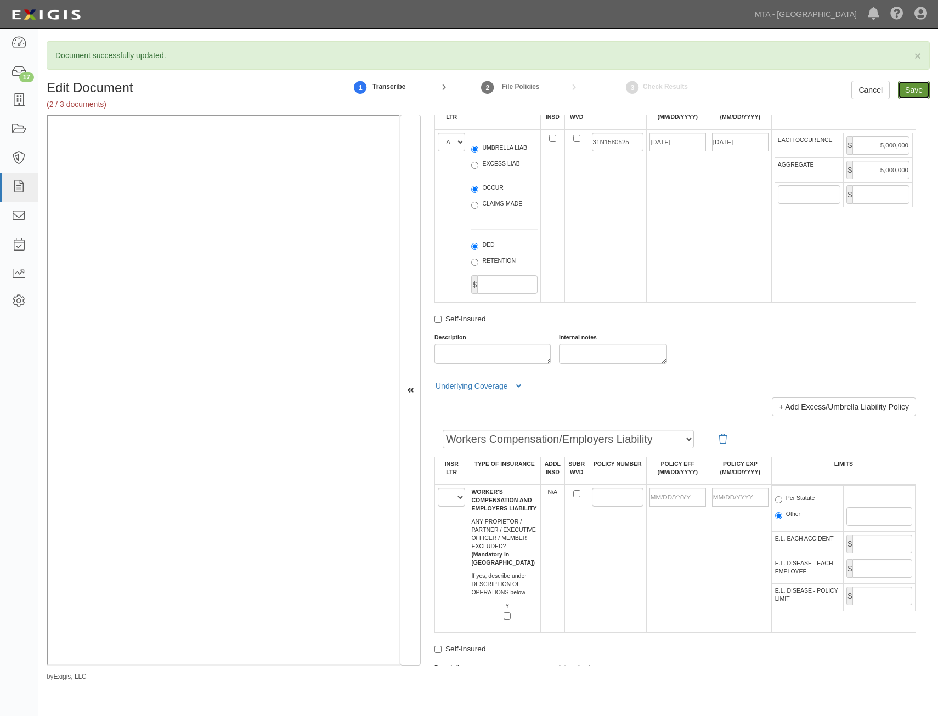
click at [916, 88] on input "Save" at bounding box center [914, 90] width 32 height 19
type input "1000000"
type input "2000000"
type input "1000000"
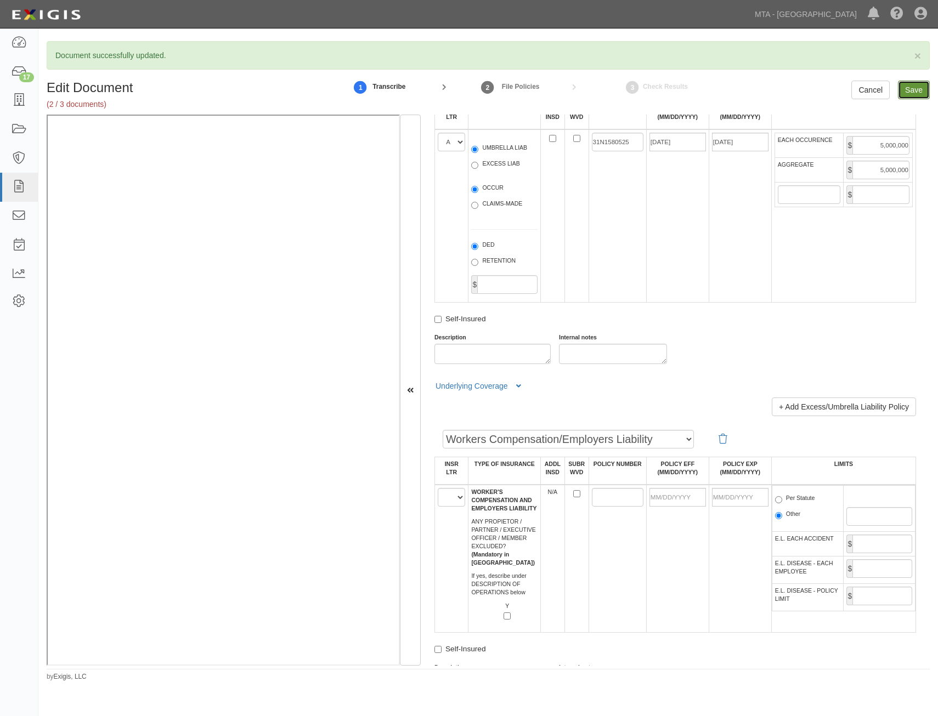
type input "5000000"
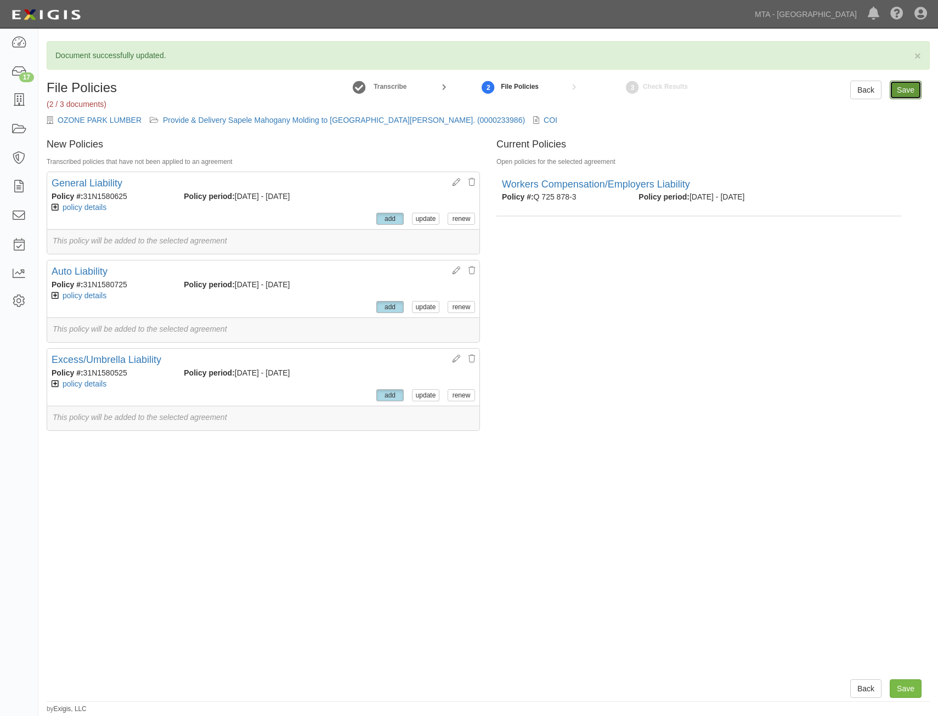
click at [902, 91] on input "Save" at bounding box center [906, 90] width 32 height 19
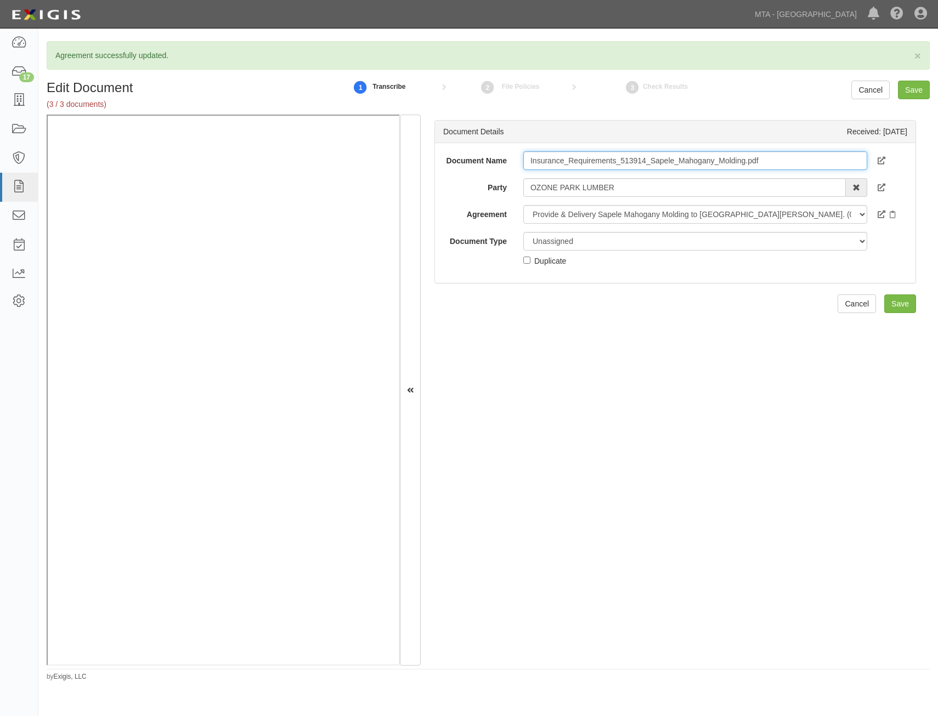
click at [657, 162] on input "Insurance_Requirements_513914_Sapele_Mahogany_Molding.pdf" at bounding box center [695, 160] width 344 height 19
type input "Insurance Requirements"
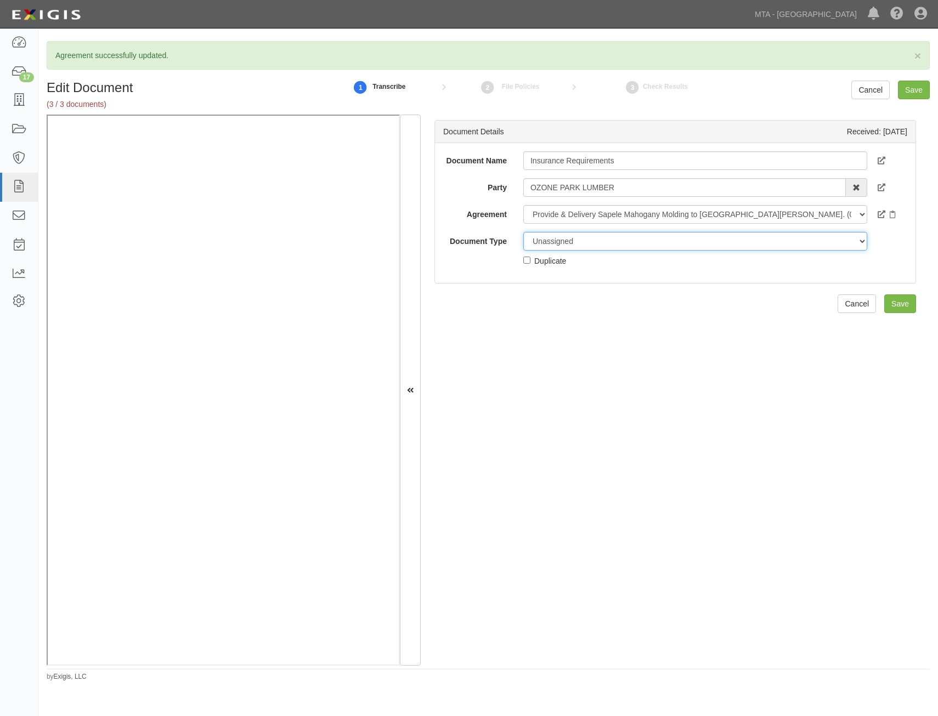
drag, startPoint x: 702, startPoint y: 241, endPoint x: 701, endPoint y: 251, distance: 10.5
click at [702, 241] on select "Unassigned Binder Cancellation Notice Certificate Contract Endorsement Insuranc…" at bounding box center [695, 241] width 344 height 19
select select "RequirementDetail"
click at [523, 232] on select "Unassigned Binder Cancellation Notice Certificate Contract Endorsement Insuranc…" at bounding box center [695, 241] width 344 height 19
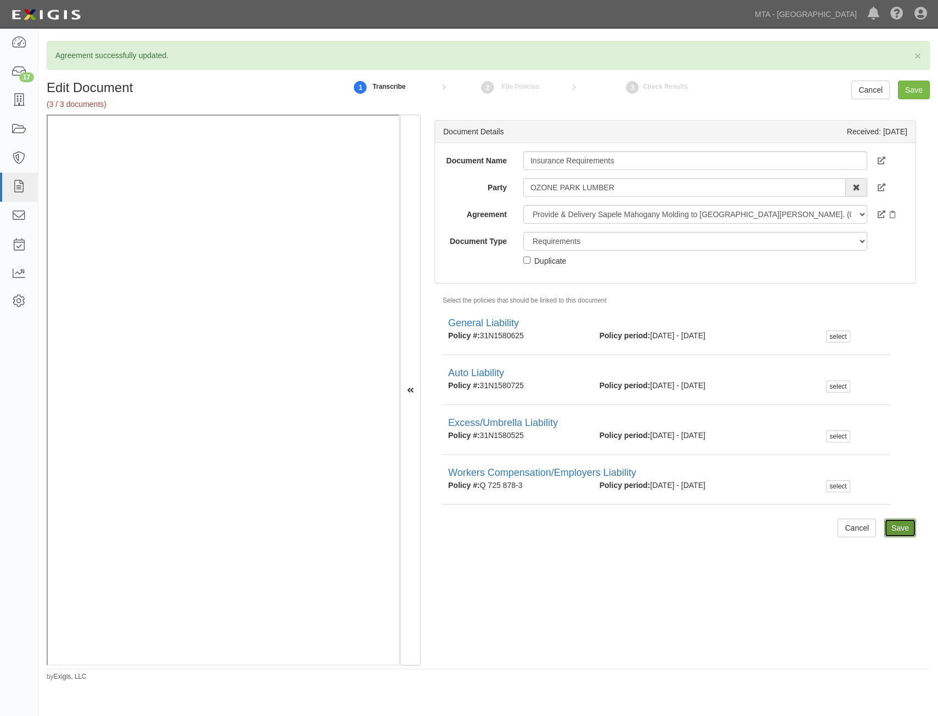
click at [896, 528] on input "Save" at bounding box center [900, 528] width 32 height 19
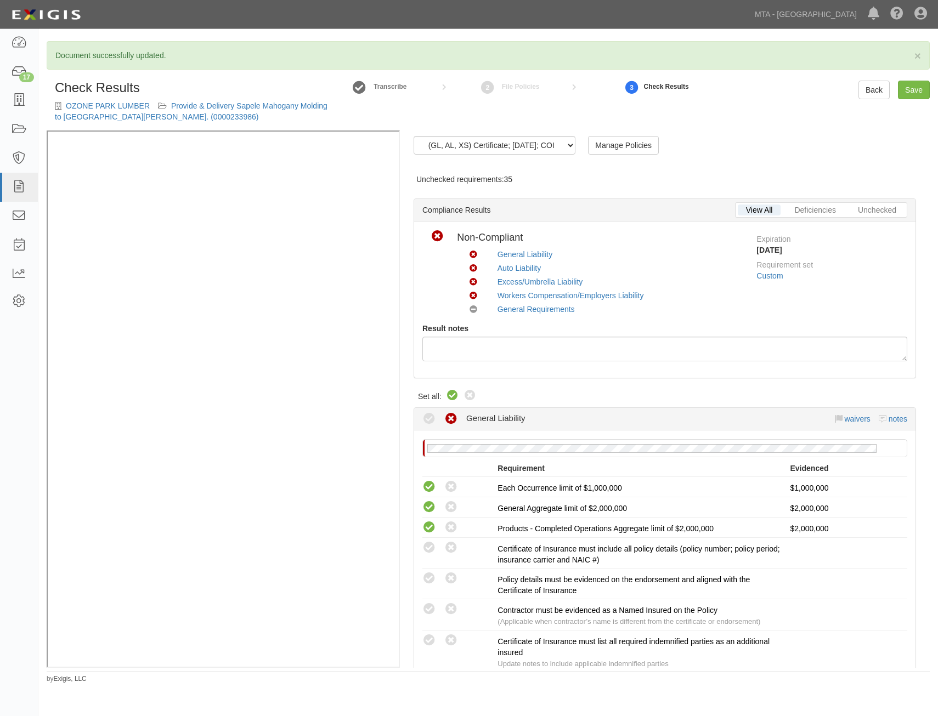
click at [453, 392] on icon at bounding box center [452, 395] width 13 height 13
radio input "true"
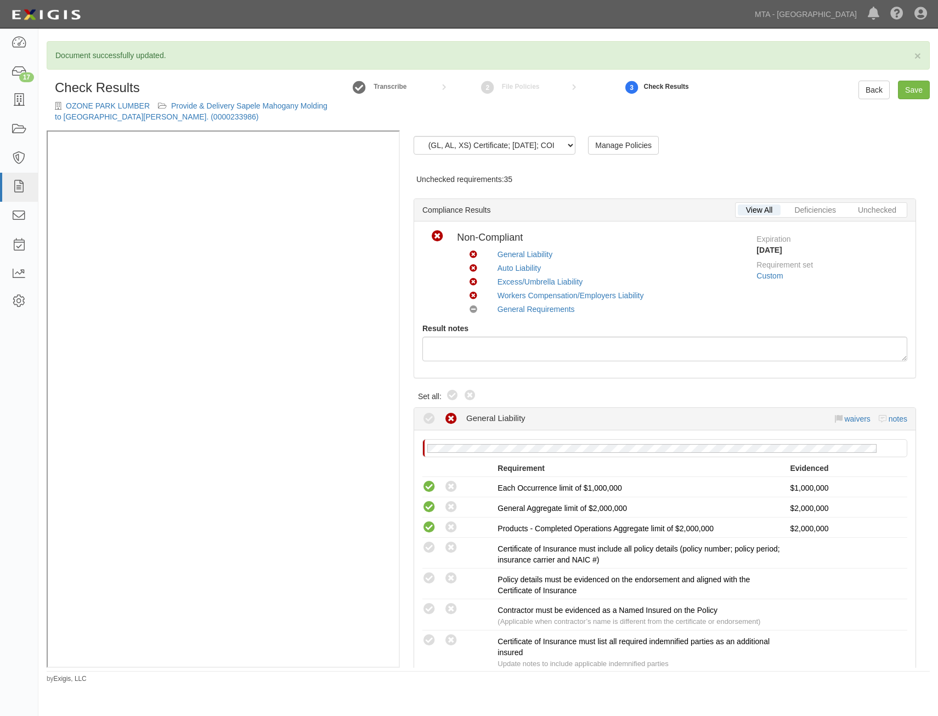
radio input "true"
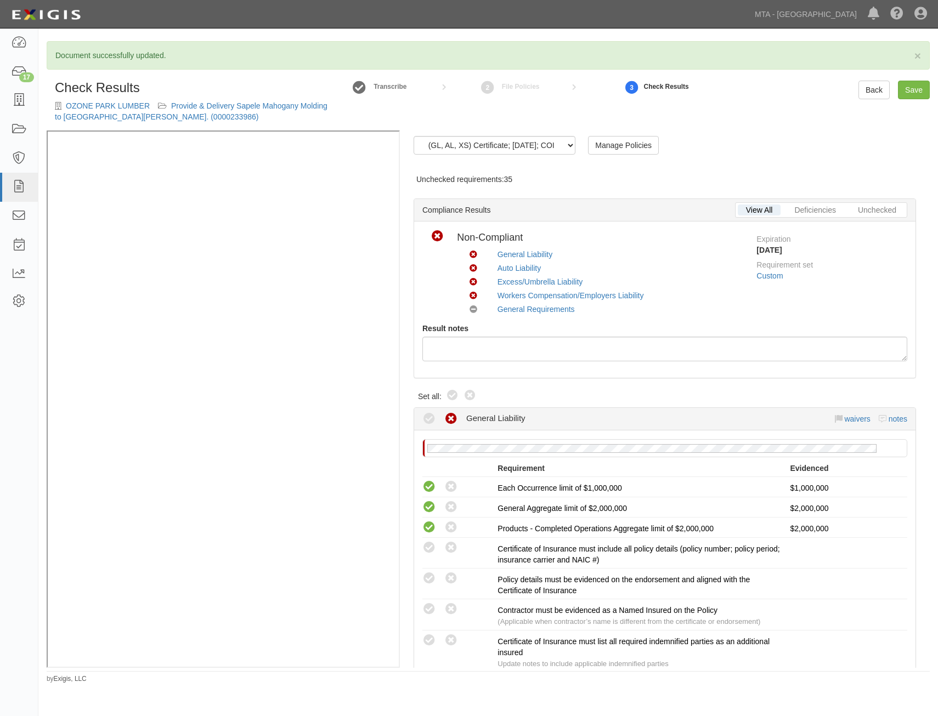
radio input "true"
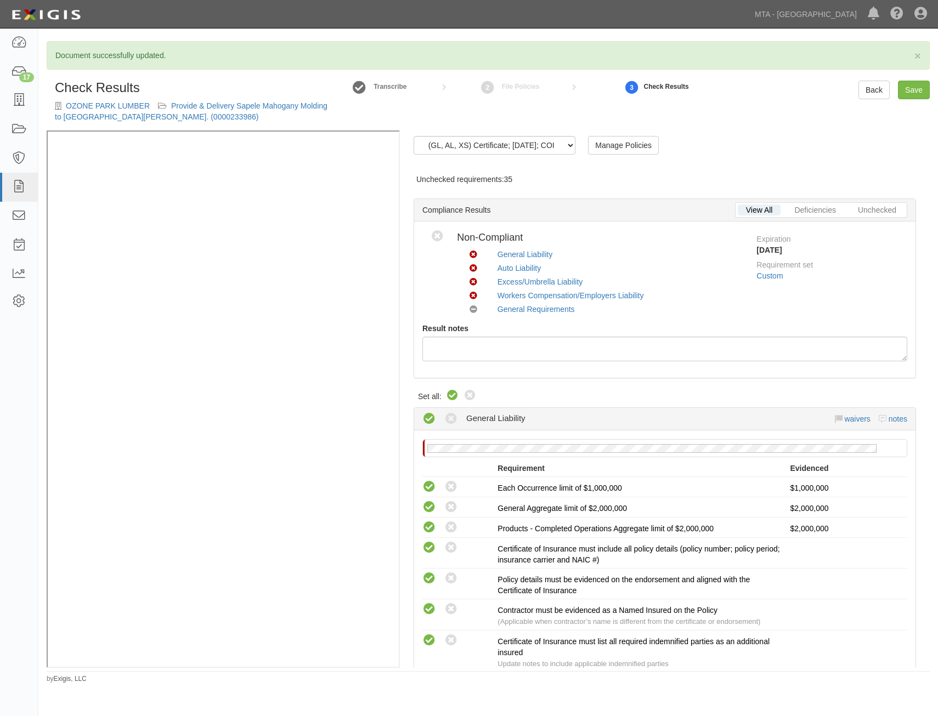
radio input "true"
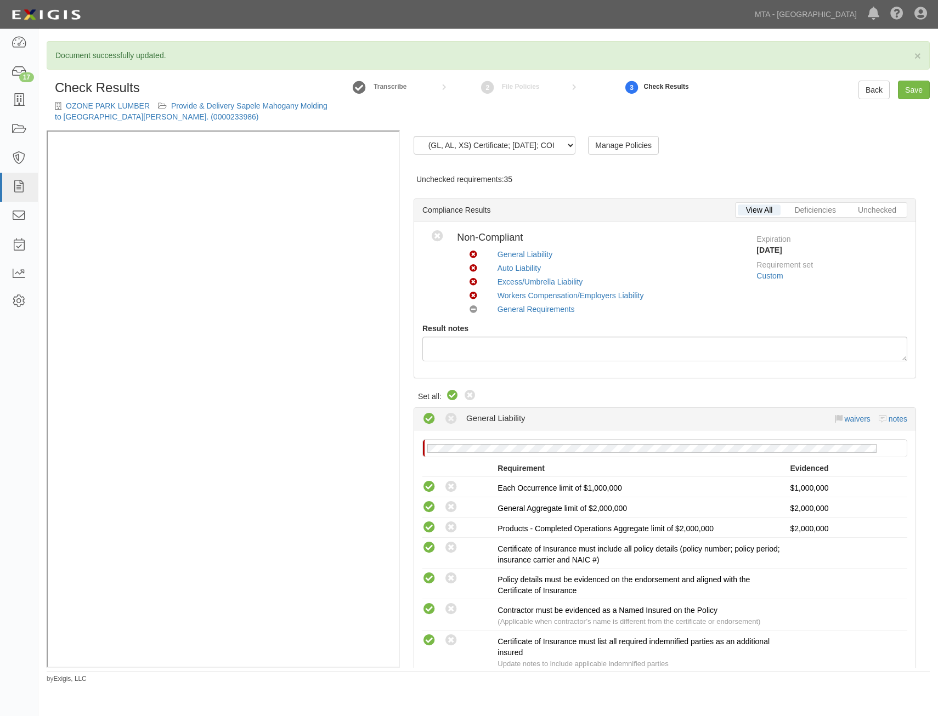
radio input "true"
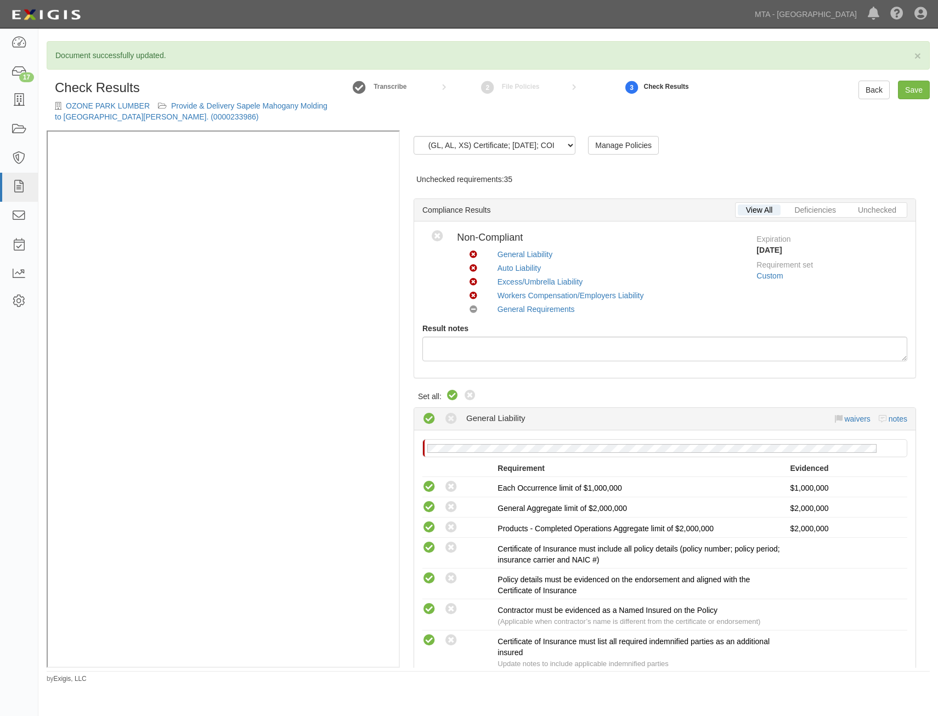
radio input "true"
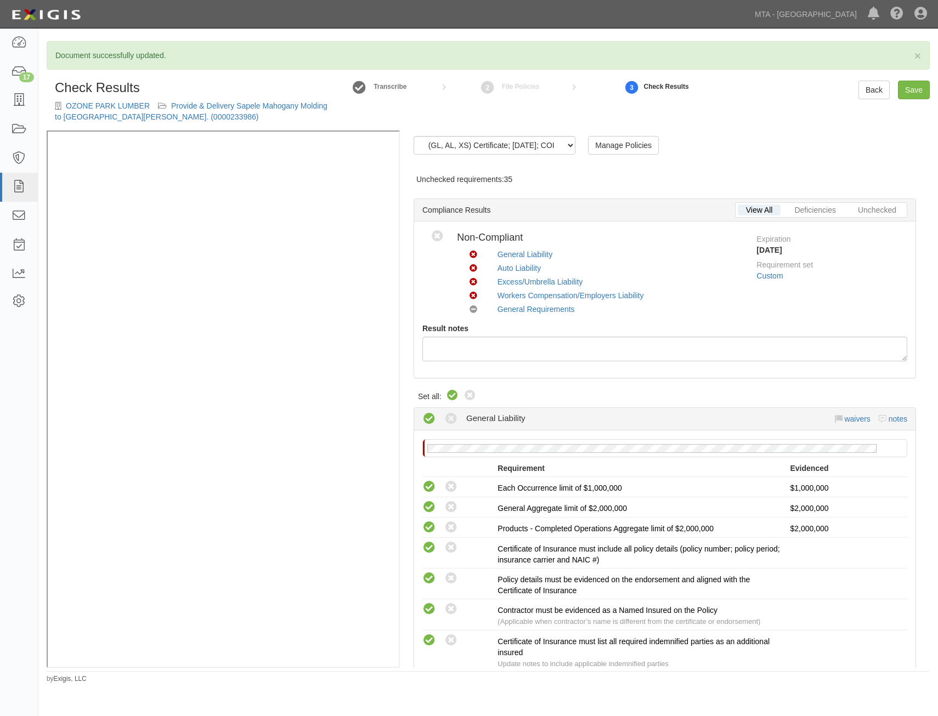
radio input "true"
radio input "false"
radio input "true"
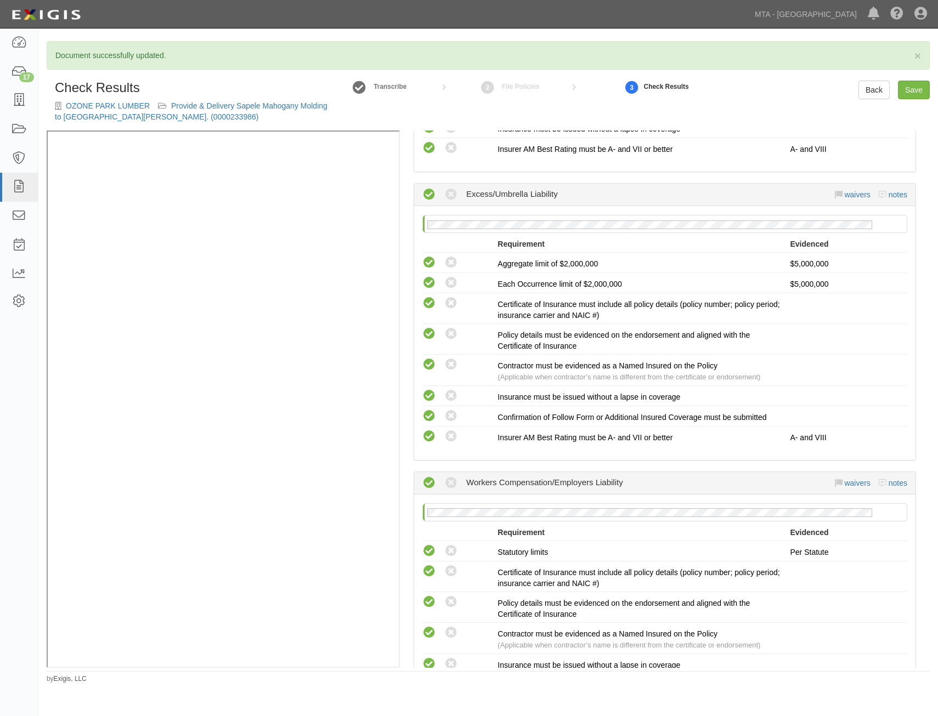
scroll to position [1513, 0]
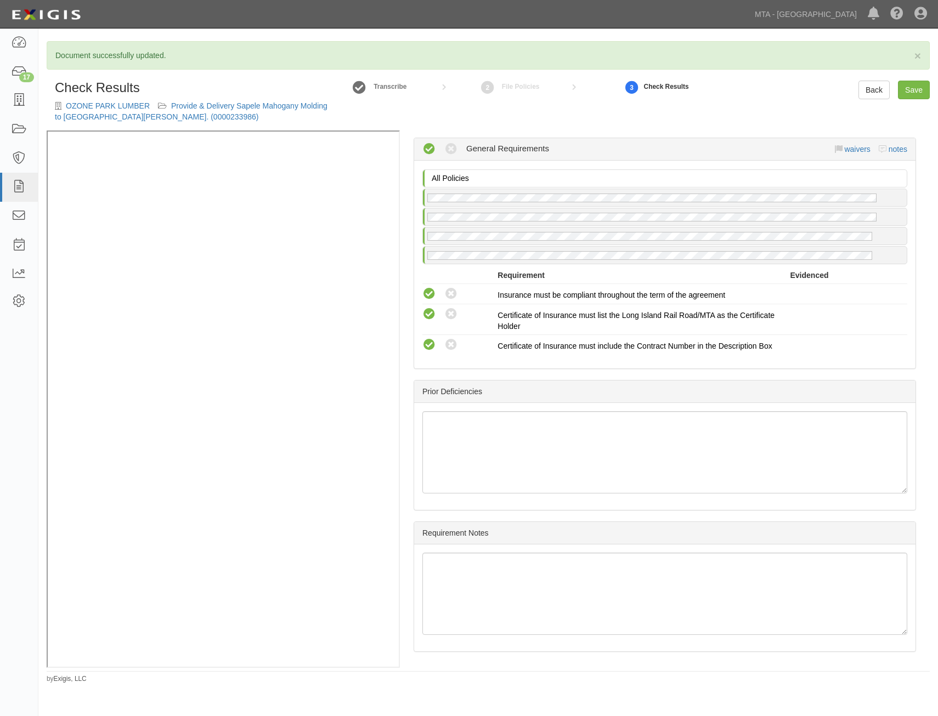
drag, startPoint x: 715, startPoint y: 274, endPoint x: 713, endPoint y: 478, distance: 204.1
click at [908, 90] on link "Save" at bounding box center [914, 90] width 32 height 19
radio input "true"
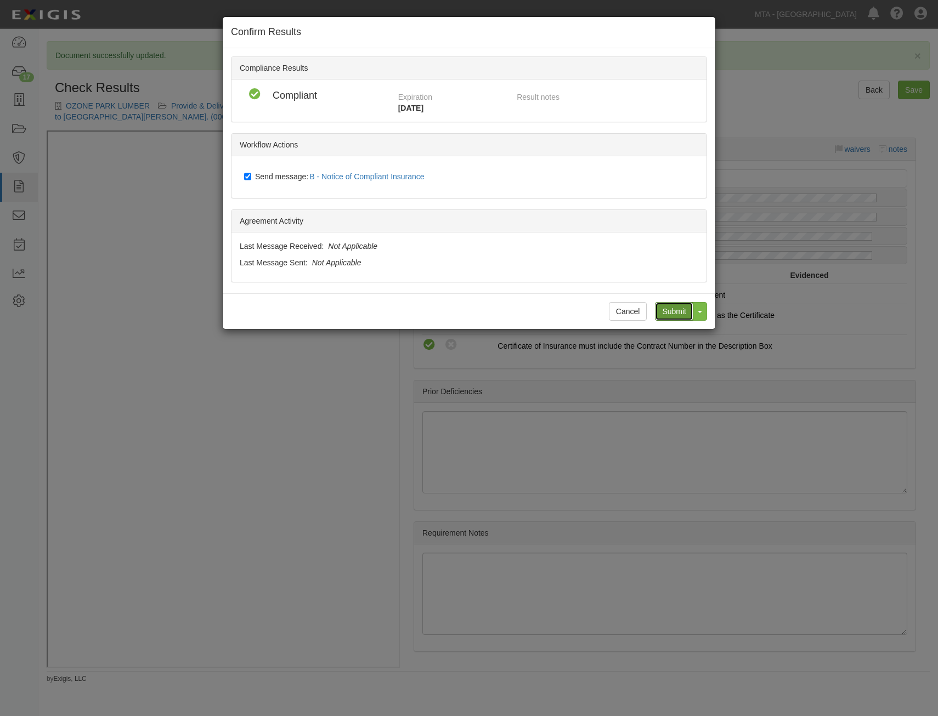
click at [673, 307] on input "Submit" at bounding box center [674, 311] width 38 height 19
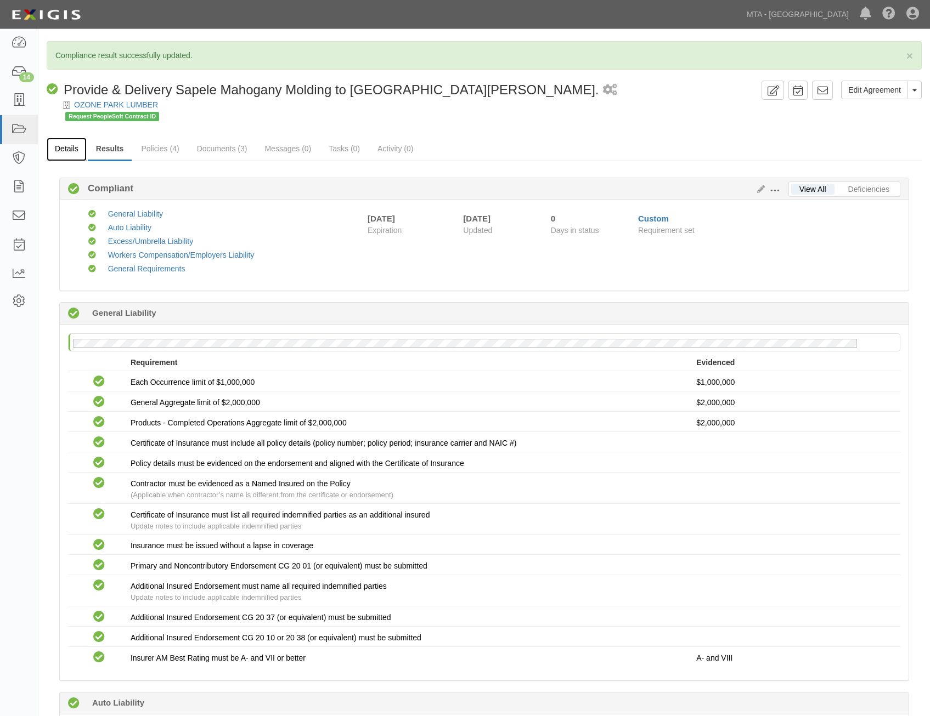
click at [76, 155] on link "Details" at bounding box center [67, 150] width 40 height 24
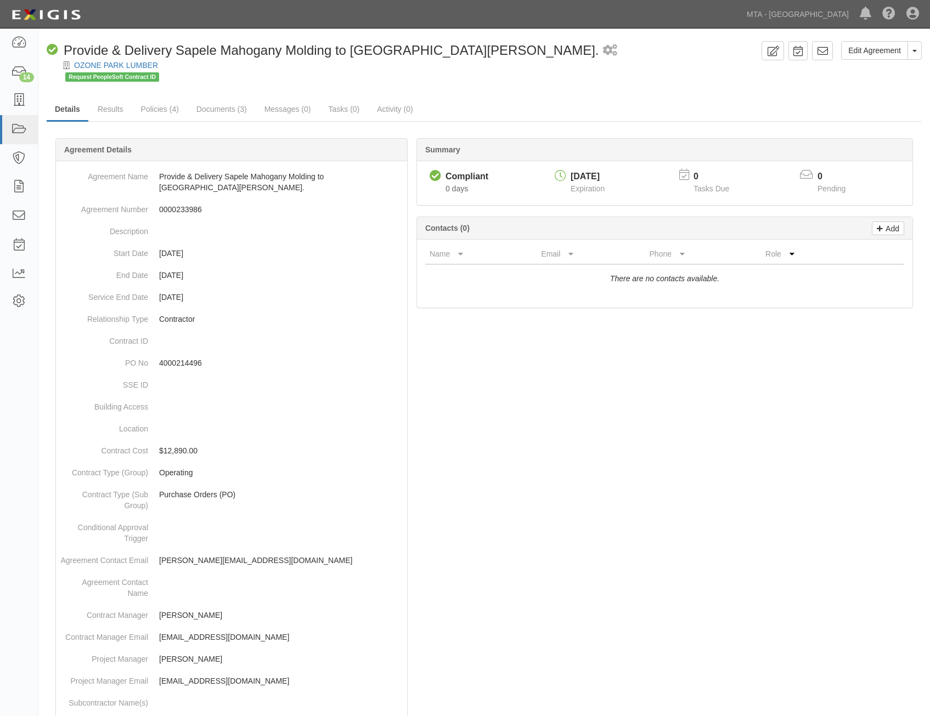
scroll to position [357, 0]
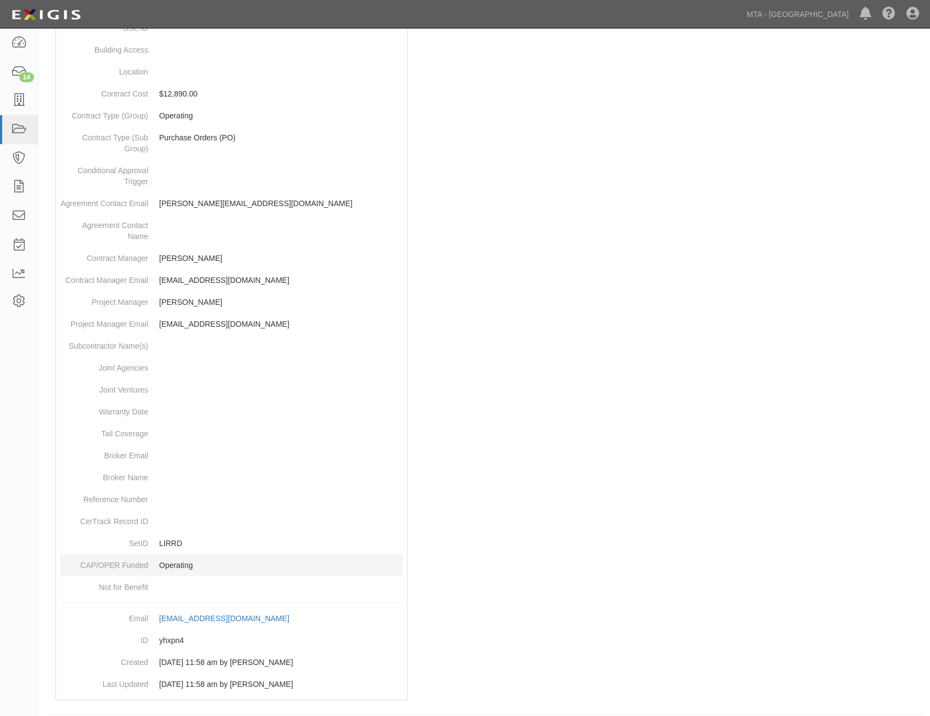
drag, startPoint x: 445, startPoint y: 143, endPoint x: 383, endPoint y: 545, distance: 406.9
click at [176, 632] on dd "yhxpn4" at bounding box center [231, 641] width 342 height 22
drag, startPoint x: 176, startPoint y: 632, endPoint x: 176, endPoint y: 626, distance: 6.1
copy dd "yhxpn4"
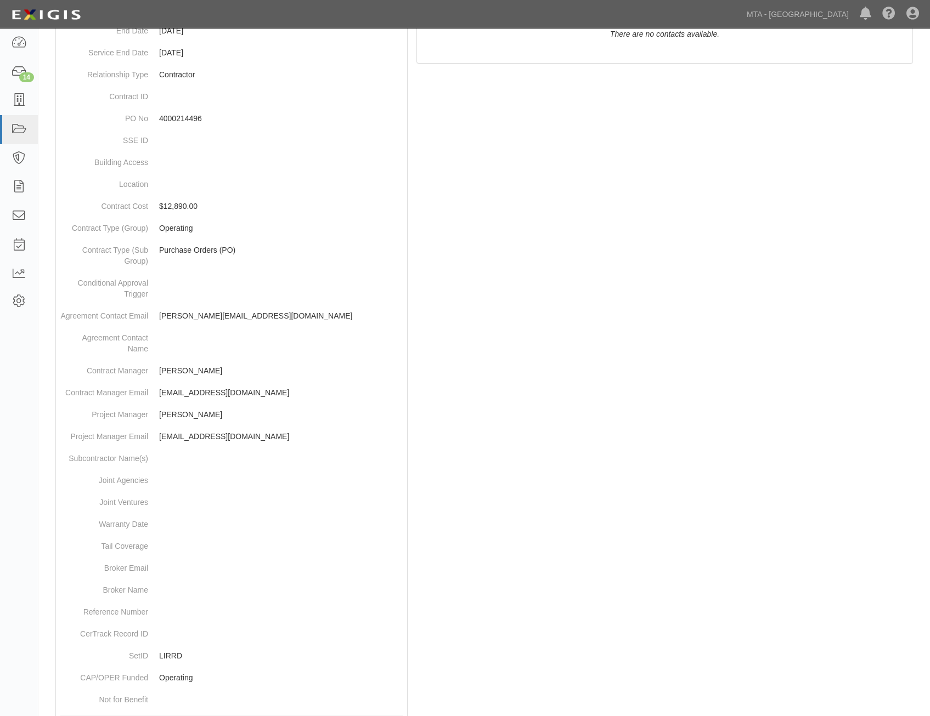
scroll to position [0, 0]
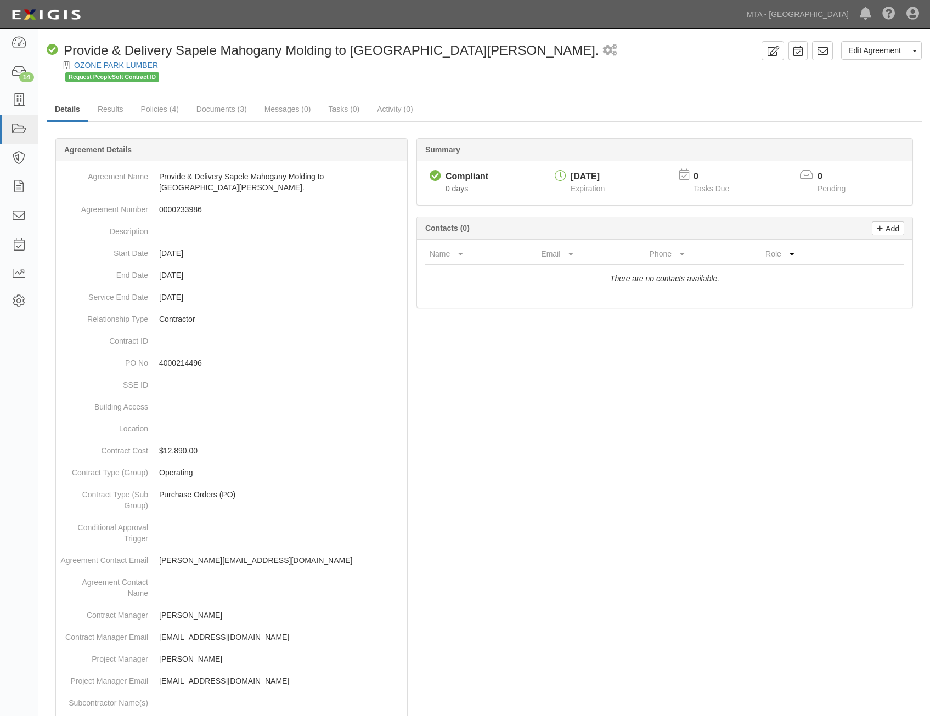
drag, startPoint x: 695, startPoint y: 538, endPoint x: 748, endPoint y: 200, distance: 342.1
click at [821, 44] on link at bounding box center [822, 50] width 21 height 19
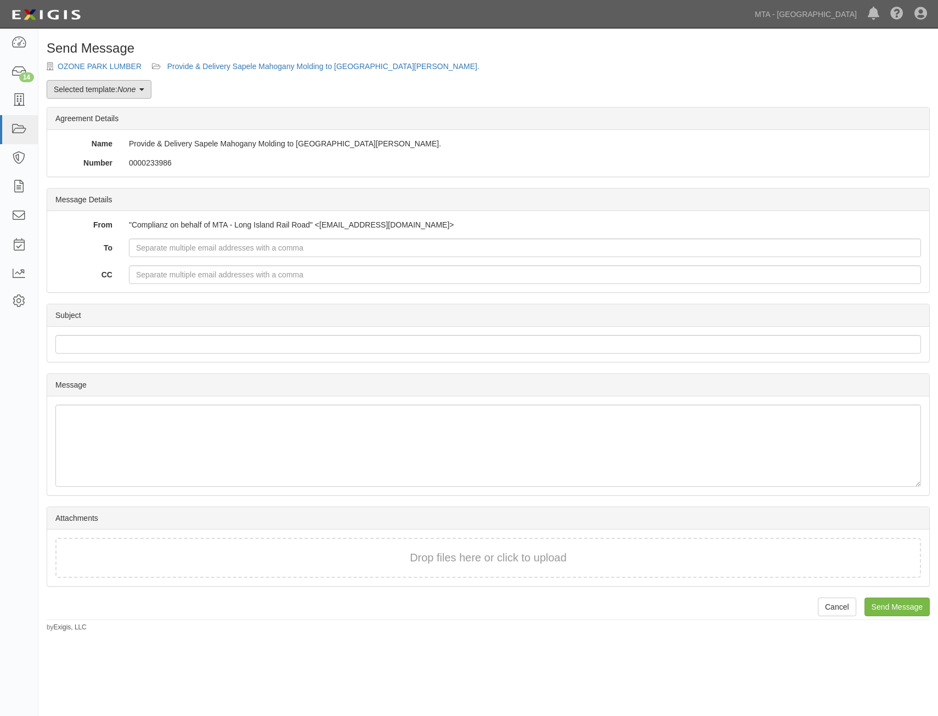
click at [87, 82] on link "Selected template: None" at bounding box center [99, 89] width 105 height 19
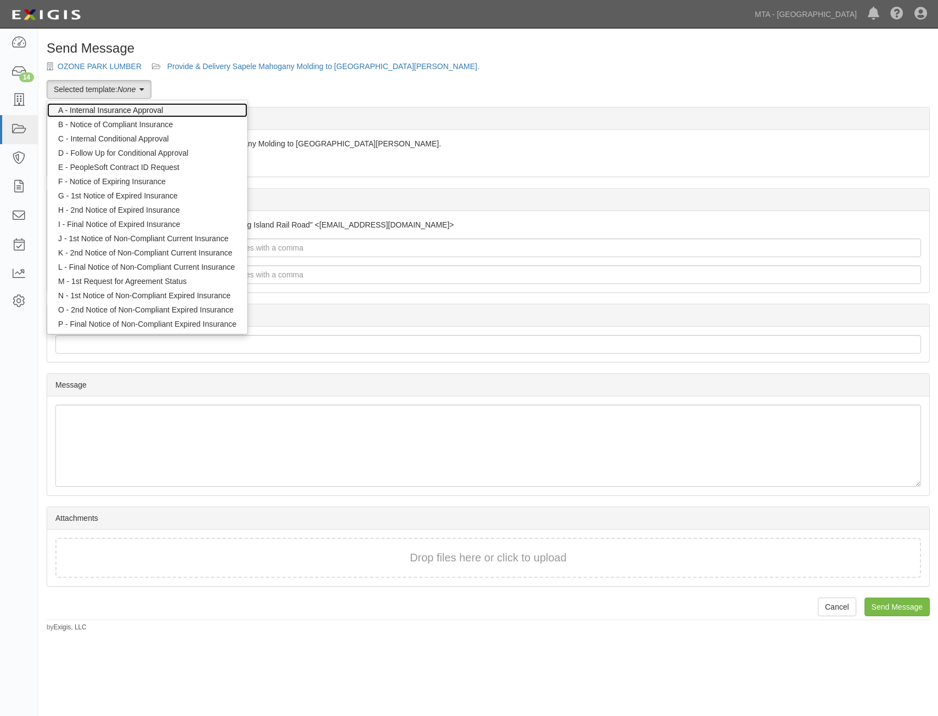
click at [170, 110] on link "A - Internal Insurance Approval" at bounding box center [147, 110] width 200 height 14
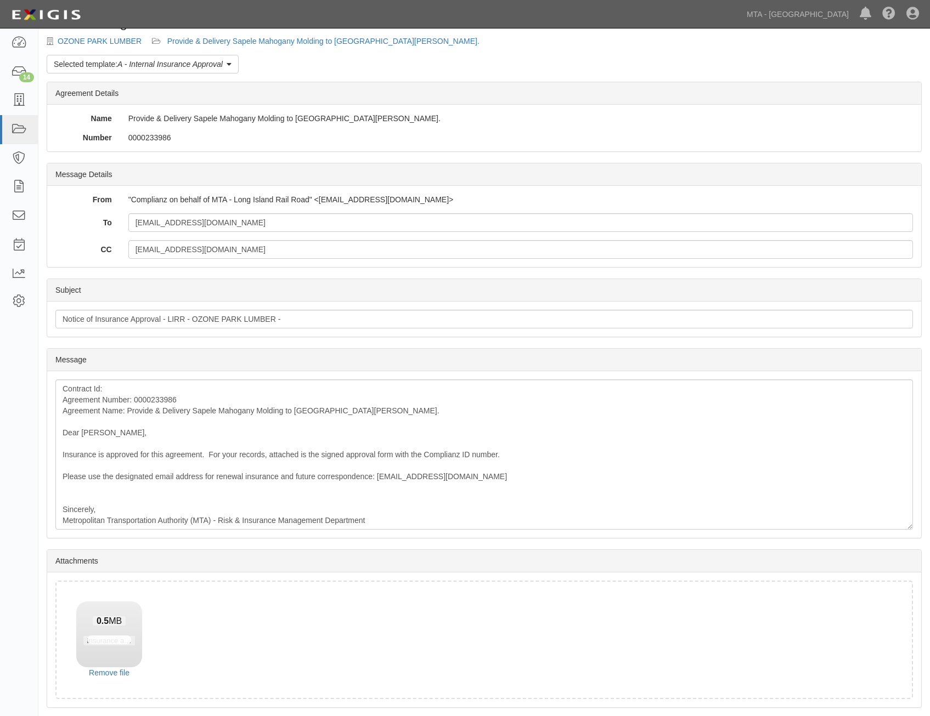
scroll to position [63, 0]
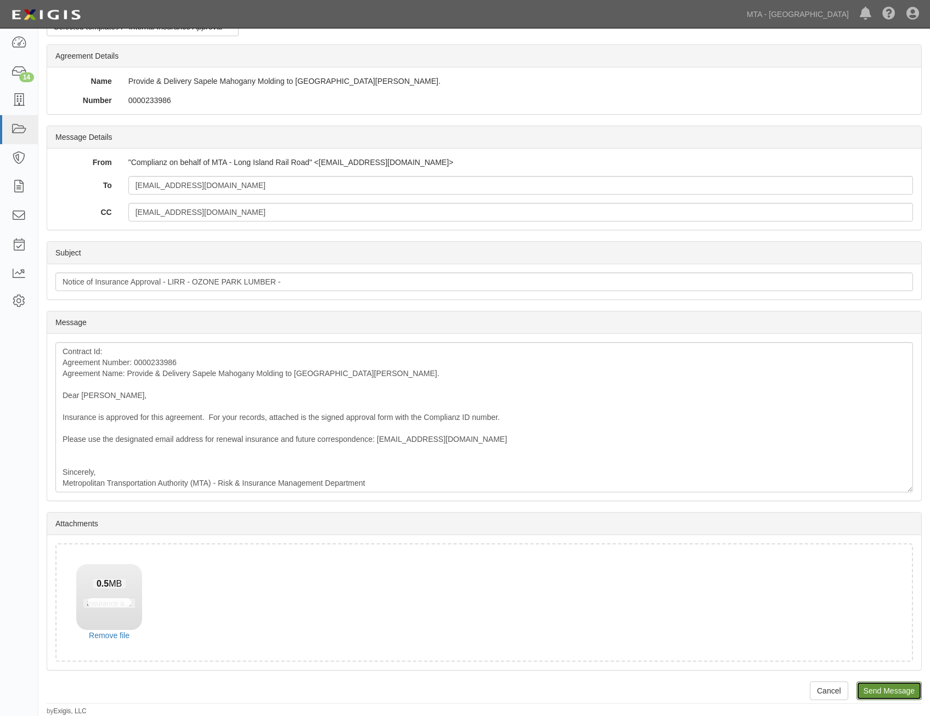
click at [885, 684] on input "Send Message" at bounding box center [888, 691] width 65 height 19
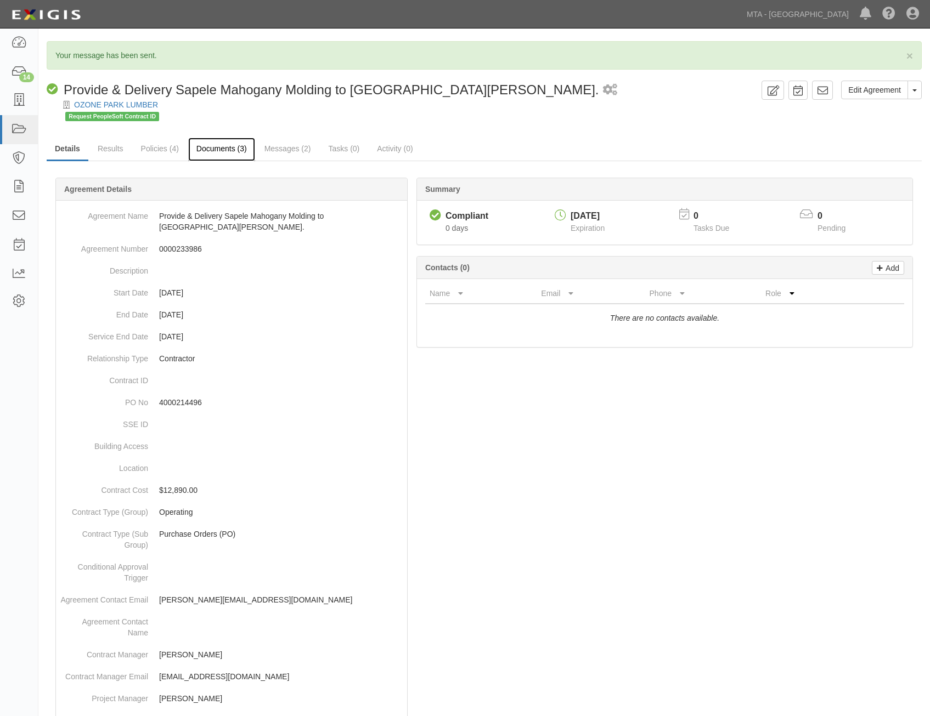
click at [223, 145] on link "Documents (3)" at bounding box center [221, 150] width 67 height 24
click at [227, 147] on link "Documents (3)" at bounding box center [221, 150] width 67 height 24
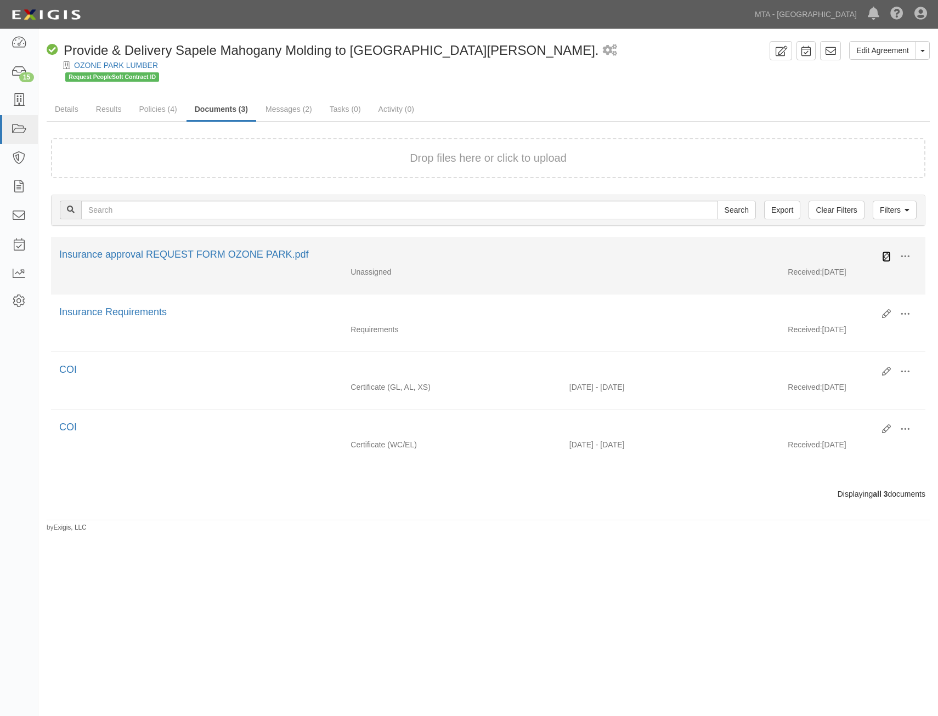
click at [886, 256] on icon at bounding box center [886, 256] width 9 height 9
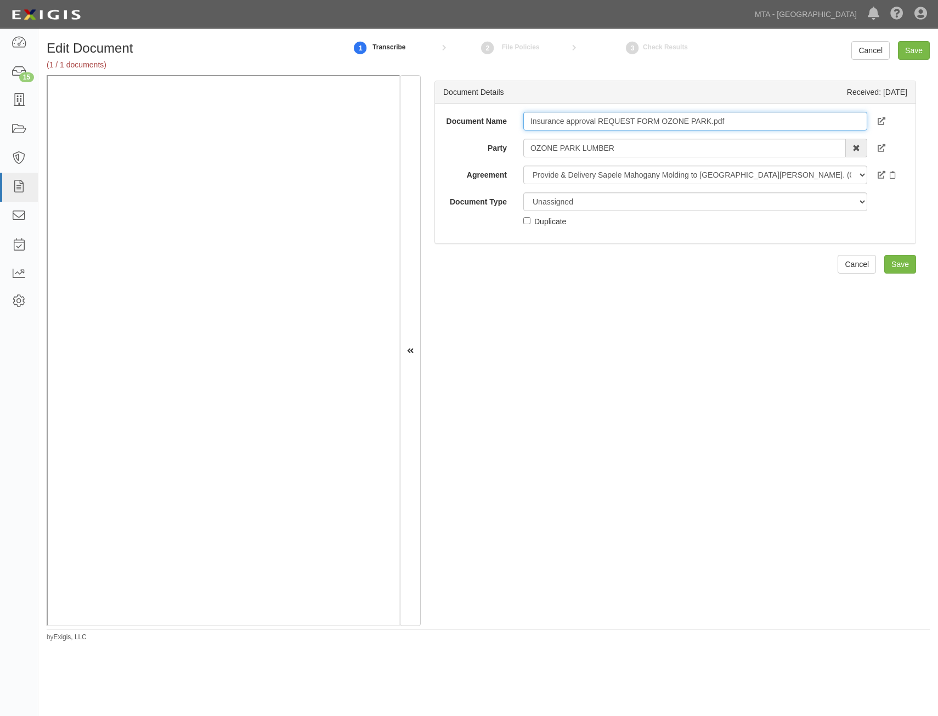
click at [715, 122] on input "Insurance approval REQUEST FORM OZONE PARK.pdf" at bounding box center [695, 121] width 344 height 19
type input "Approval Form"
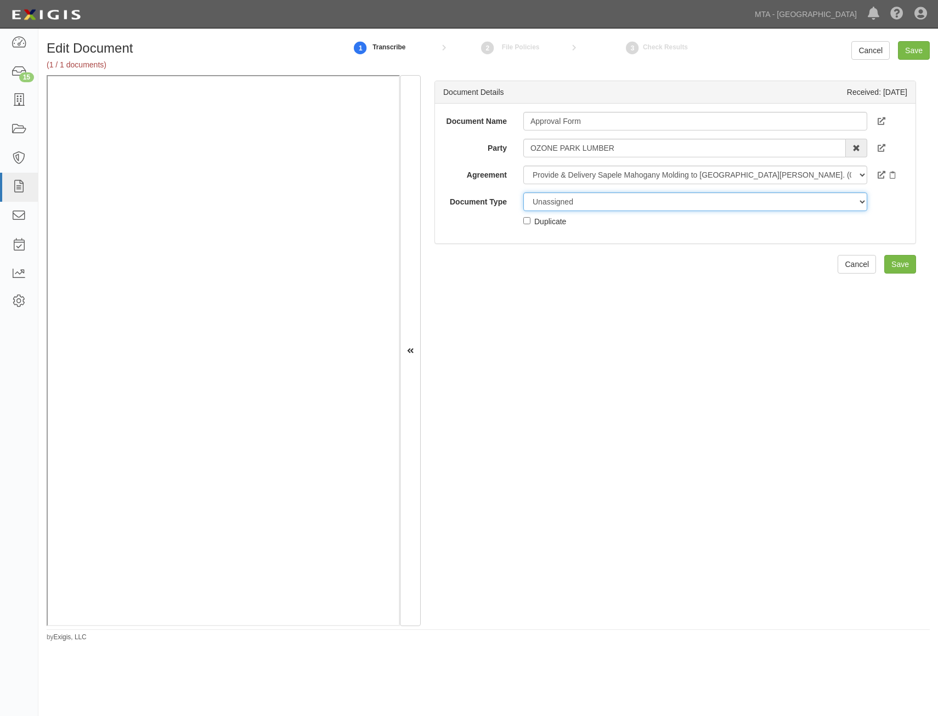
click at [641, 203] on select "Unassigned Binder Cancellation Notice Certificate Contract Endorsement Insuranc…" at bounding box center [695, 202] width 344 height 19
select select "OtherDetail"
click at [523, 193] on select "Unassigned Binder Cancellation Notice Certificate Contract Endorsement Insuranc…" at bounding box center [695, 202] width 344 height 19
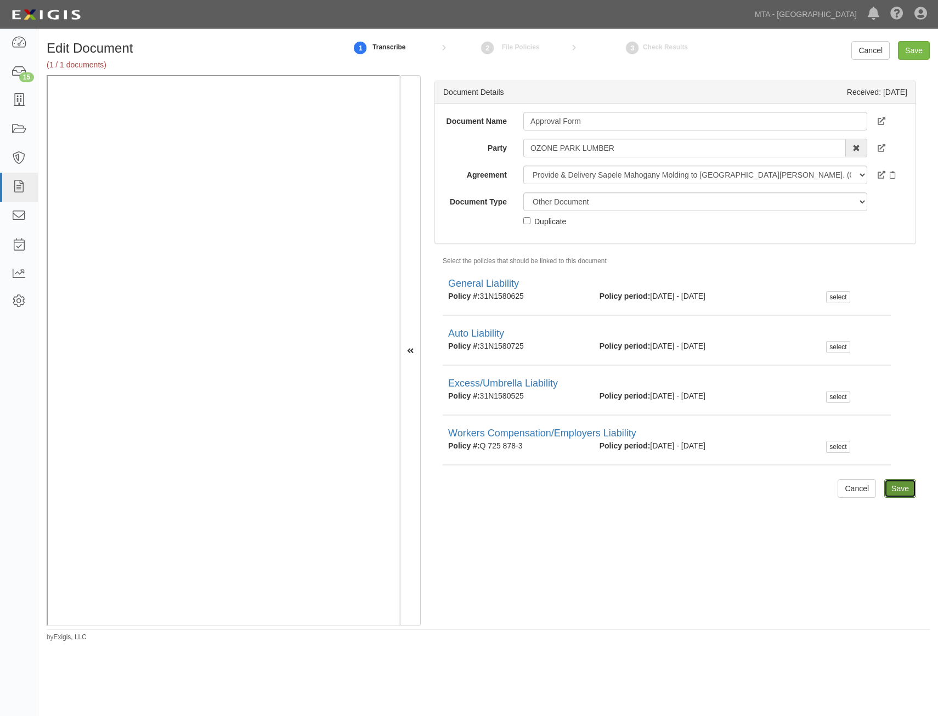
click at [899, 489] on input "Save" at bounding box center [900, 488] width 32 height 19
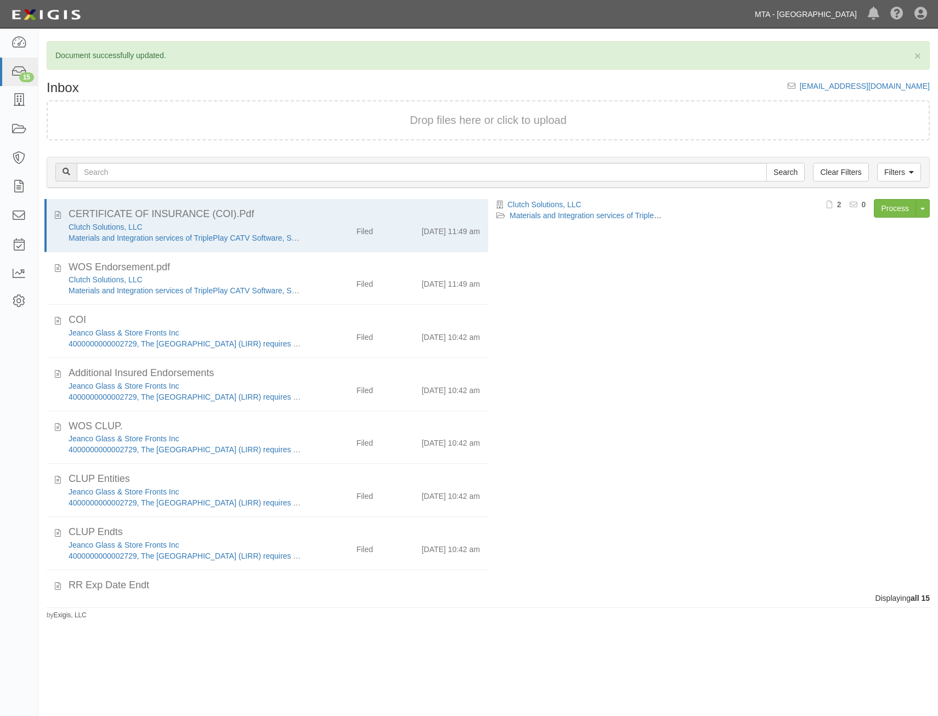
click at [822, 19] on link "MTA - [GEOGRAPHIC_DATA]" at bounding box center [805, 14] width 113 height 22
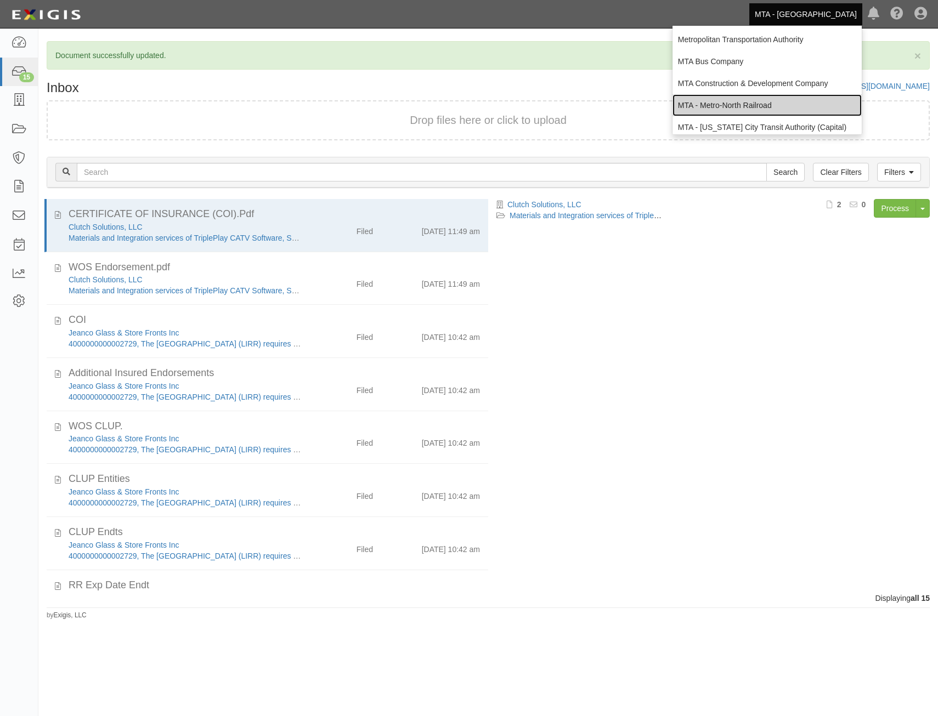
click at [792, 101] on link "MTA - Metro-North Railroad" at bounding box center [767, 105] width 189 height 22
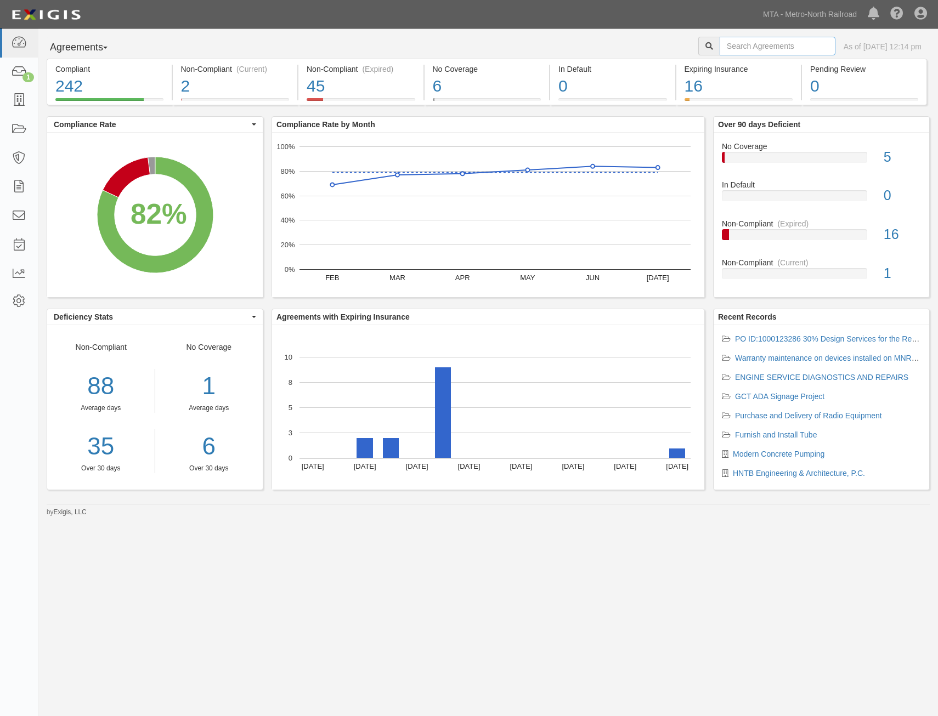
click at [720, 44] on input "text" at bounding box center [778, 46] width 116 height 19
paste input "0000270108"
type input "0000270108"
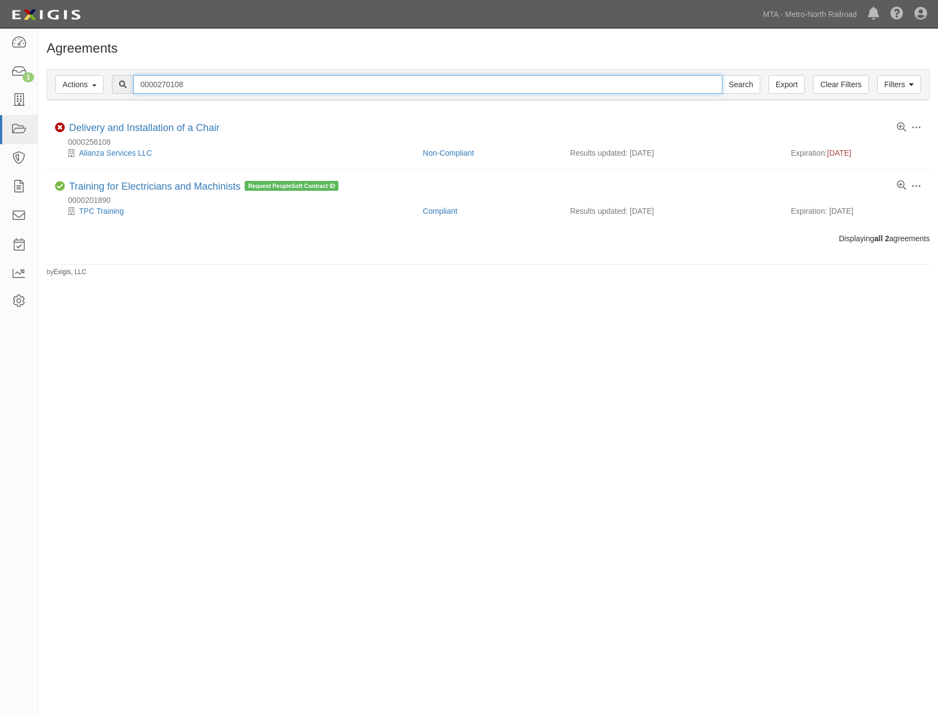
click at [354, 83] on input "0000270108" at bounding box center [427, 84] width 589 height 19
type input "p"
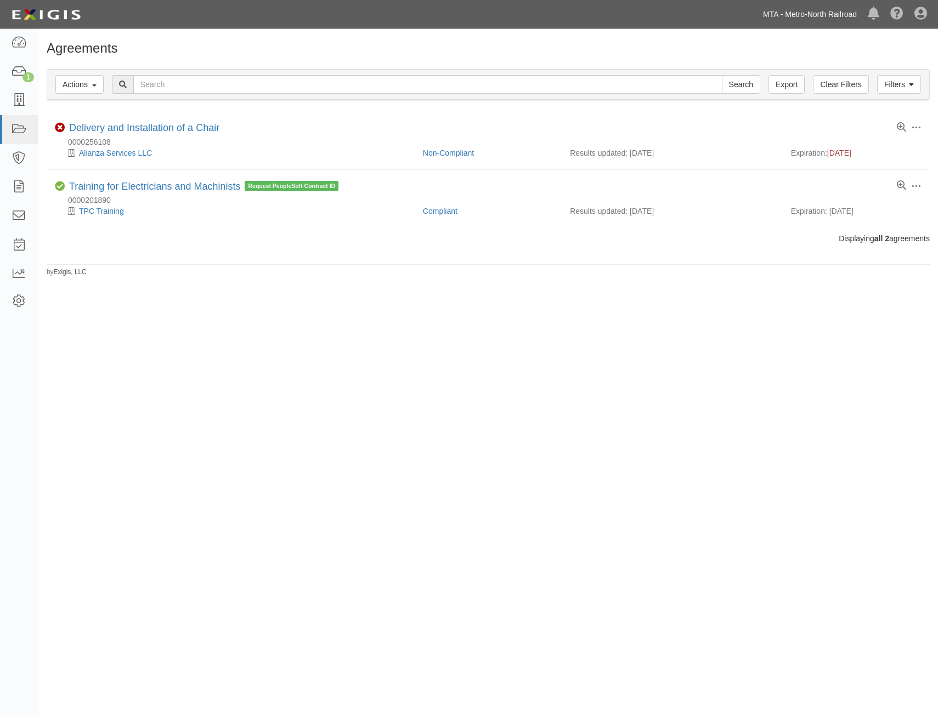
click at [813, 20] on link "MTA - Metro-North Railroad" at bounding box center [810, 14] width 105 height 22
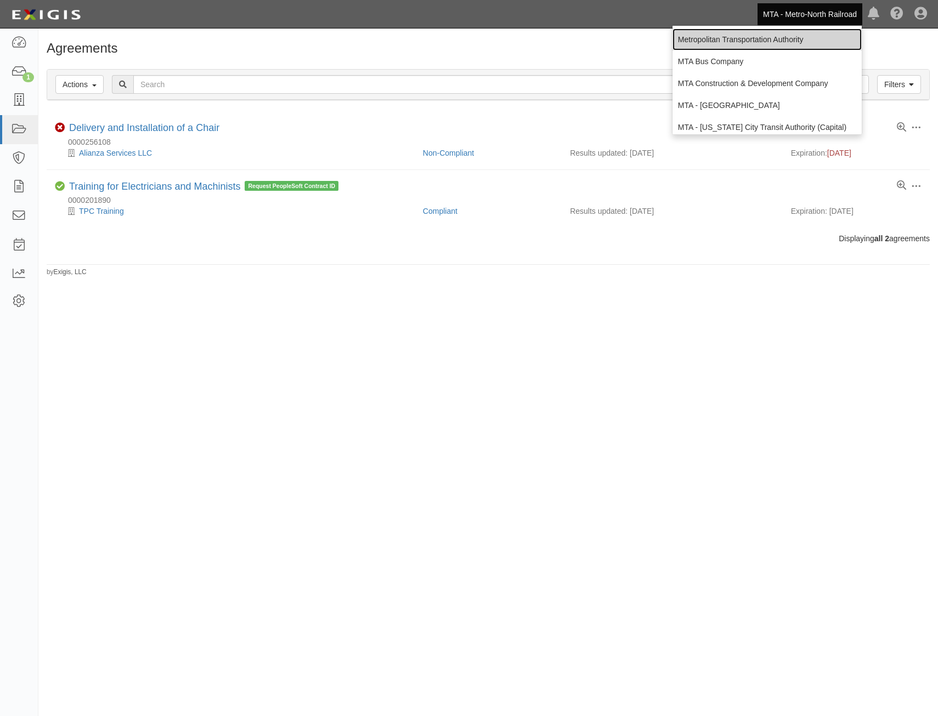
click at [792, 41] on link "Metropolitan Transportation Authority" at bounding box center [767, 40] width 189 height 22
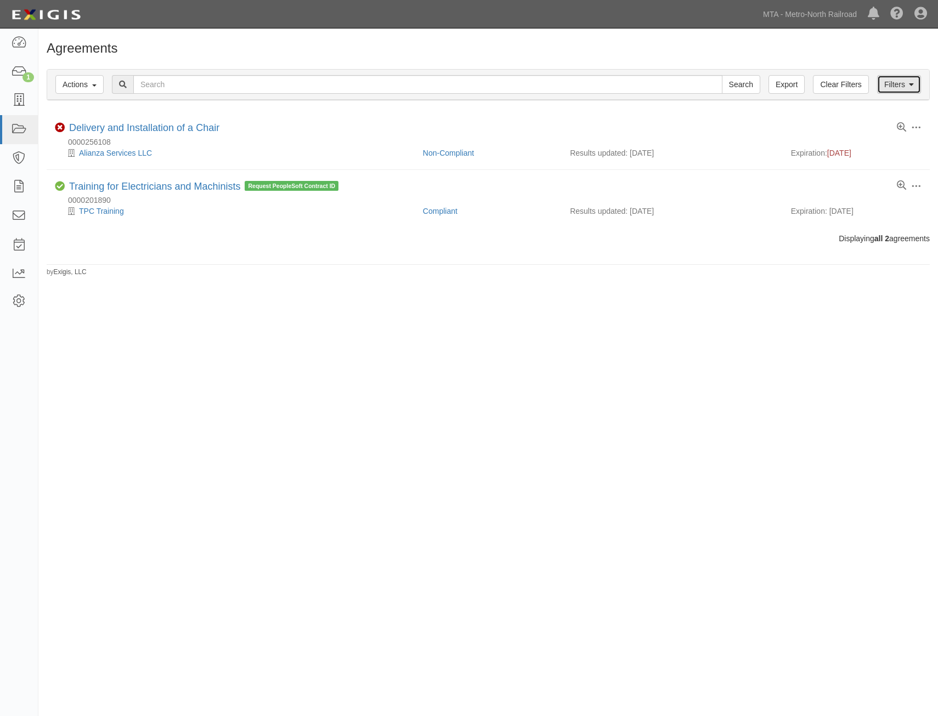
click at [894, 87] on link "Filters" at bounding box center [899, 84] width 44 height 19
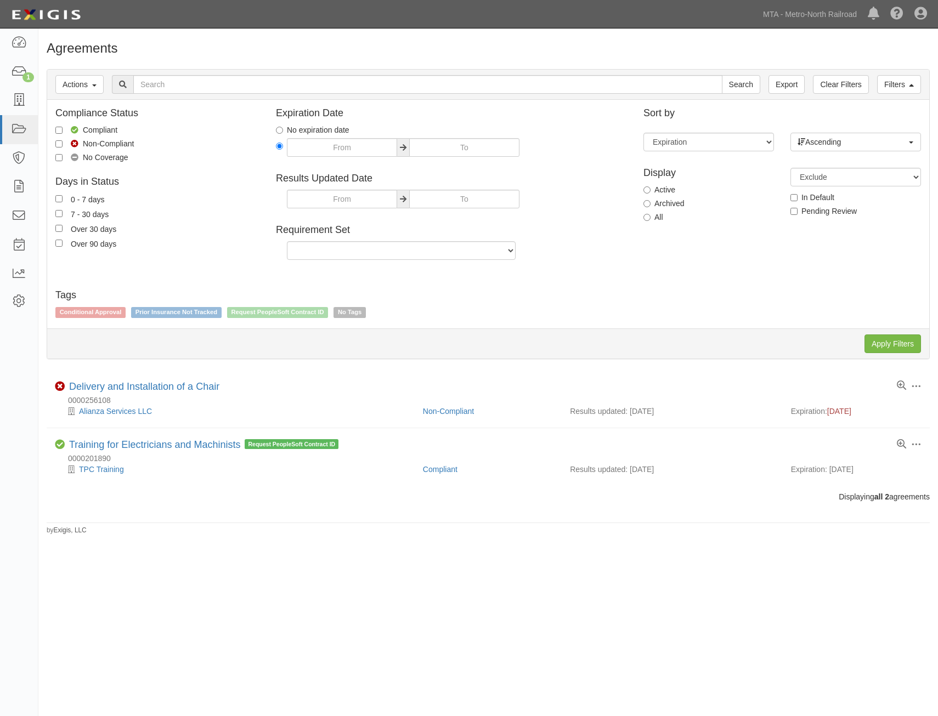
click at [651, 218] on label "All" at bounding box center [653, 217] width 20 height 11
click at [651, 218] on input "All" at bounding box center [646, 217] width 7 height 7
radio input "true"
click at [876, 341] on input "Apply Filters" at bounding box center [893, 344] width 57 height 19
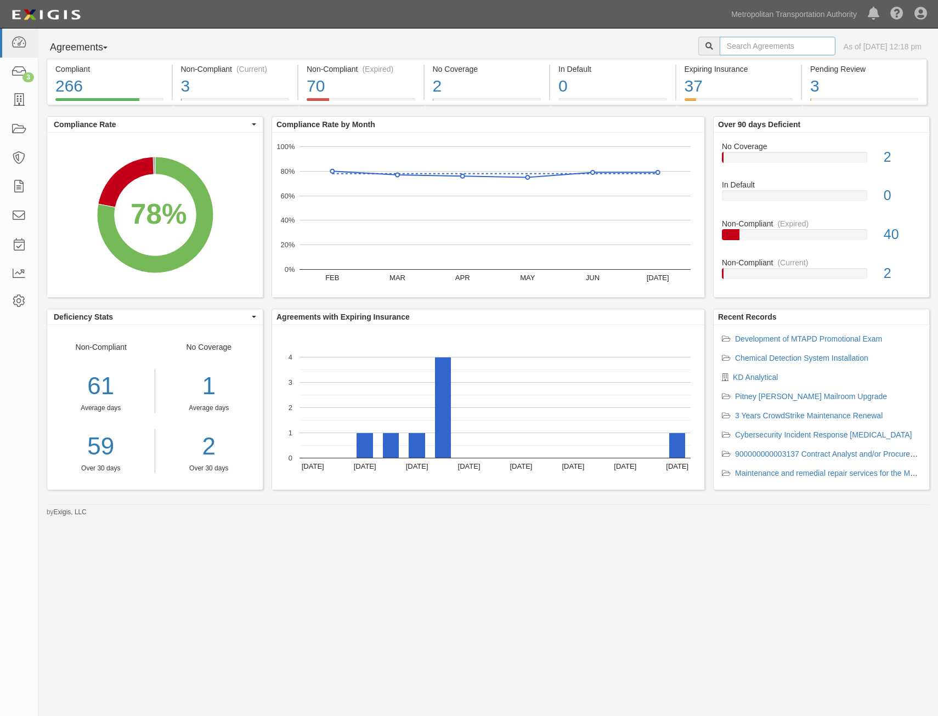
click at [752, 48] on input "text" at bounding box center [778, 46] width 116 height 19
paste input "0000270108"
type input "0000270108"
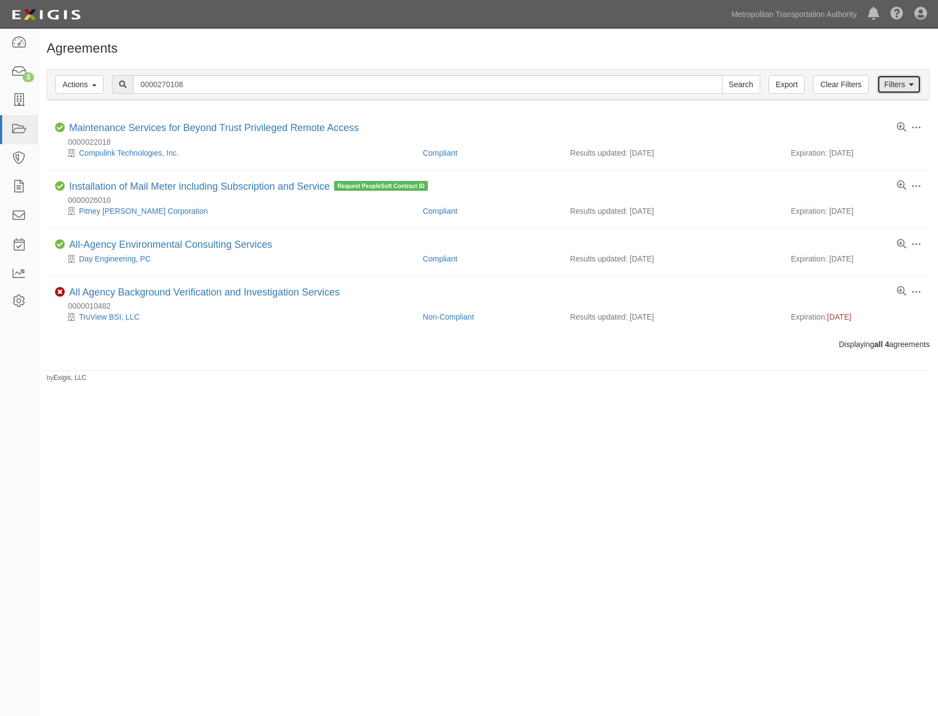
click at [896, 87] on link "Filters" at bounding box center [899, 84] width 44 height 19
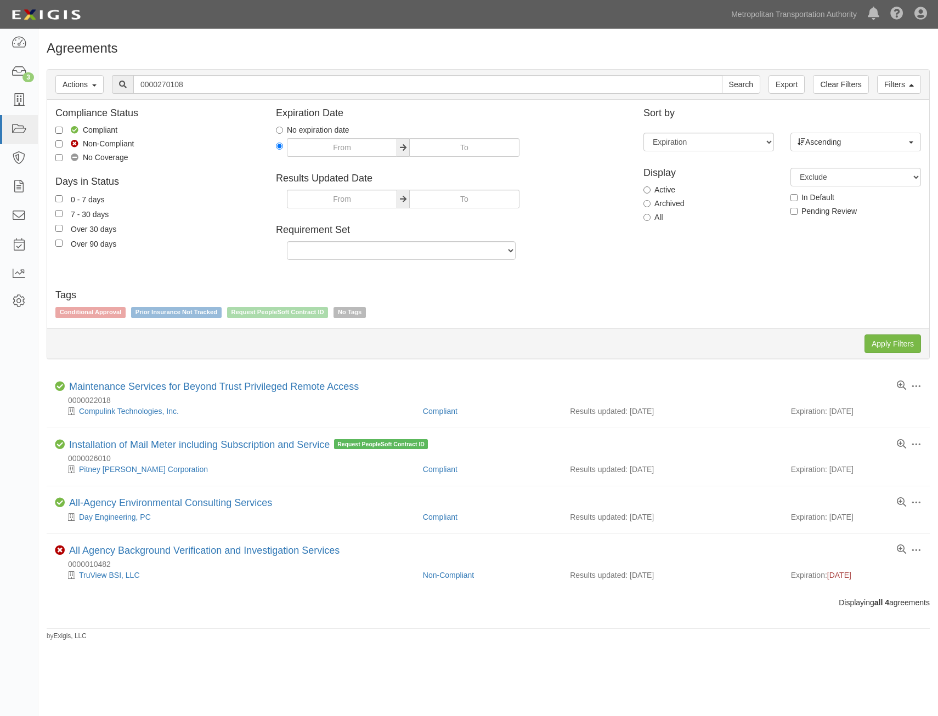
click at [652, 219] on label "All" at bounding box center [653, 217] width 20 height 11
click at [651, 219] on input "All" at bounding box center [646, 217] width 7 height 7
radio input "true"
click at [889, 340] on input "Apply Filters" at bounding box center [893, 344] width 57 height 19
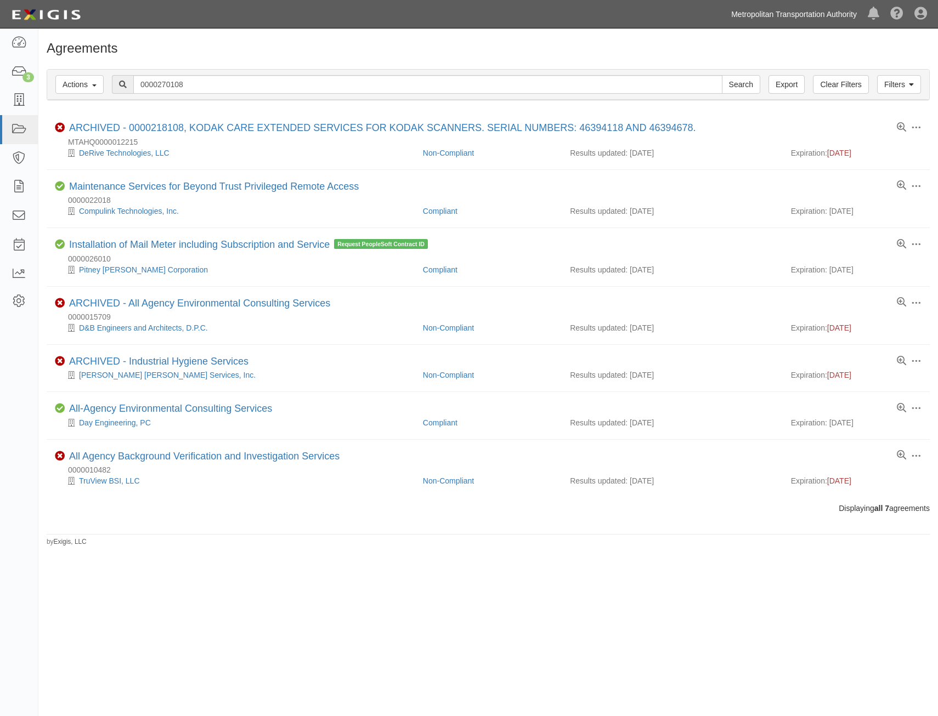
click at [827, 10] on link "Metropolitan Transportation Authority" at bounding box center [794, 14] width 137 height 22
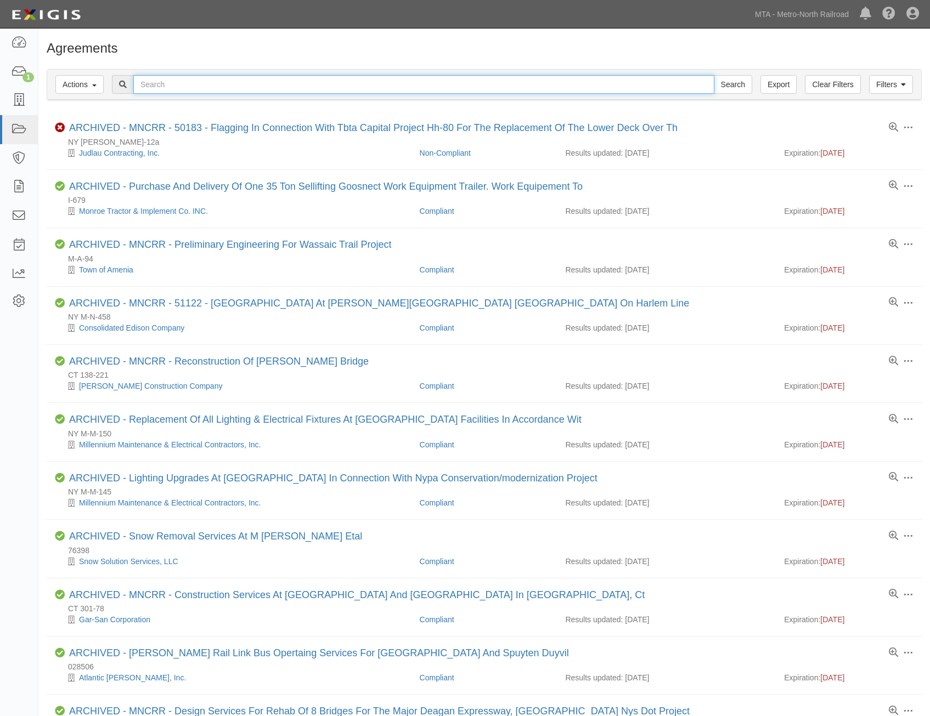
click at [491, 81] on input "text" at bounding box center [423, 84] width 581 height 19
paste input "0000270108"
type input "0000270108"
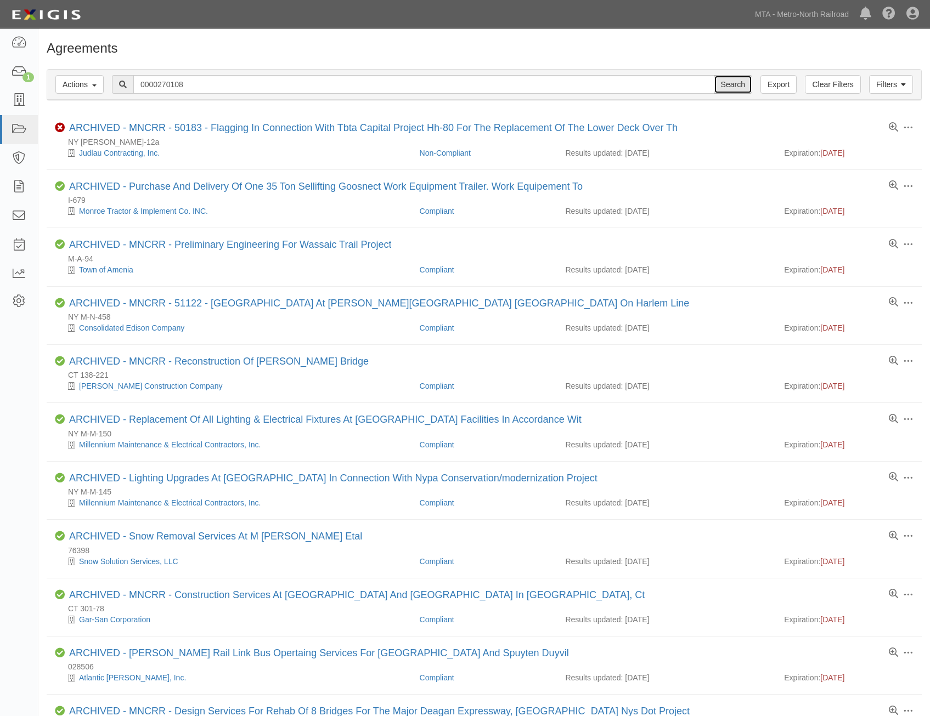
click at [734, 90] on input "Search" at bounding box center [733, 84] width 38 height 19
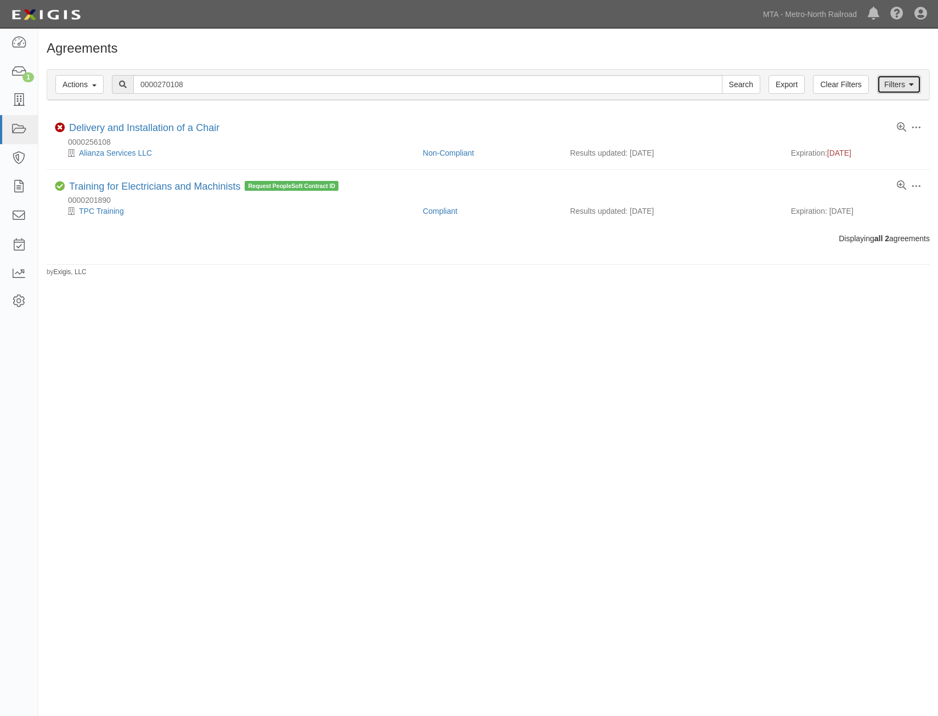
click at [915, 83] on link "Filters" at bounding box center [899, 84] width 44 height 19
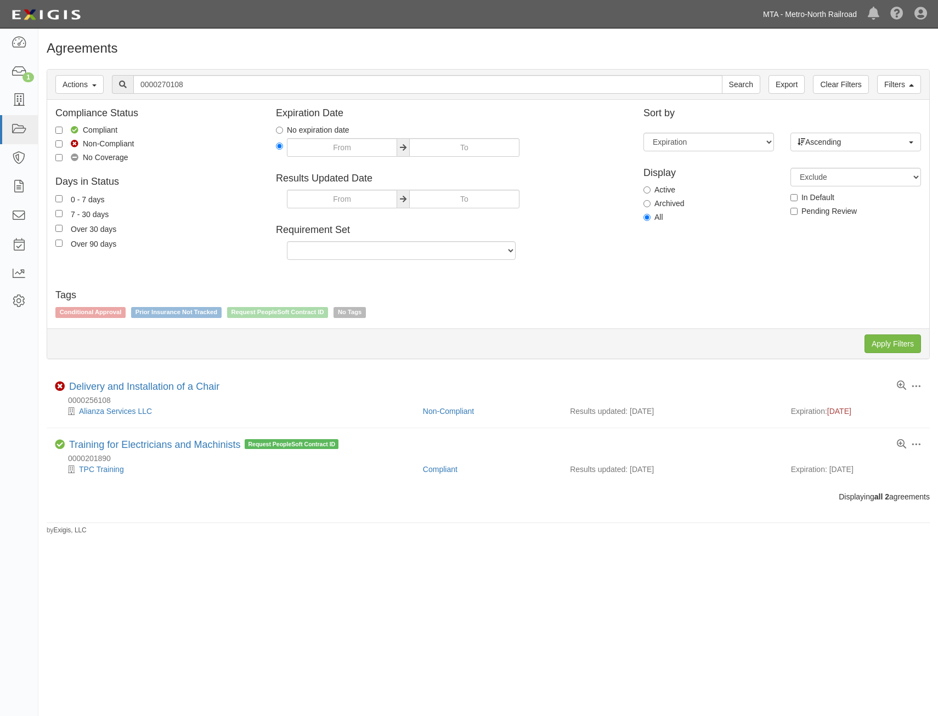
click at [811, 15] on link "MTA - Metro-North Railroad" at bounding box center [810, 14] width 105 height 22
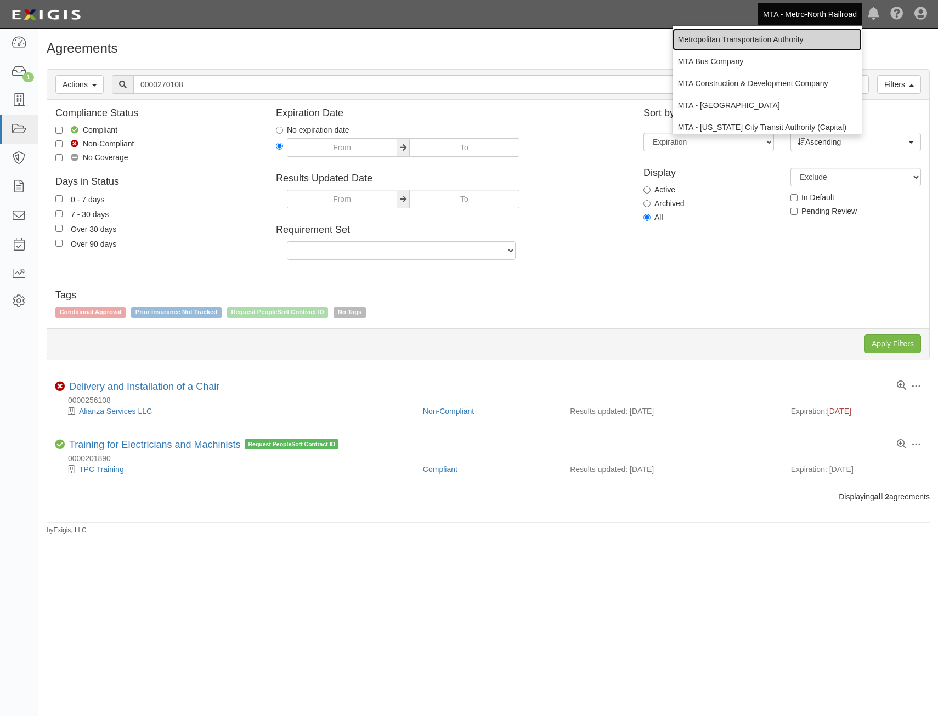
click at [775, 34] on link "Metropolitan Transportation Authority" at bounding box center [767, 40] width 189 height 22
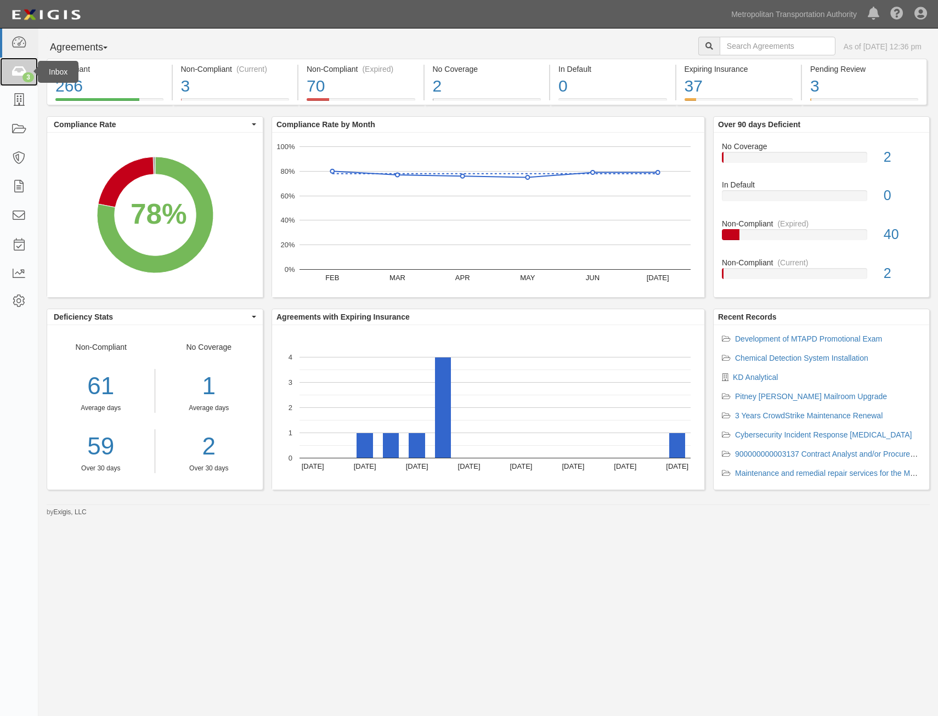
click at [13, 66] on icon at bounding box center [18, 72] width 15 height 13
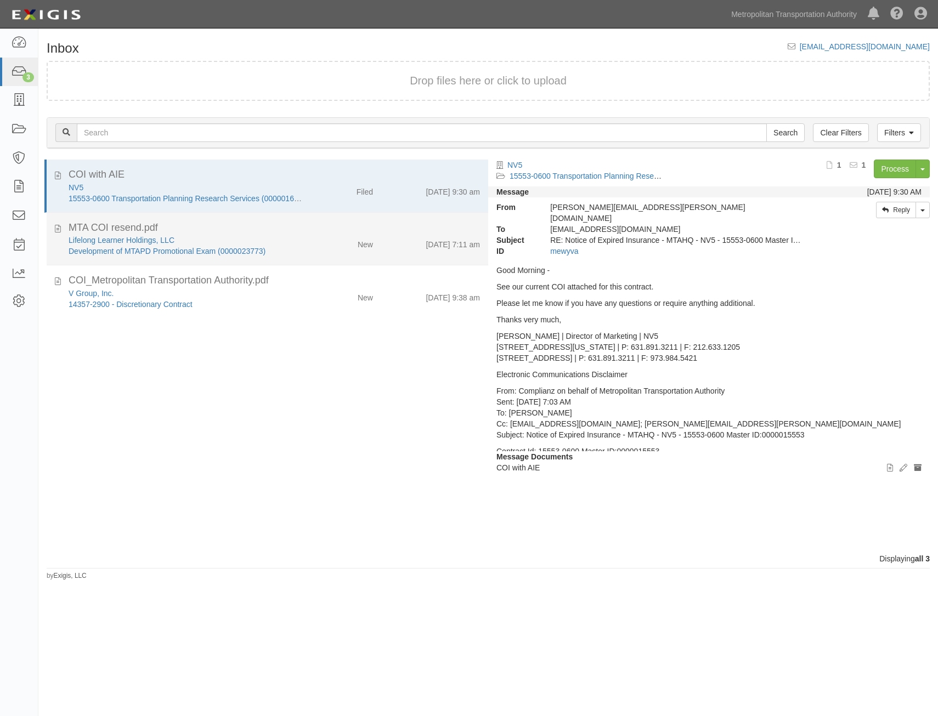
click at [348, 240] on div "New" at bounding box center [345, 242] width 71 height 15
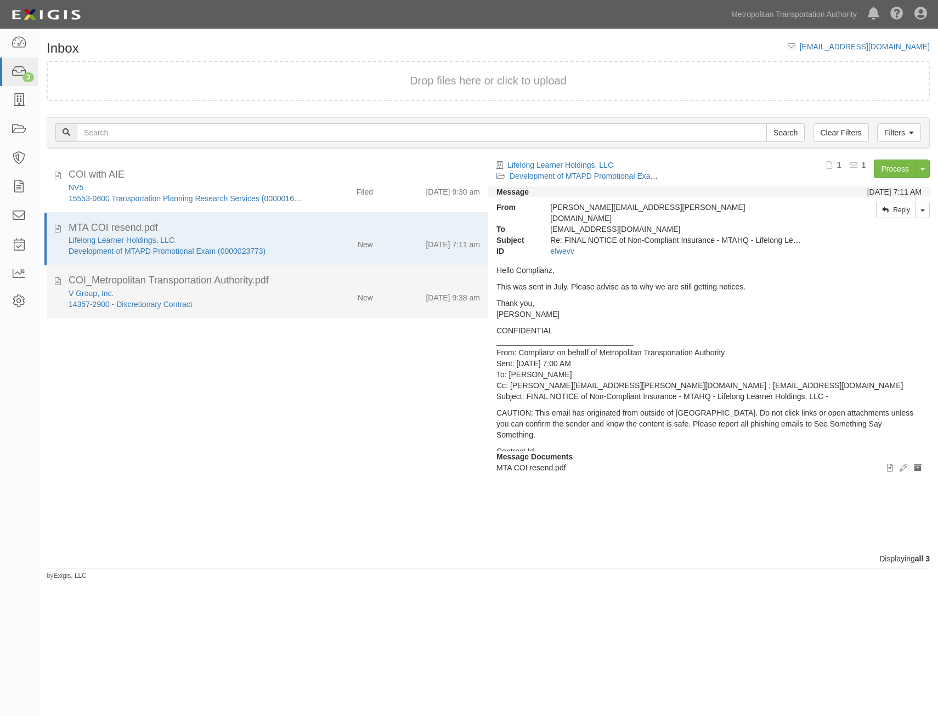
click at [374, 272] on li "COI_Metropolitan Transportation Authority.pdf V Group, Inc. 14357-2900 - Discre…" at bounding box center [268, 292] width 442 height 53
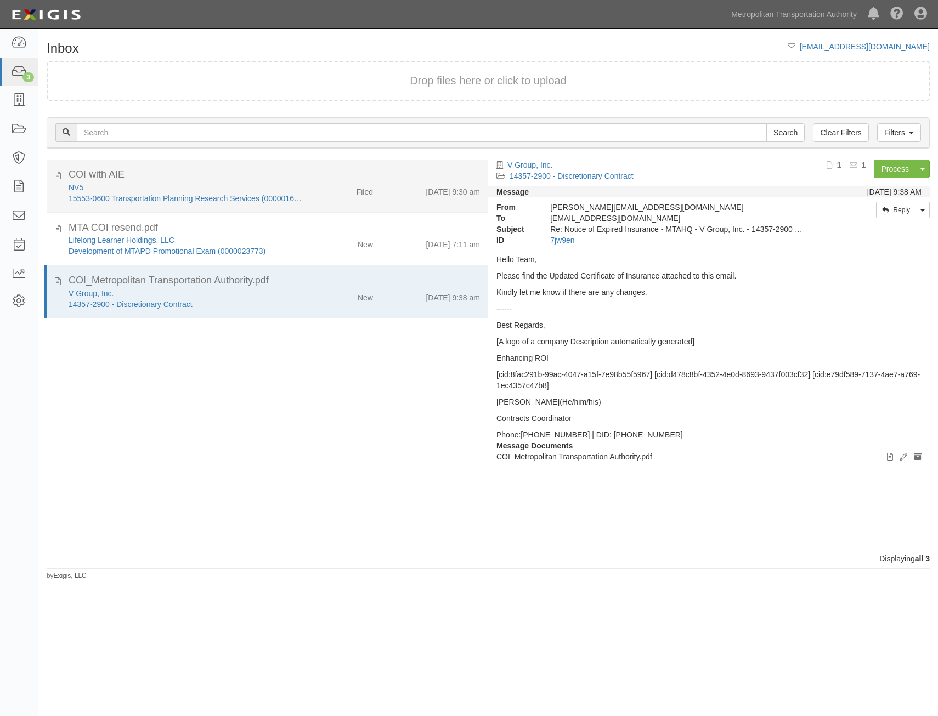
click at [414, 195] on div "5/15/25 9:30 am" at bounding box center [434, 189] width 107 height 15
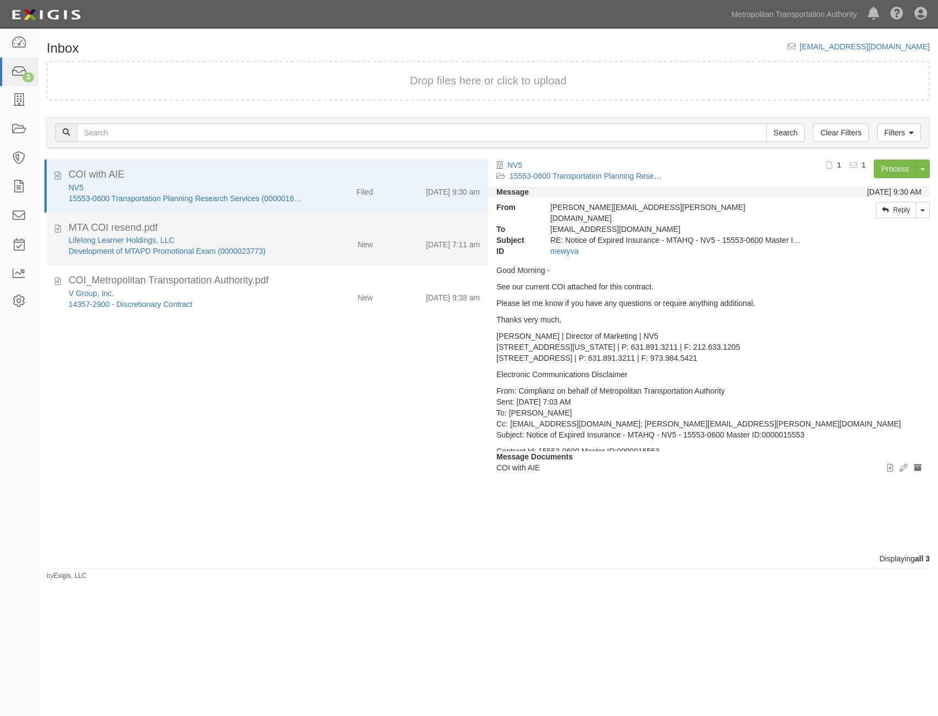
click at [390, 242] on div "8/26/25 7:11 am" at bounding box center [434, 242] width 107 height 15
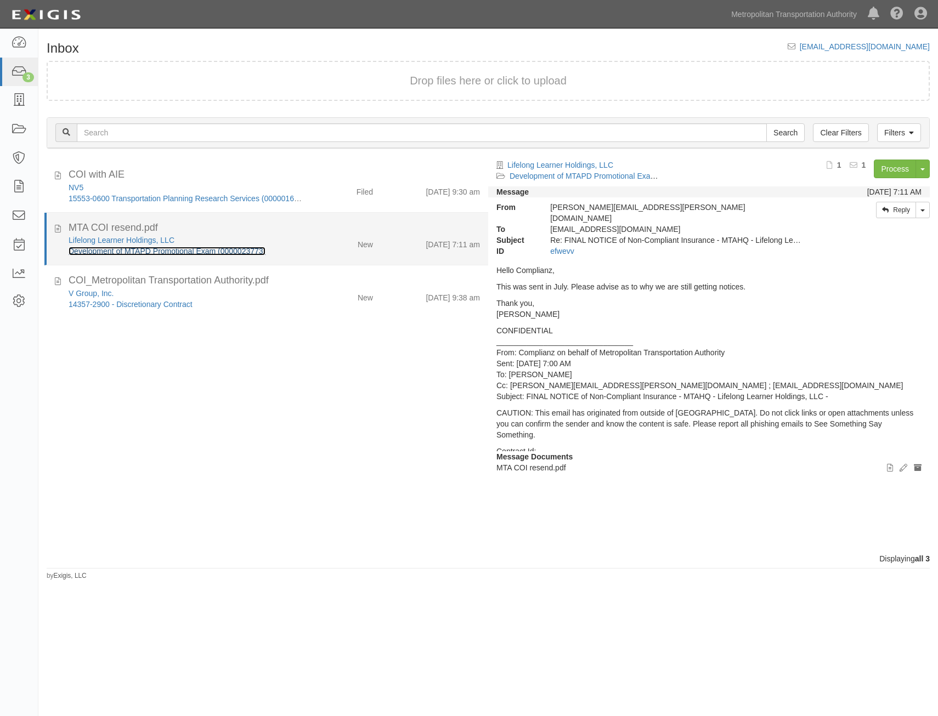
click at [217, 254] on link "Development of MTAPD Promotional Exam (0000023773)" at bounding box center [167, 251] width 197 height 9
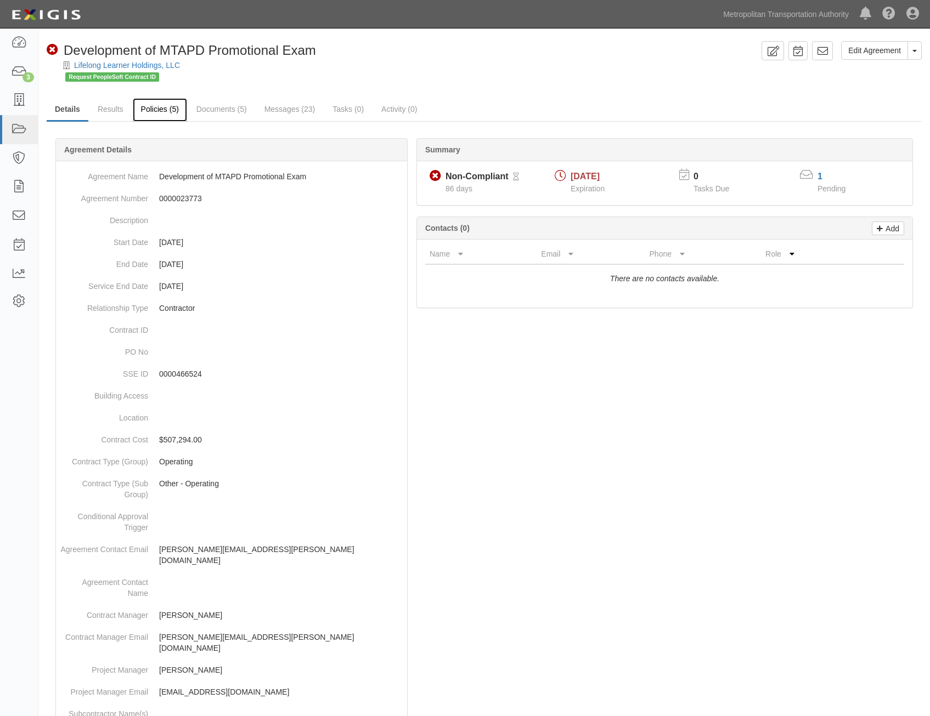
click at [153, 114] on link "Policies (5)" at bounding box center [160, 110] width 54 height 24
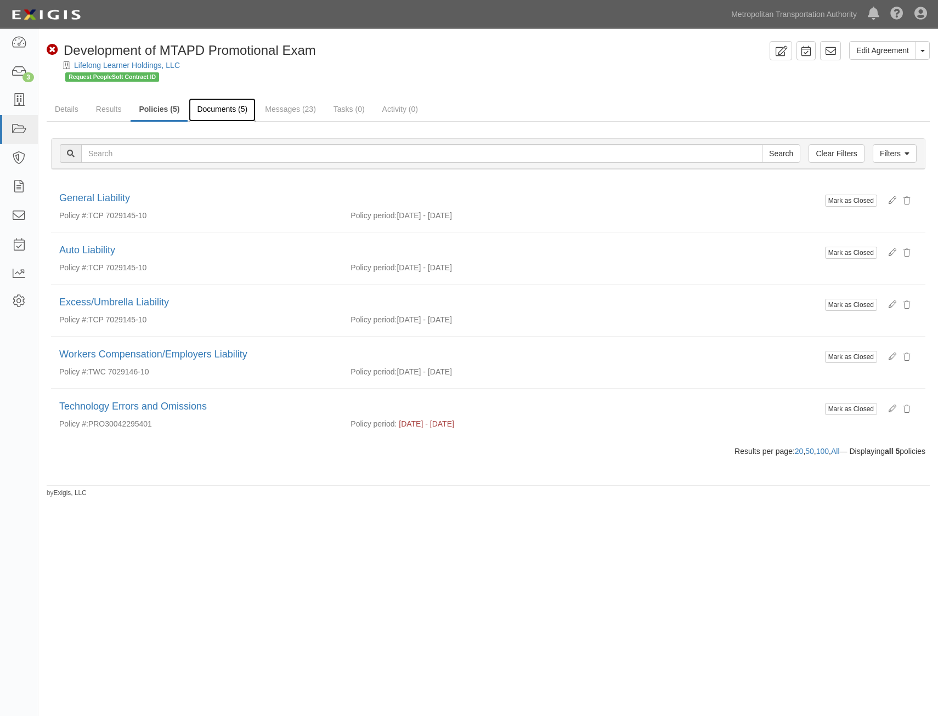
drag, startPoint x: 213, startPoint y: 103, endPoint x: 200, endPoint y: 114, distance: 17.1
click at [200, 114] on link "Documents (5)" at bounding box center [222, 110] width 67 height 24
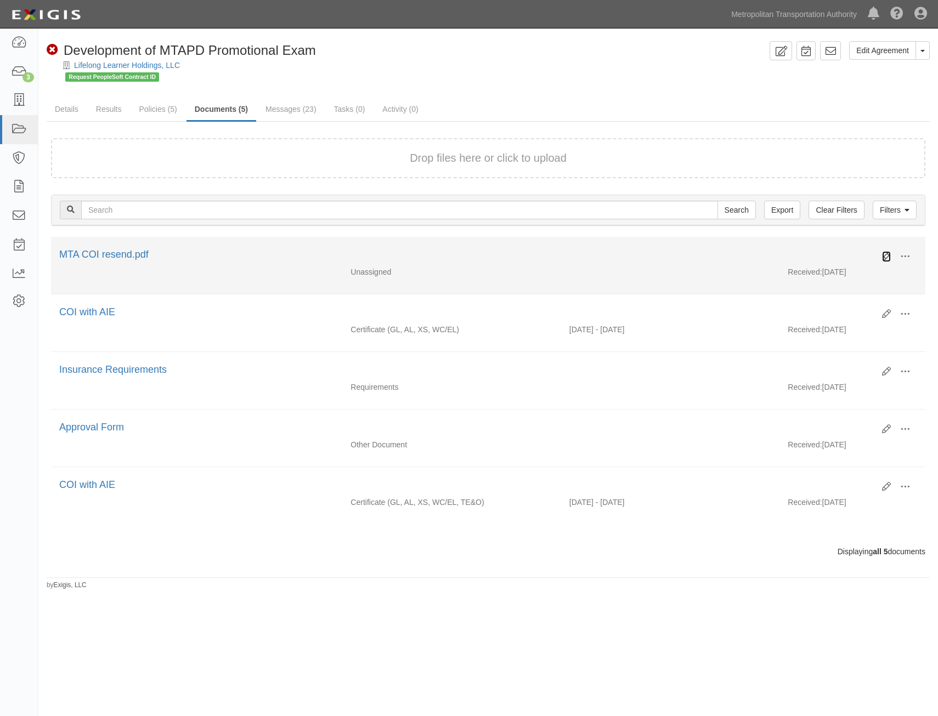
click at [889, 252] on icon at bounding box center [886, 256] width 9 height 9
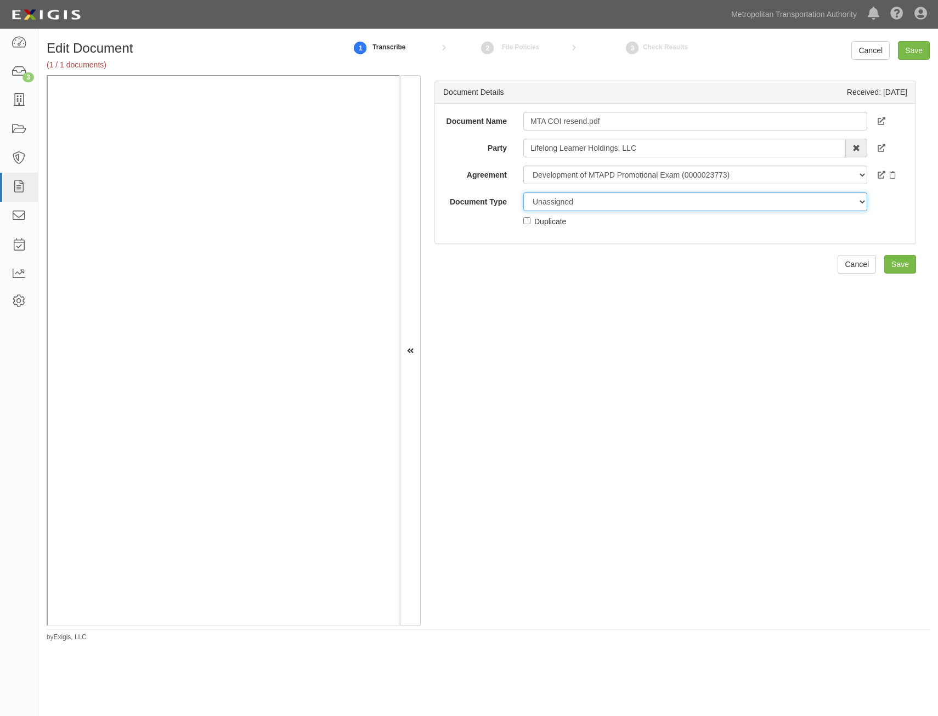
click at [608, 201] on select "Unassigned Binder Cancellation Notice Certificate Contract Endorsement Insuranc…" at bounding box center [695, 202] width 344 height 19
select select "JunkDetail"
click at [523, 193] on select "Unassigned Binder Cancellation Notice Certificate Contract Endorsement Insuranc…" at bounding box center [695, 202] width 344 height 19
click at [557, 225] on div "Duplicate" at bounding box center [550, 221] width 32 height 12
click at [530, 224] on input "Duplicate" at bounding box center [526, 220] width 7 height 7
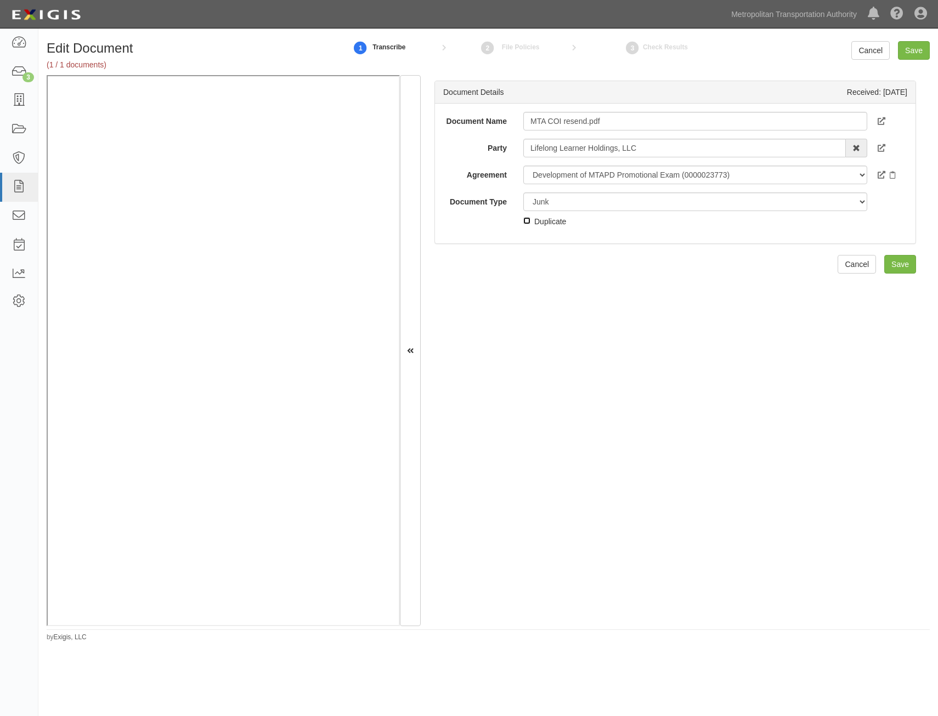
checkbox input "true"
click at [897, 264] on input "Save" at bounding box center [900, 264] width 32 height 19
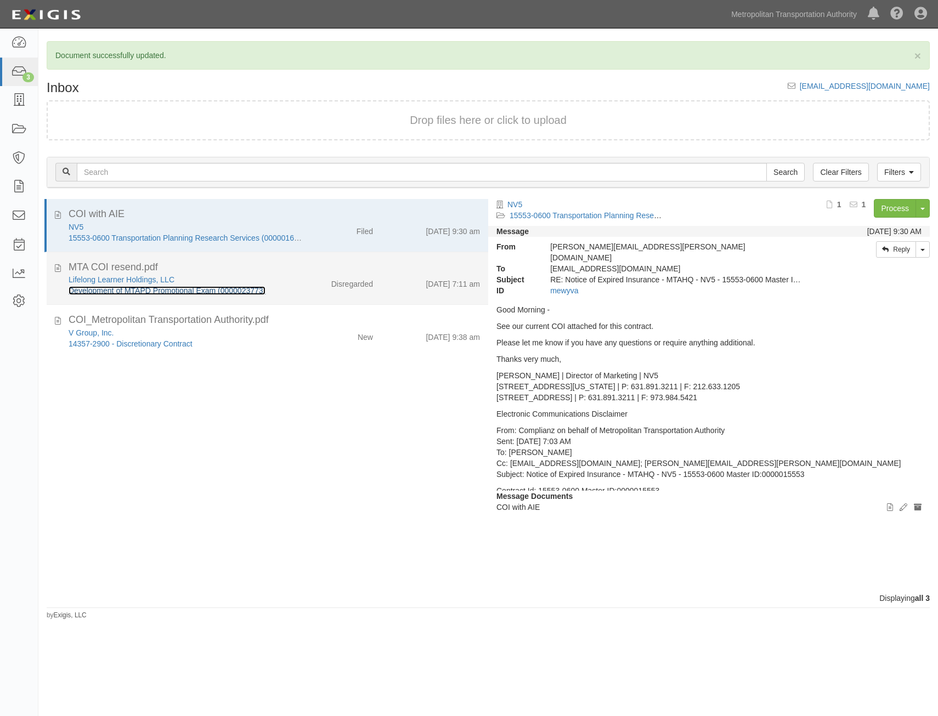
click at [208, 292] on link "Development of MTAPD Promotional Exam (0000023773)" at bounding box center [167, 290] width 197 height 9
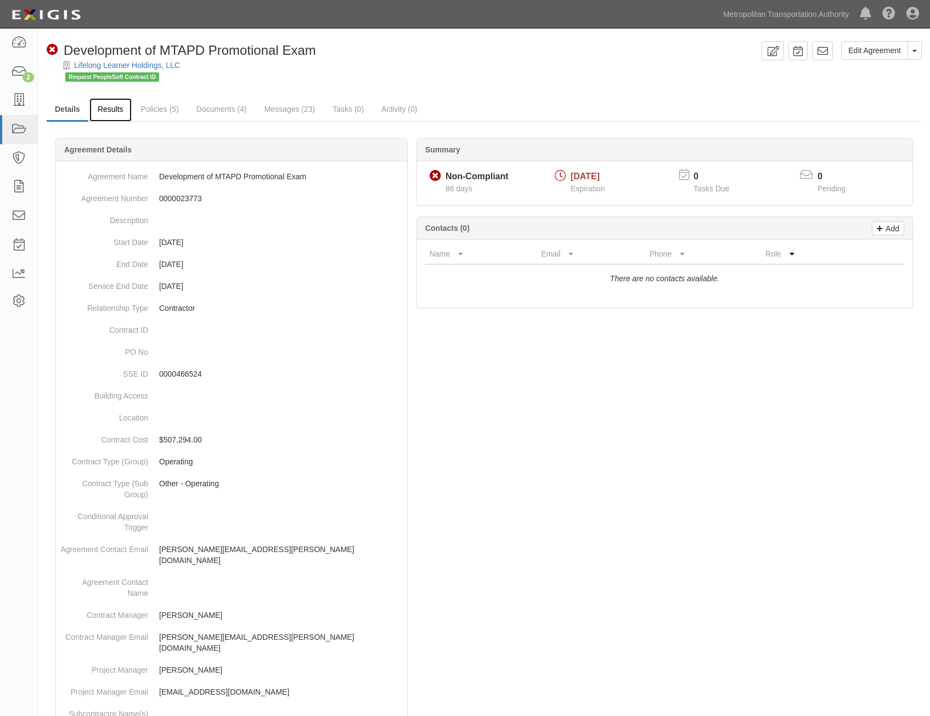
click at [115, 109] on link "Results" at bounding box center [110, 110] width 42 height 24
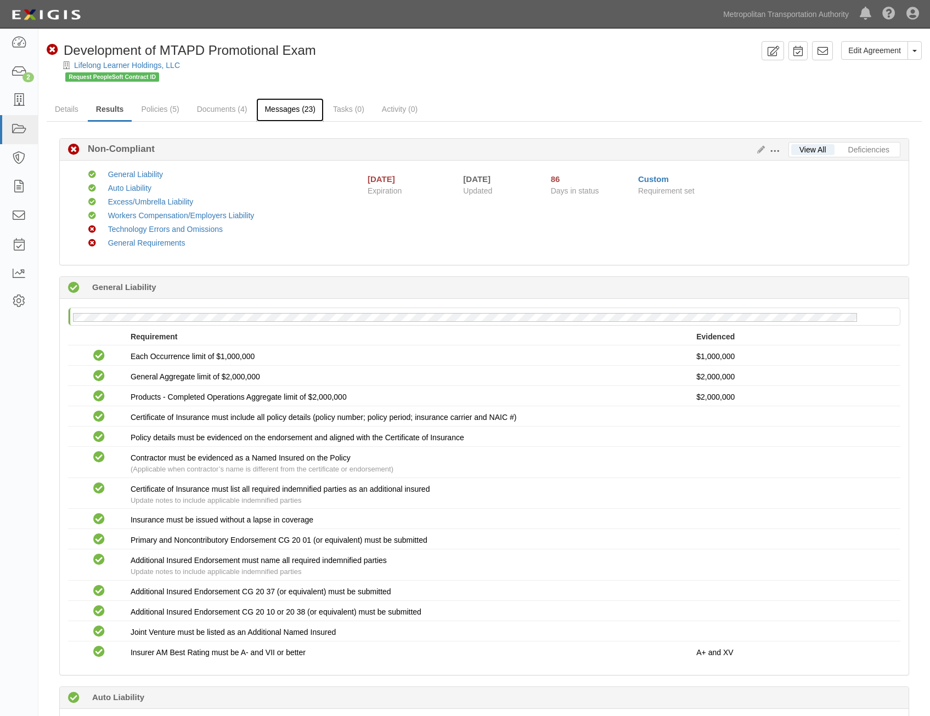
click at [284, 115] on link "Messages (23)" at bounding box center [289, 110] width 67 height 24
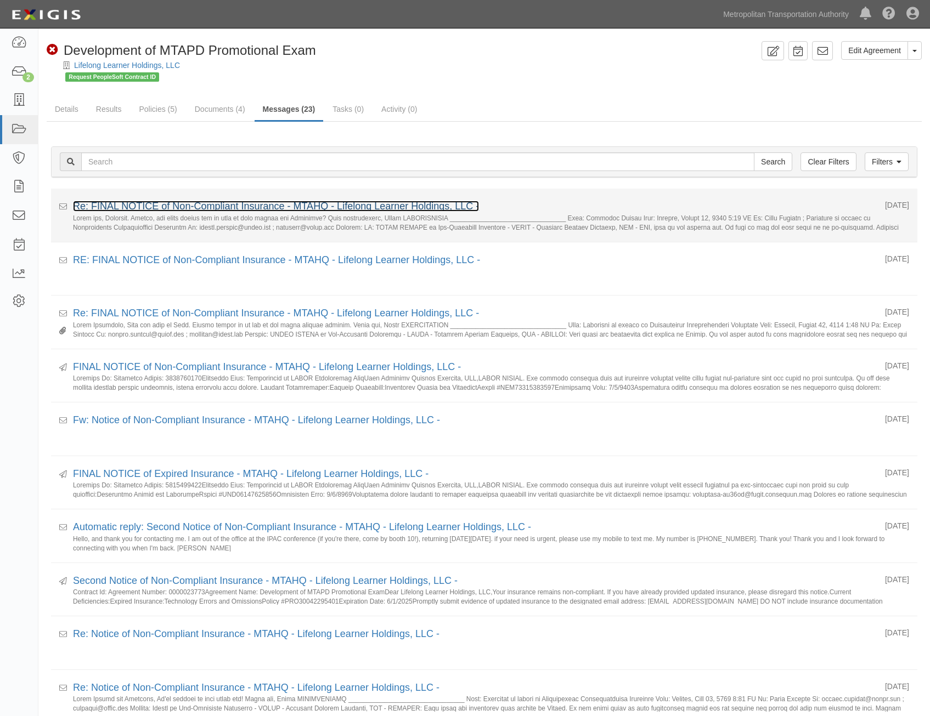
click at [411, 203] on link "Re: FINAL NOTICE of Non-Compliant Insurance - MTAHQ - Lifelong Learner Holdings…" at bounding box center [276, 206] width 406 height 11
click at [404, 207] on link "Re: FINAL NOTICE of Non-Compliant Insurance - MTAHQ - Lifelong Learner Holdings…" at bounding box center [276, 206] width 406 height 11
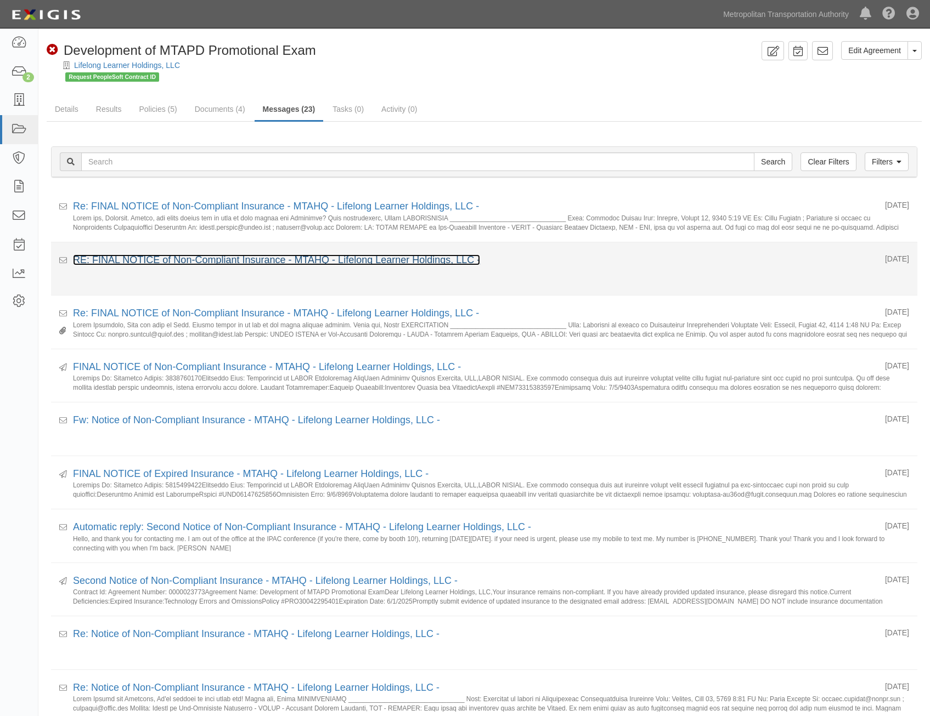
click at [316, 263] on link "RE: FINAL NOTICE of Non-Compliant Insurance - MTAHQ - Lifelong Learner Holdings…" at bounding box center [276, 260] width 407 height 11
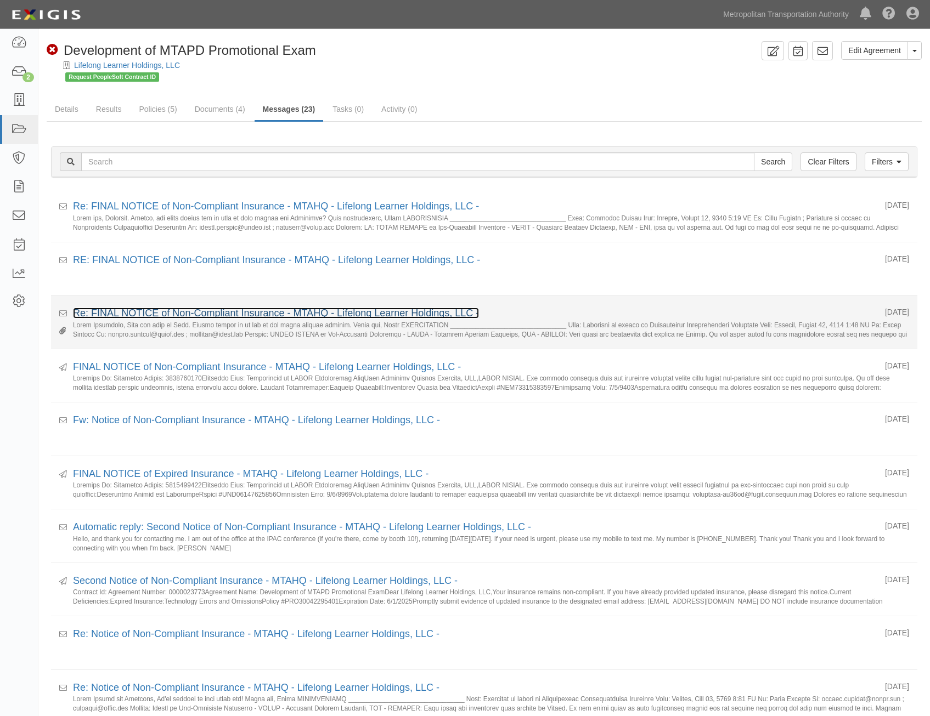
click at [320, 314] on link "Re: FINAL NOTICE of Non-Compliant Insurance - MTAHQ - Lifelong Learner Holdings…" at bounding box center [276, 313] width 406 height 11
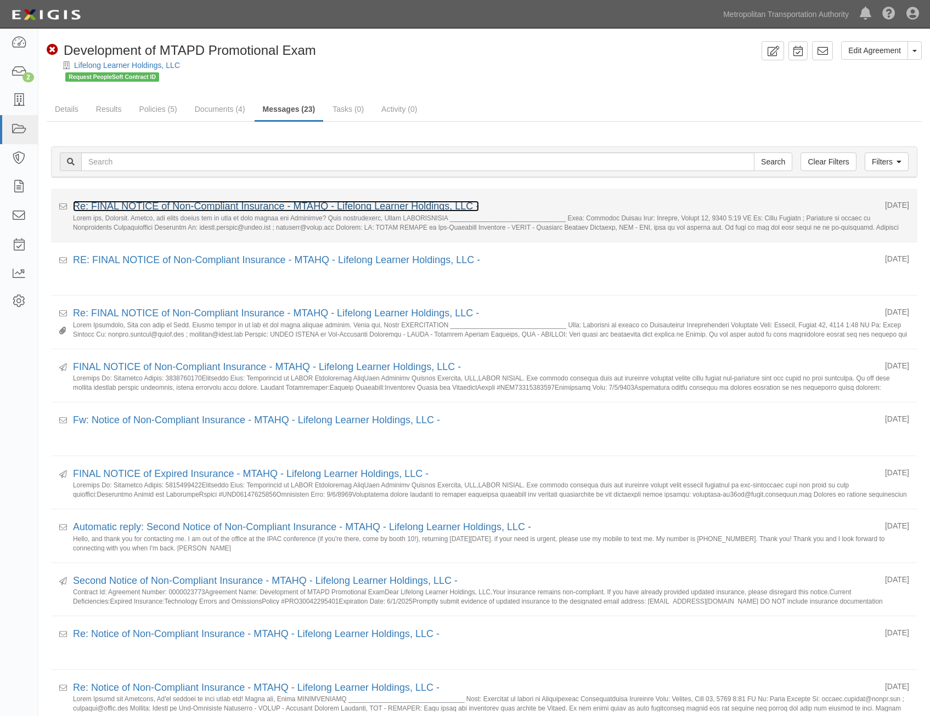
click at [399, 210] on link "Re: FINAL NOTICE of Non-Compliant Insurance - MTAHQ - Lifelong Learner Holdings…" at bounding box center [276, 206] width 406 height 11
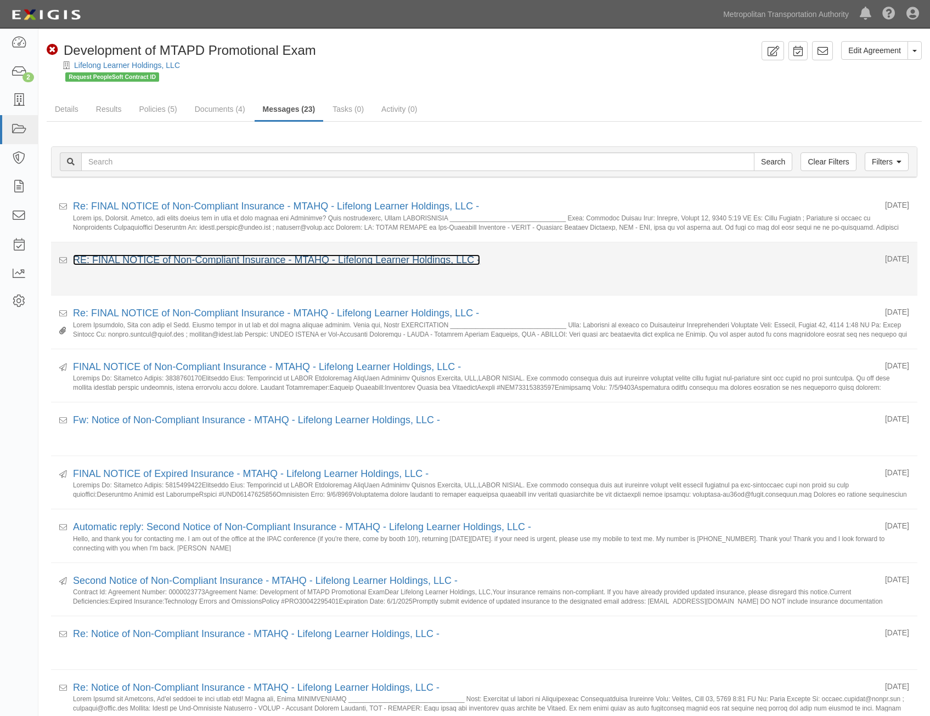
click at [241, 263] on link "RE: FINAL NOTICE of Non-Compliant Insurance - MTAHQ - Lifelong Learner Holdings…" at bounding box center [276, 260] width 407 height 11
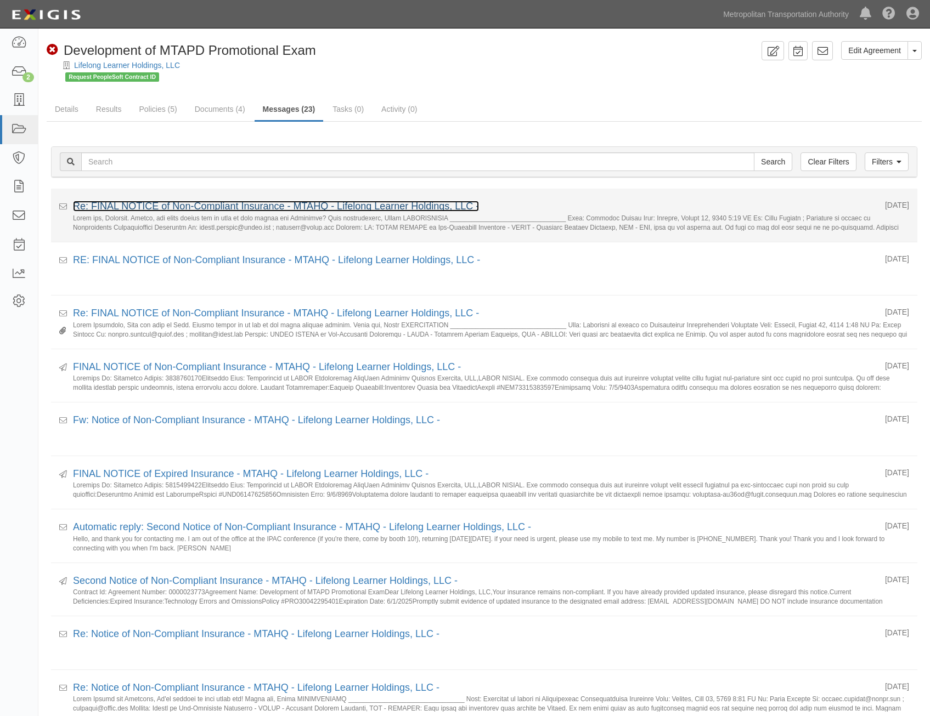
click at [225, 208] on link "Re: FINAL NOTICE of Non-Compliant Insurance - MTAHQ - Lifelong Learner Holdings…" at bounding box center [276, 206] width 406 height 11
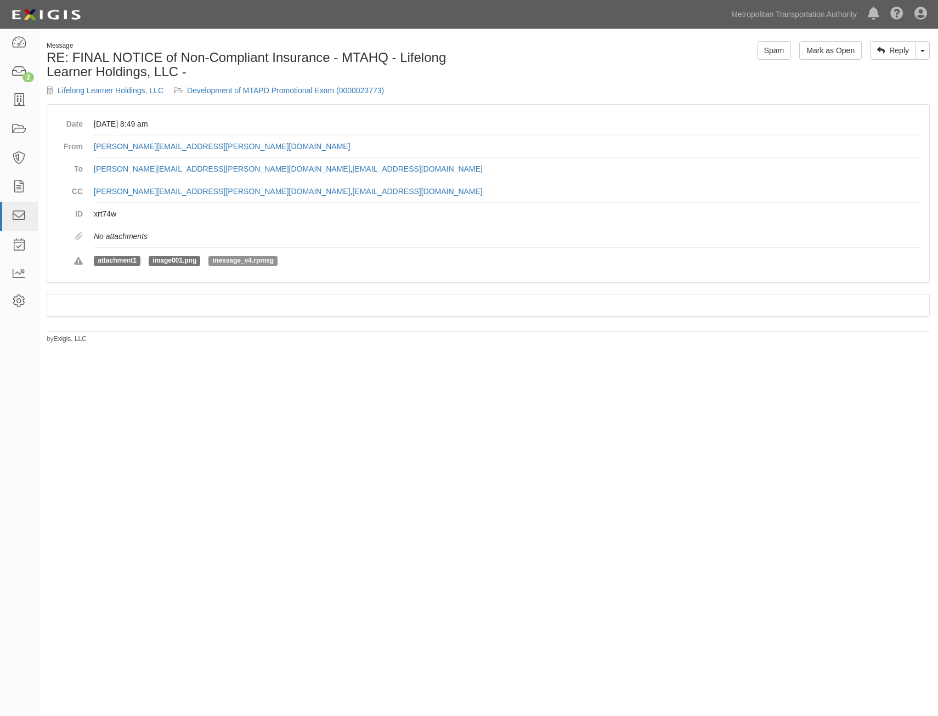
click at [263, 263] on span "message_v4.rpmsg" at bounding box center [242, 261] width 69 height 10
click at [114, 255] on dd "attachment1 image001.png message_v4.rpmsg" at bounding box center [507, 261] width 827 height 26
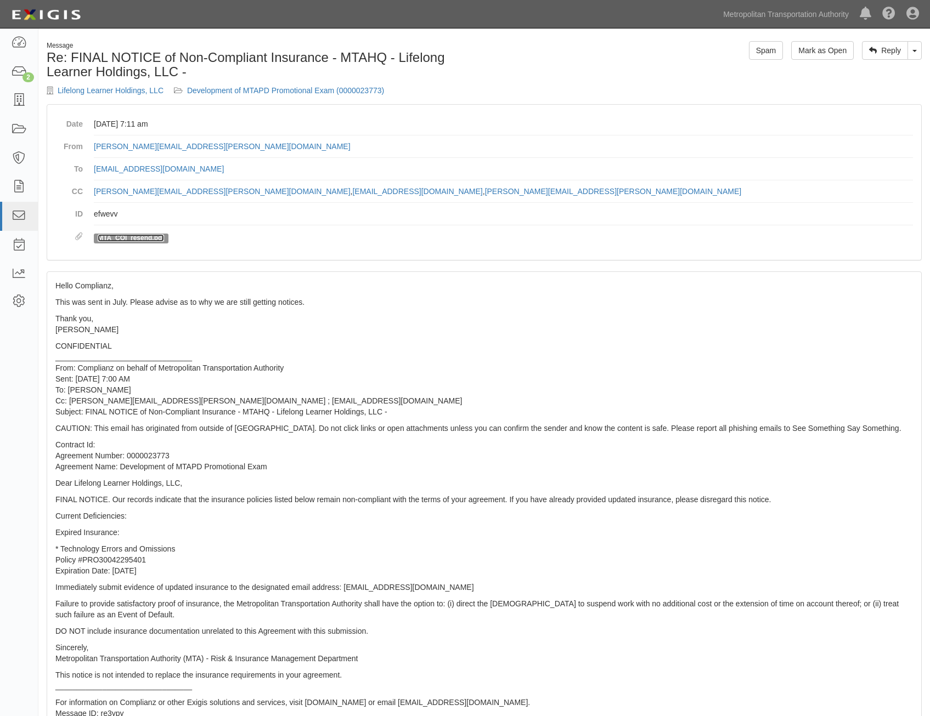
click at [156, 240] on link "MTA_COI_resend.pdf" at bounding box center [131, 238] width 66 height 8
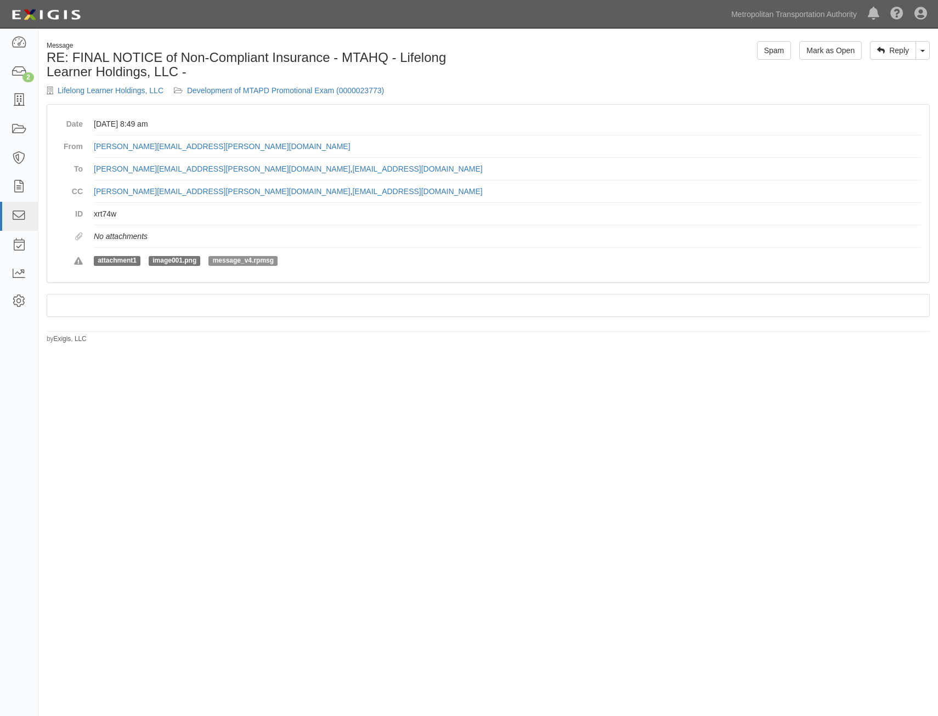
click at [240, 258] on span "message_v4.rpmsg" at bounding box center [242, 261] width 69 height 10
click at [163, 262] on span "image001.png" at bounding box center [175, 261] width 52 height 10
click at [136, 261] on span "attachment1" at bounding box center [117, 261] width 47 height 10
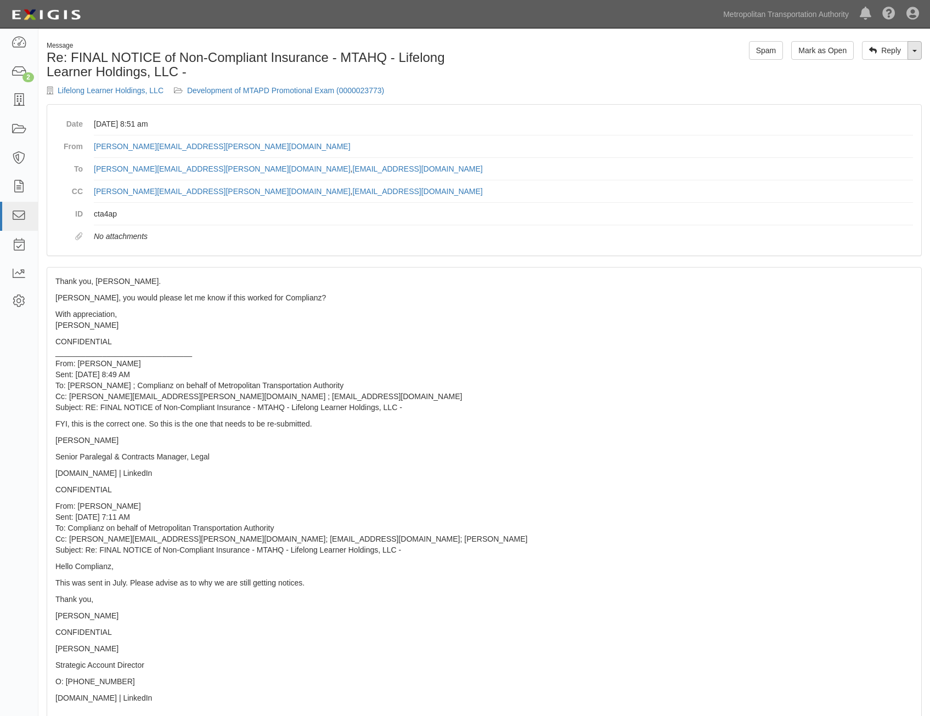
click at [919, 48] on link "Toggle Dropdown" at bounding box center [914, 50] width 14 height 19
click at [863, 75] on link "Reply All" at bounding box center [877, 71] width 87 height 14
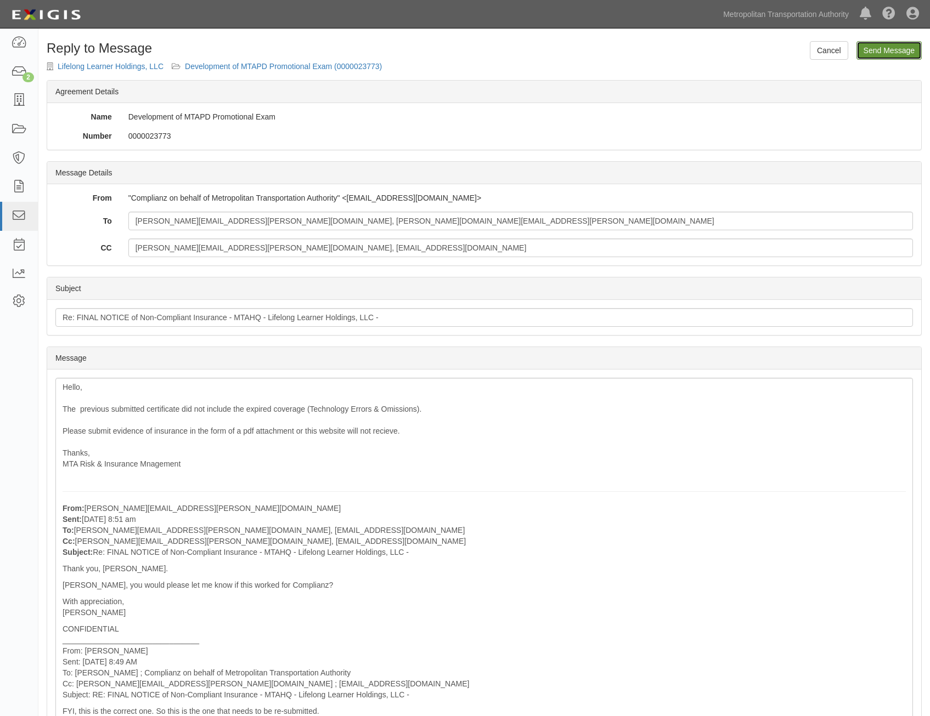
click at [881, 51] on input "Send Message" at bounding box center [888, 50] width 65 height 19
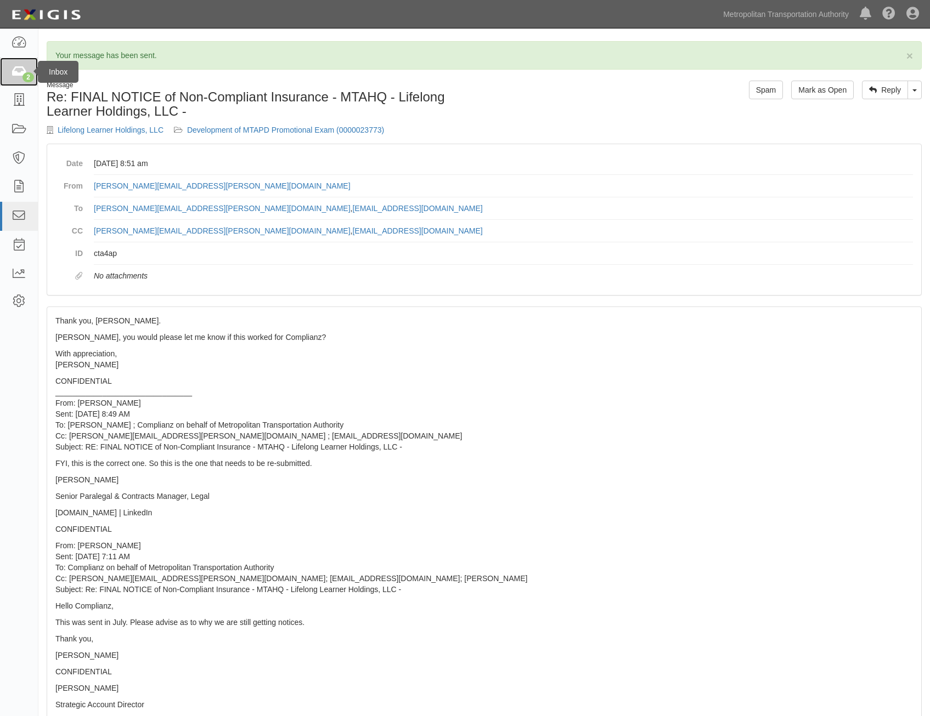
click at [24, 78] on div "2" at bounding box center [28, 77] width 12 height 10
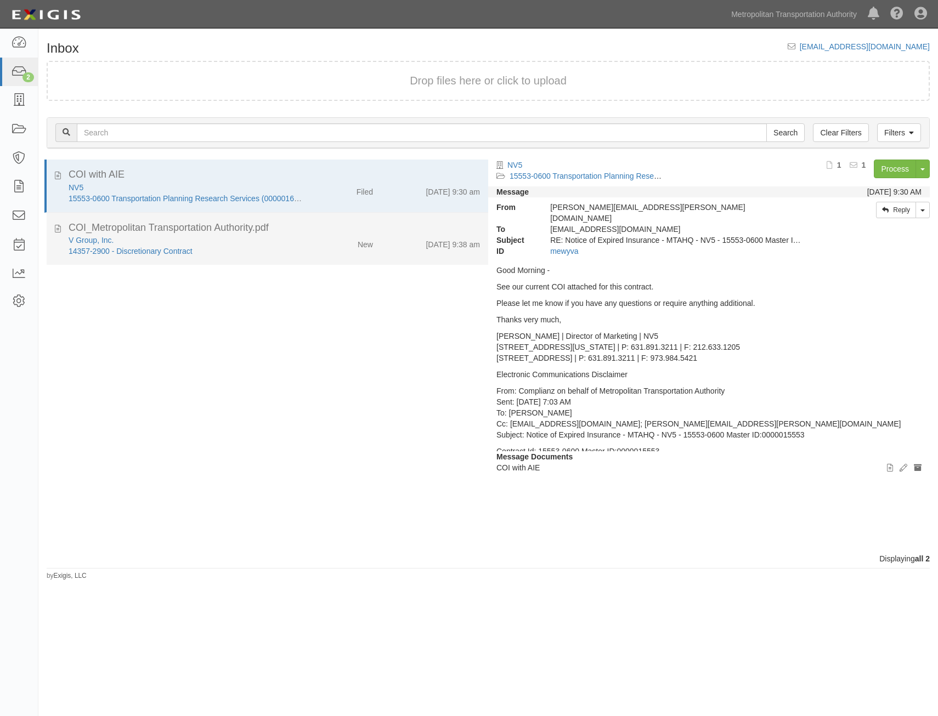
click at [286, 248] on div "14357-2900 - Discretionary Contract" at bounding box center [185, 251] width 233 height 11
